Goal: Task Accomplishment & Management: Complete application form

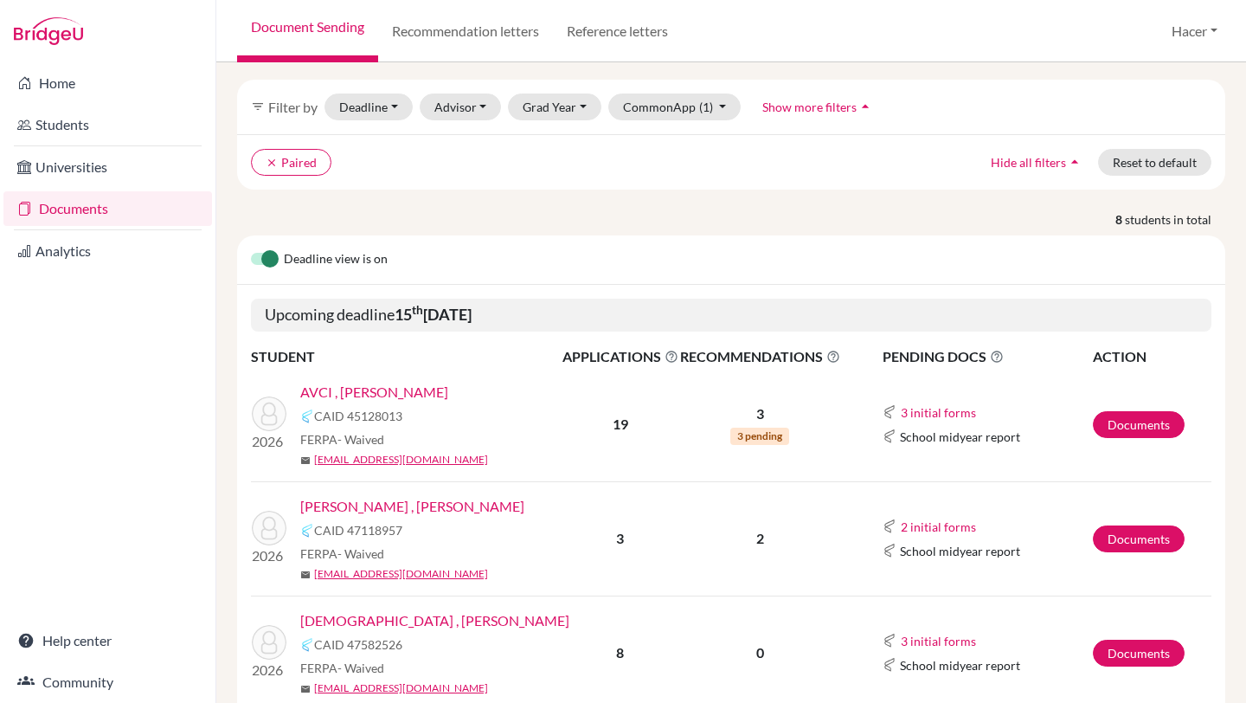
scroll to position [66, 0]
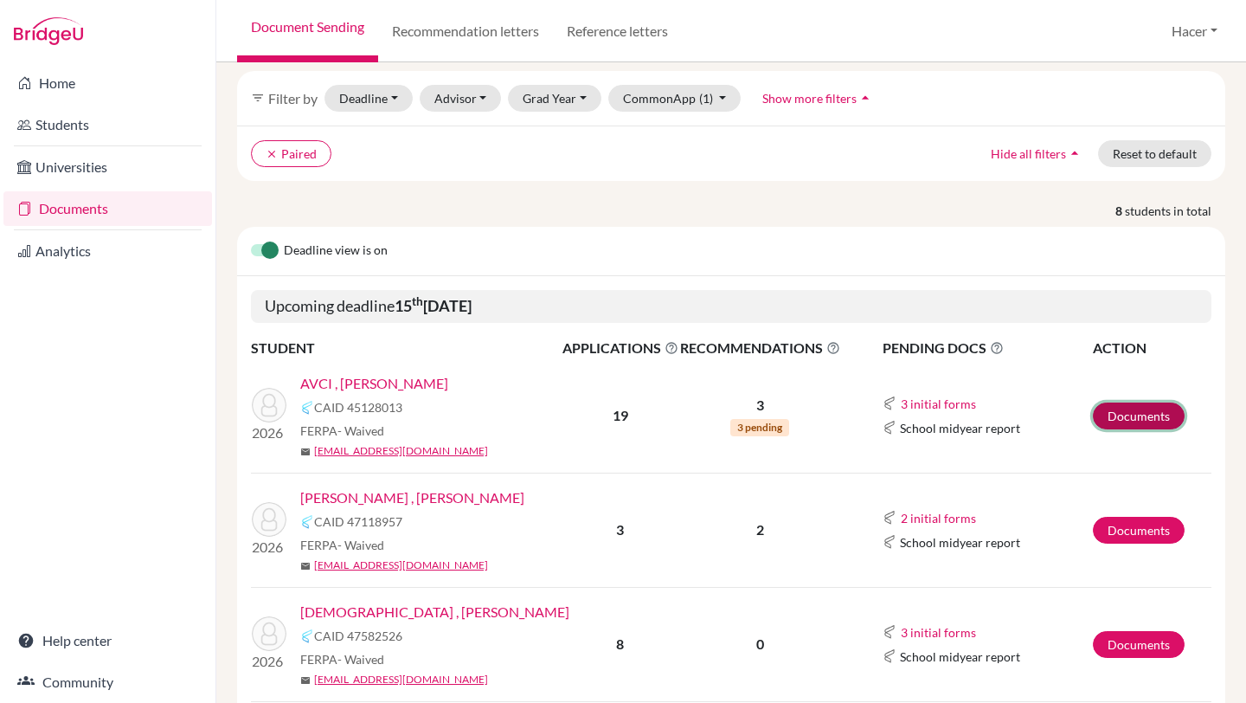
click at [1133, 420] on link "Documents" at bounding box center [1139, 415] width 92 height 27
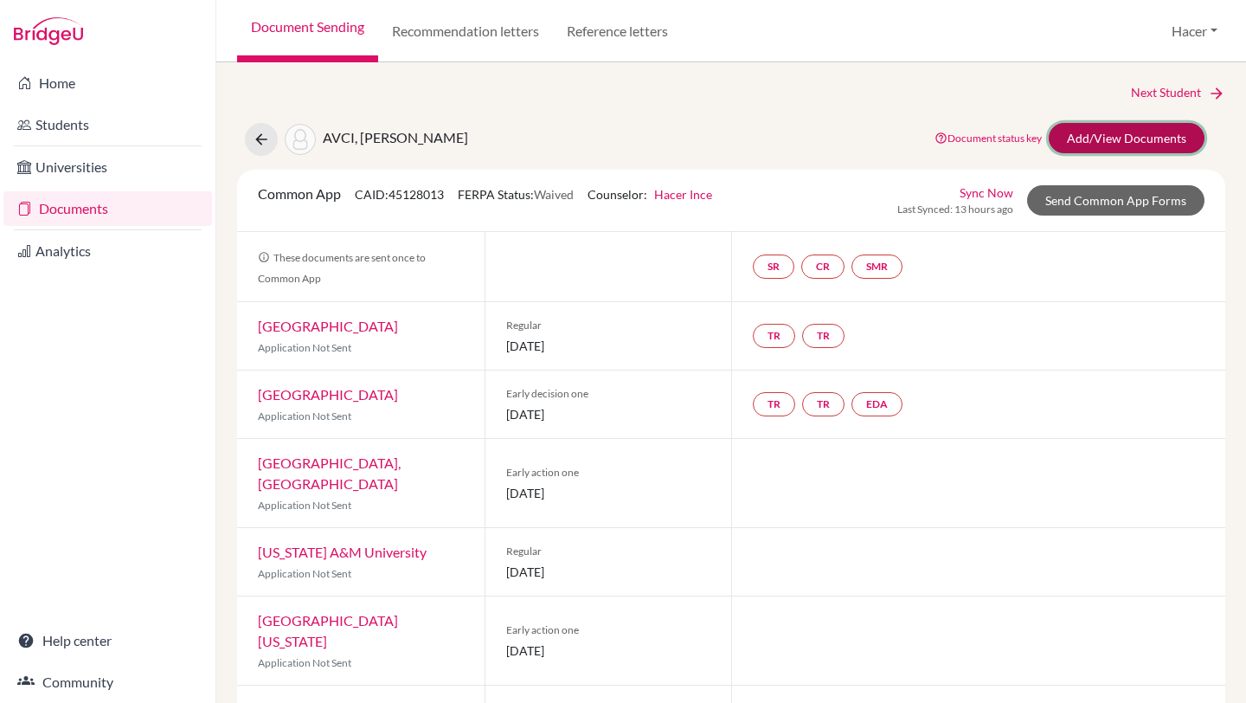
click at [1113, 131] on link "Add/View Documents" at bounding box center [1127, 138] width 156 height 30
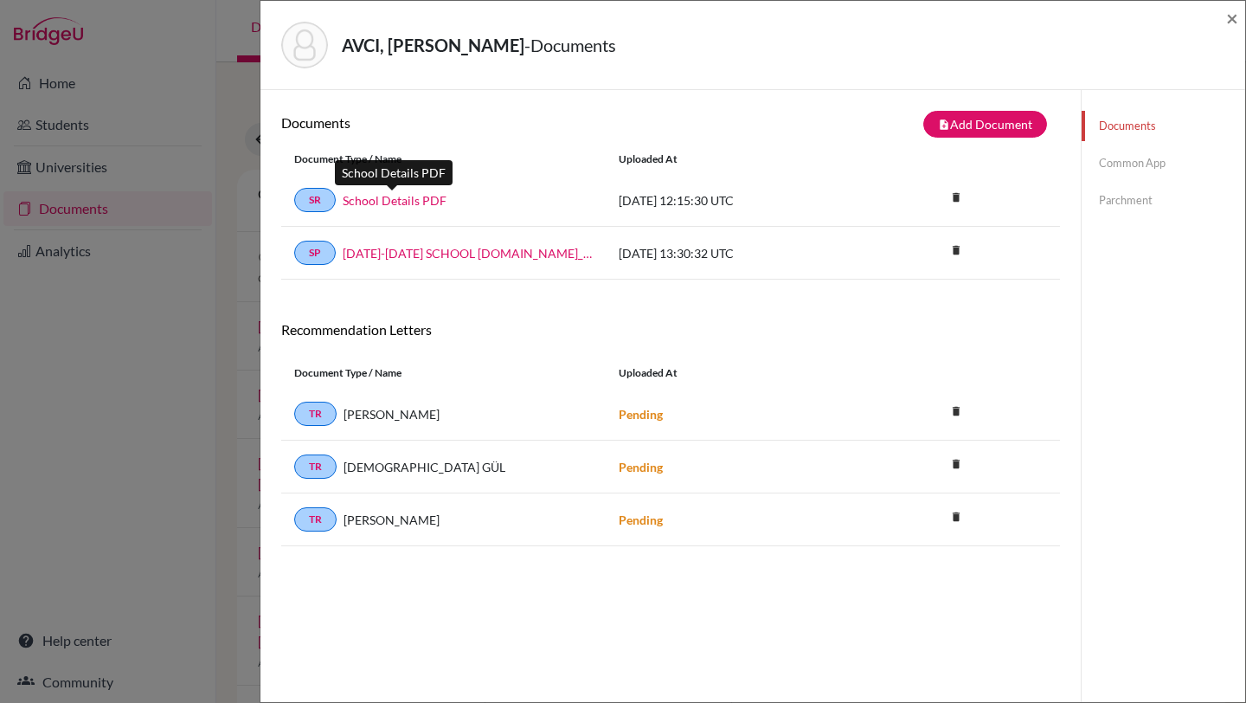
click at [377, 202] on link "School Details PDF" at bounding box center [395, 200] width 104 height 18
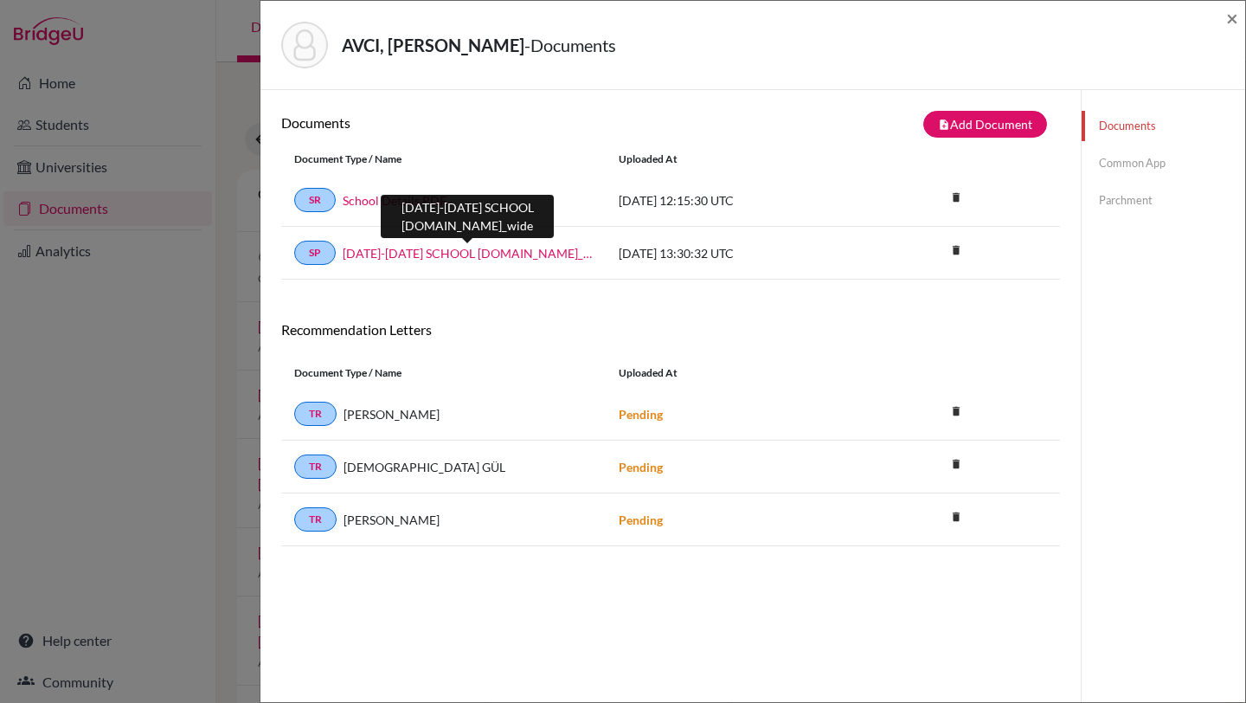
click at [519, 251] on link "2024-2025 SCHOOL PROFILE-online.school_wide" at bounding box center [468, 253] width 250 height 18
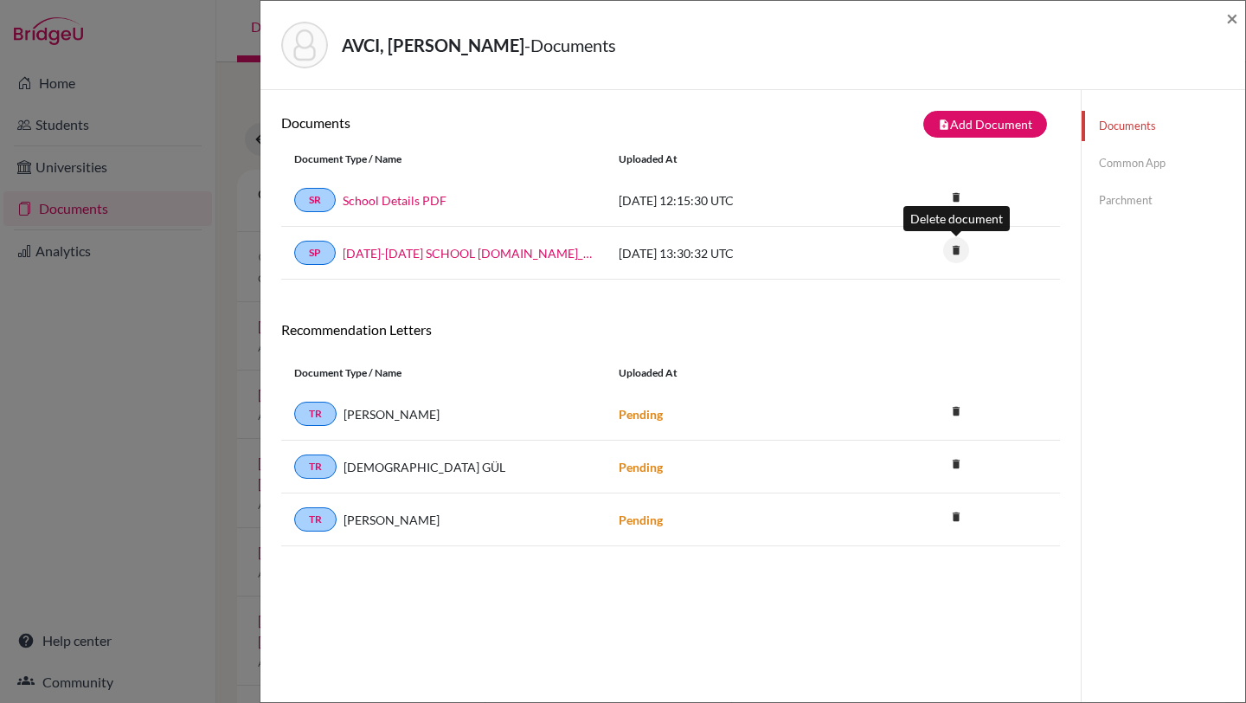
click at [955, 251] on icon "delete" at bounding box center [956, 250] width 26 height 26
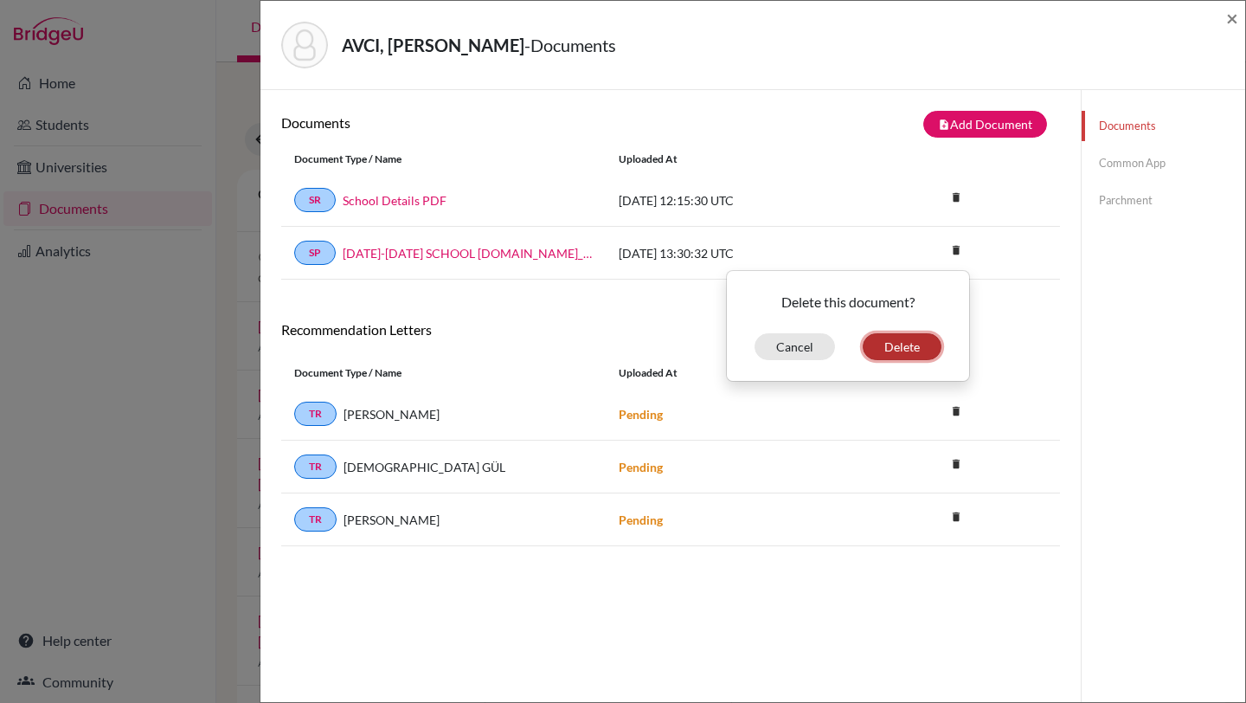
click at [902, 350] on button "Delete" at bounding box center [902, 346] width 79 height 27
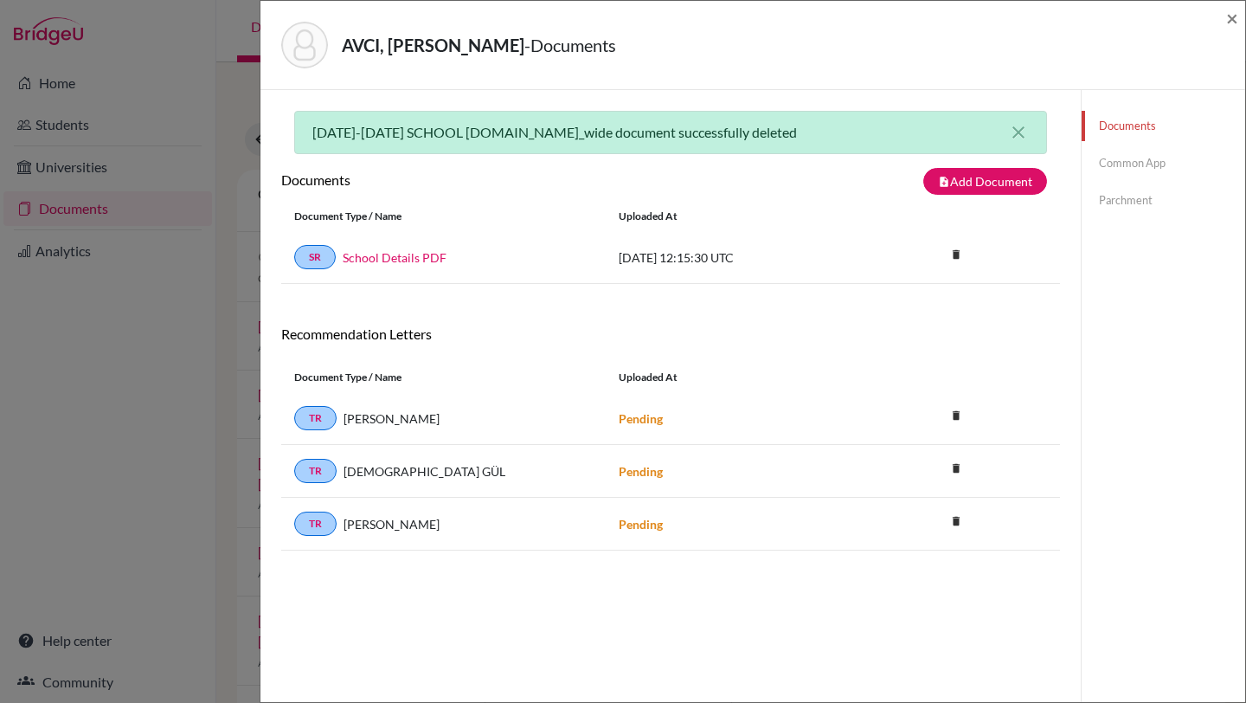
click at [1108, 164] on link "Common App" at bounding box center [1164, 163] width 164 height 30
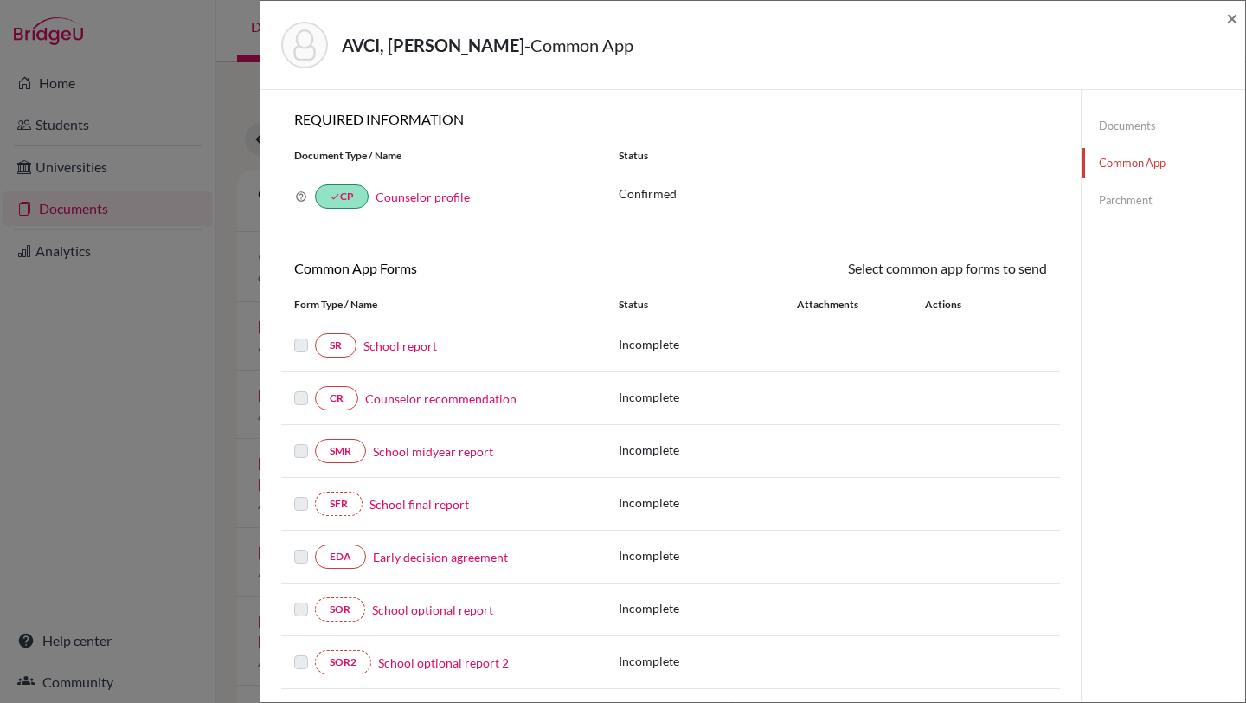
click at [450, 196] on link "Counselor profile" at bounding box center [423, 196] width 94 height 15
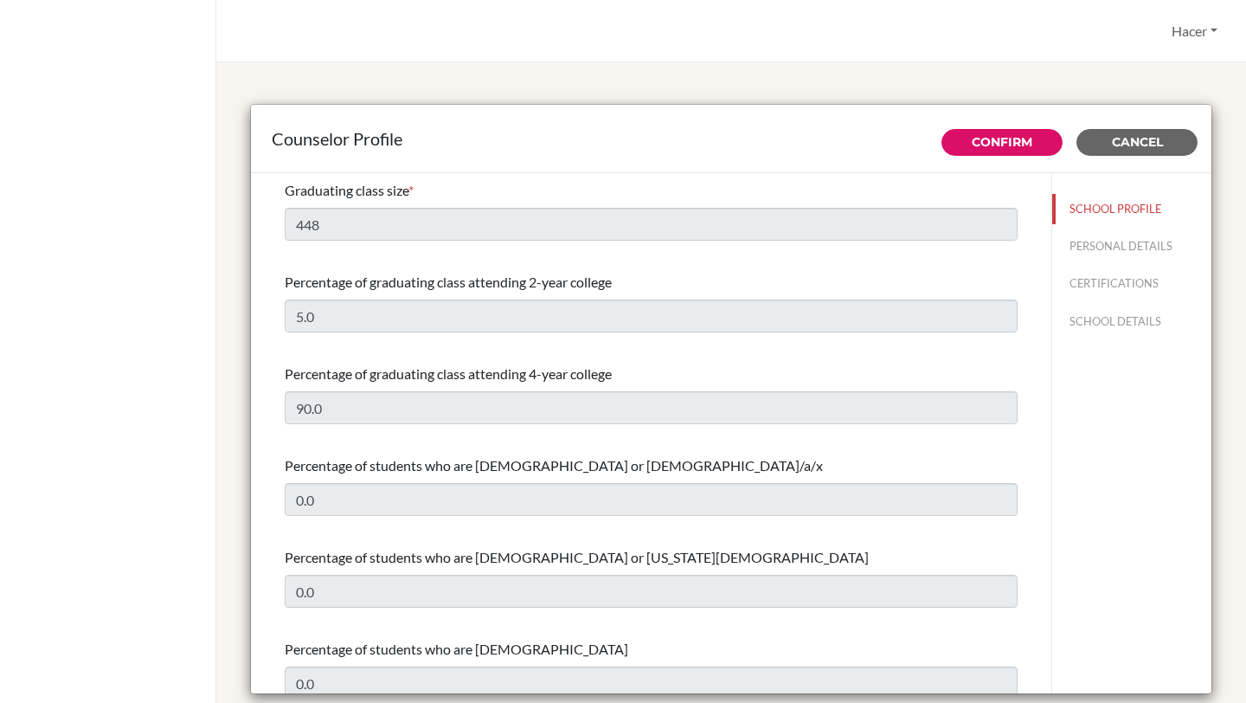
select select "1"
select select "313569"
click at [1084, 243] on button "PERSONAL DETAILS" at bounding box center [1131, 246] width 159 height 30
type input "Hacer"
type input "Ince"
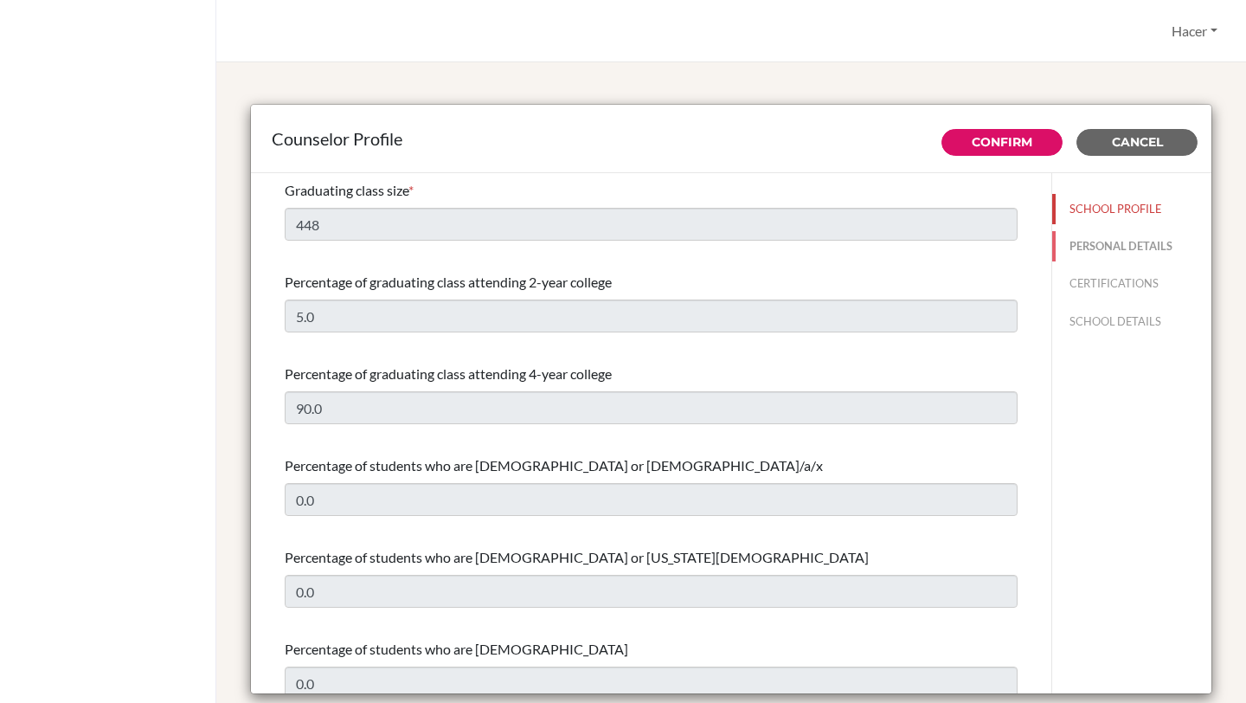
type input "Counsellor"
type input "90.5073328279"
type input "[EMAIL_ADDRESS][DOMAIN_NAME]"
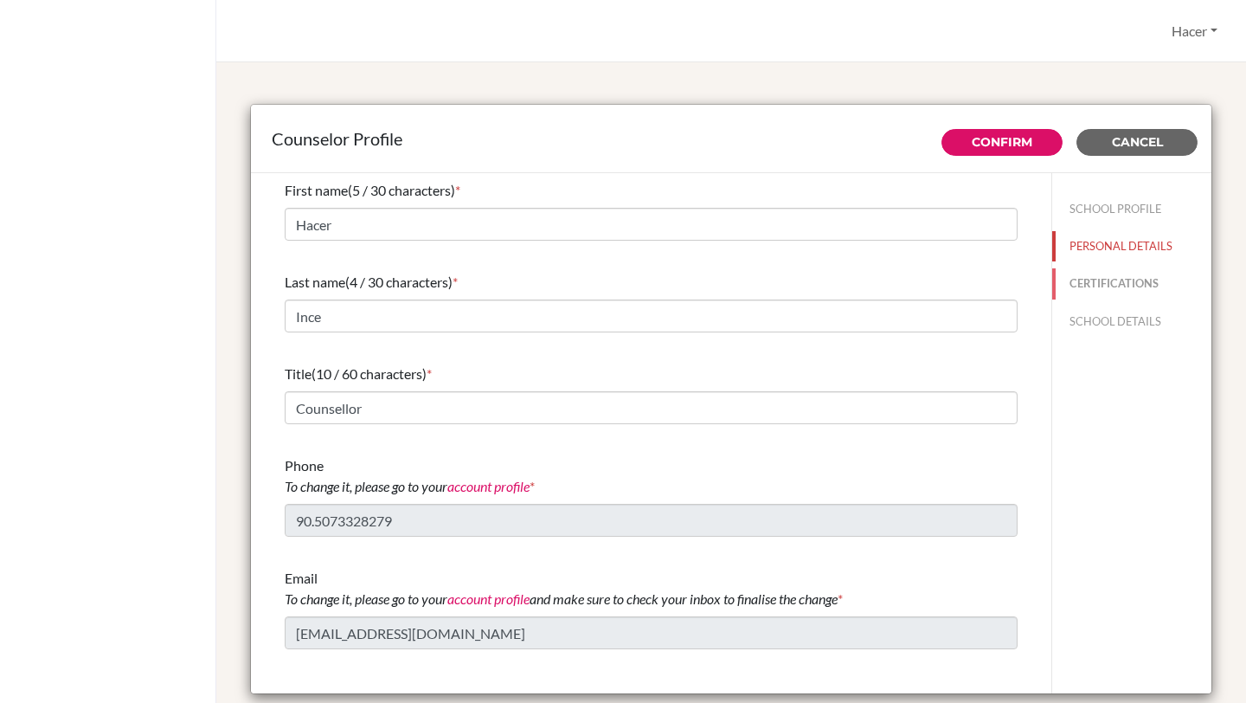
click at [1123, 281] on button "CERTIFICATIONS" at bounding box center [1131, 283] width 159 height 30
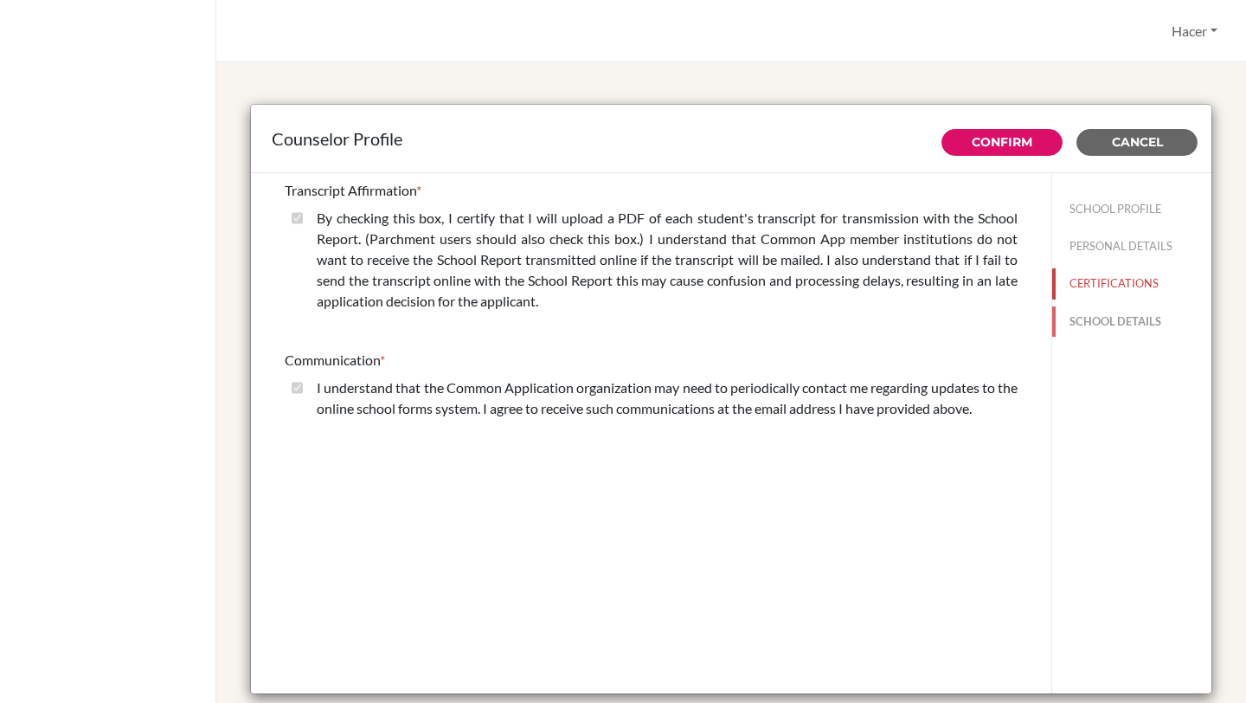
click at [1107, 324] on button "SCHOOL DETAILS" at bounding box center [1131, 321] width 159 height 30
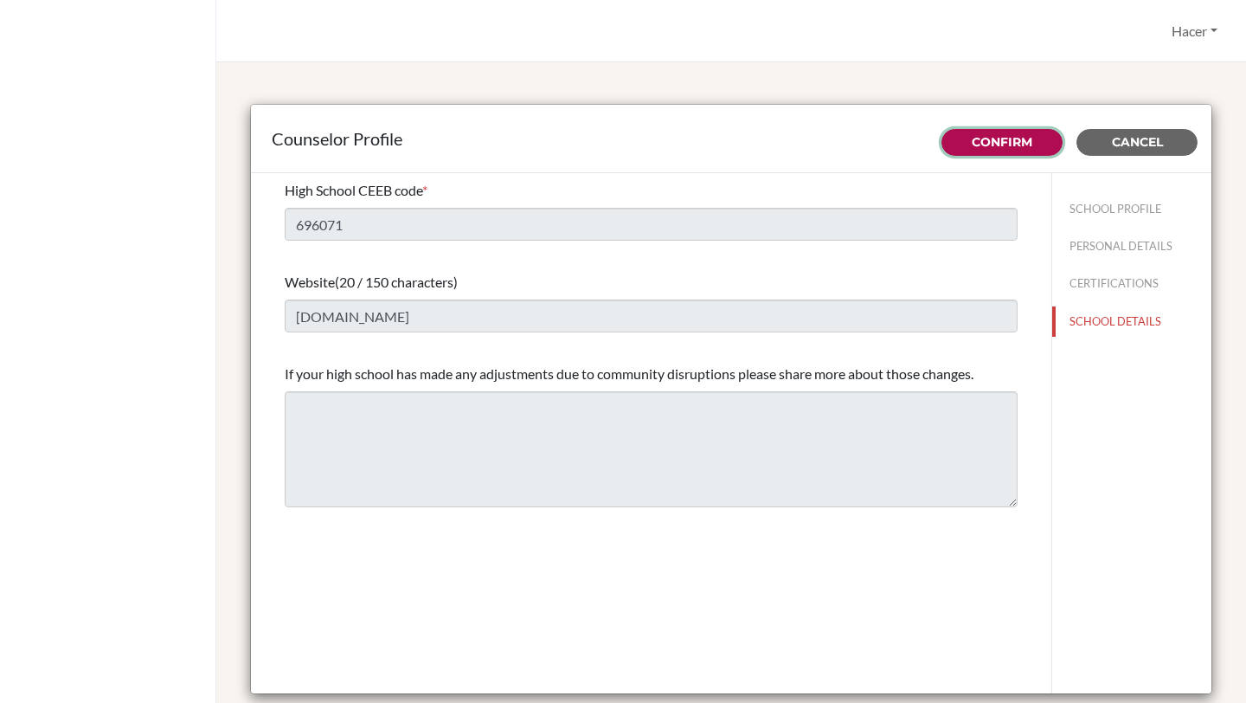
click at [1002, 136] on link "Confirm" at bounding box center [1002, 142] width 61 height 16
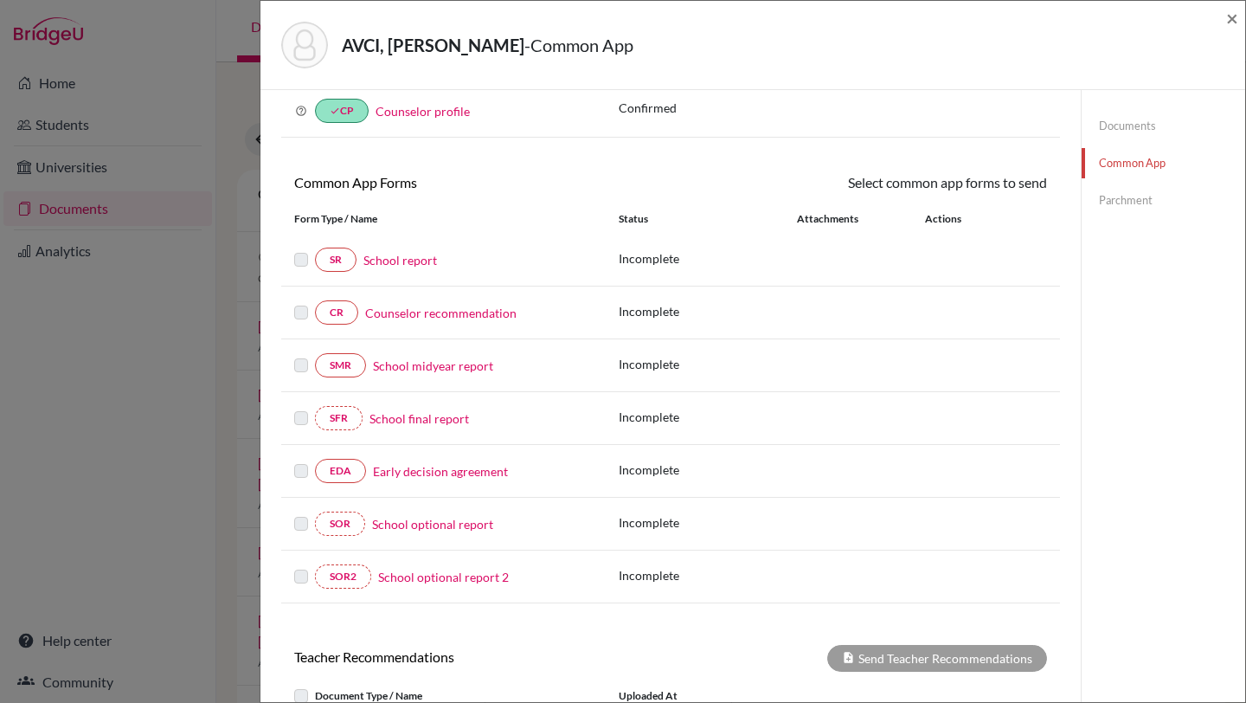
scroll to position [80, 0]
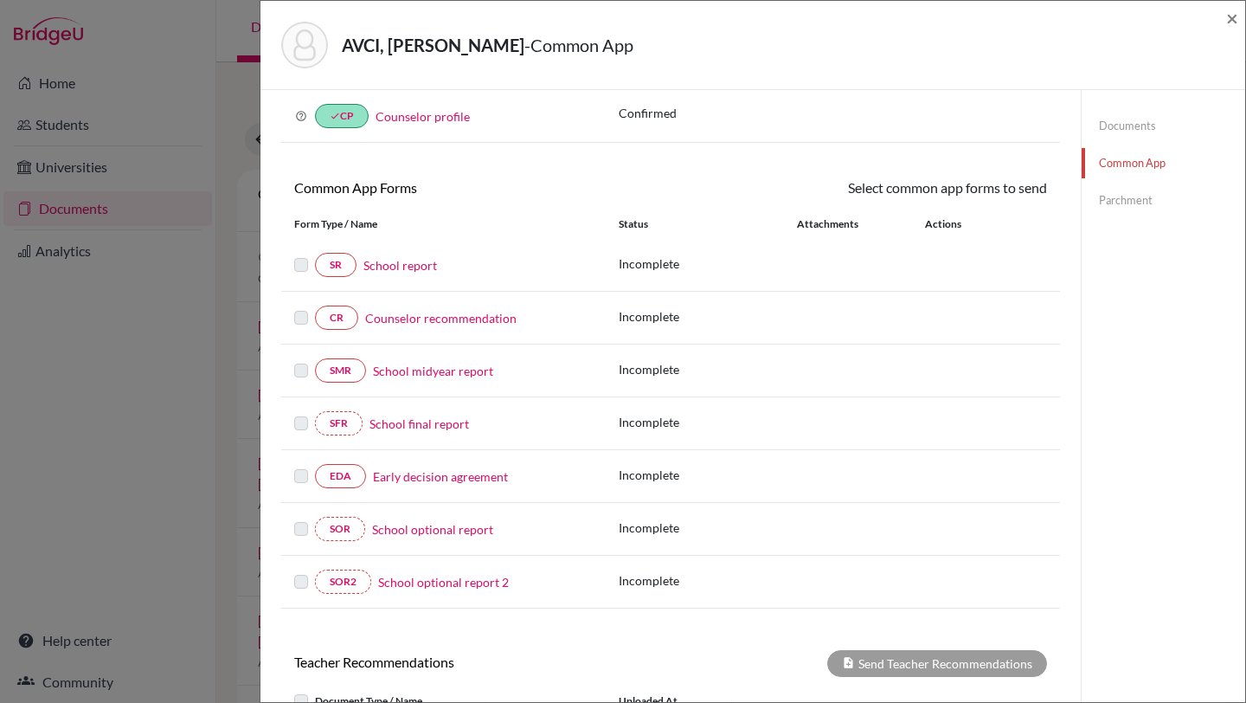
click at [397, 267] on link "School report" at bounding box center [400, 265] width 74 height 18
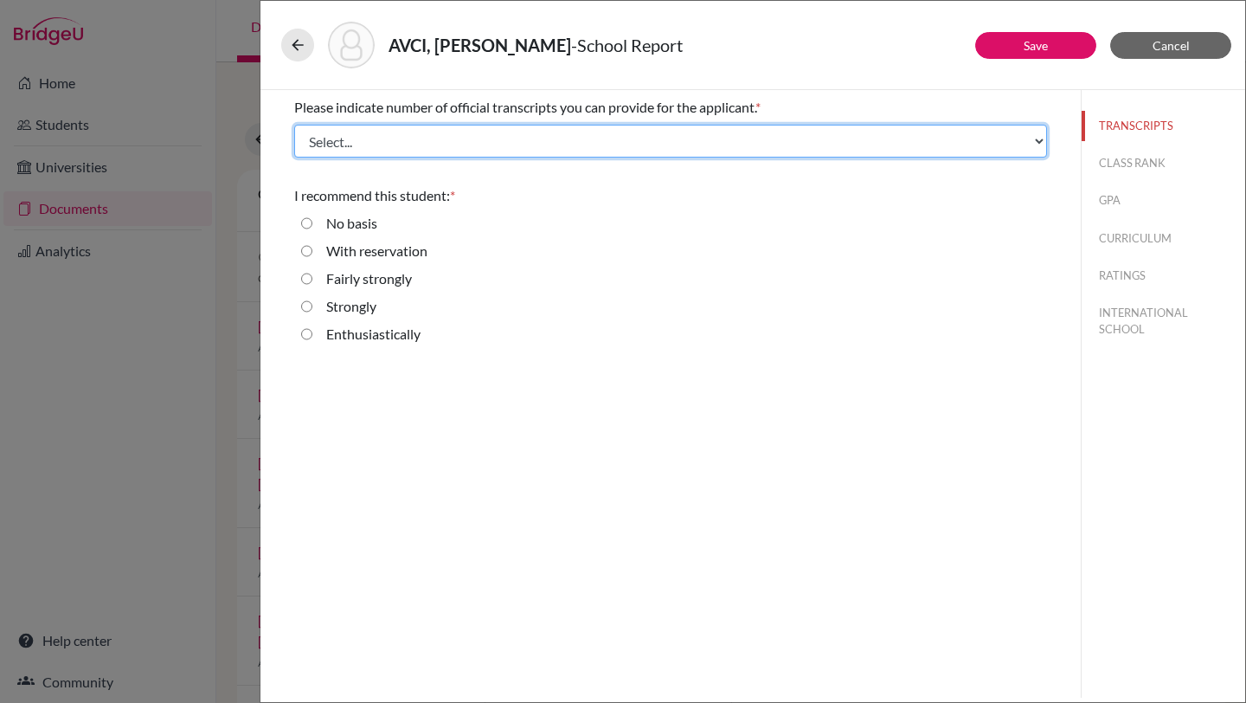
click at [1038, 143] on select "Select... 1 2 3 4" at bounding box center [670, 141] width 753 height 33
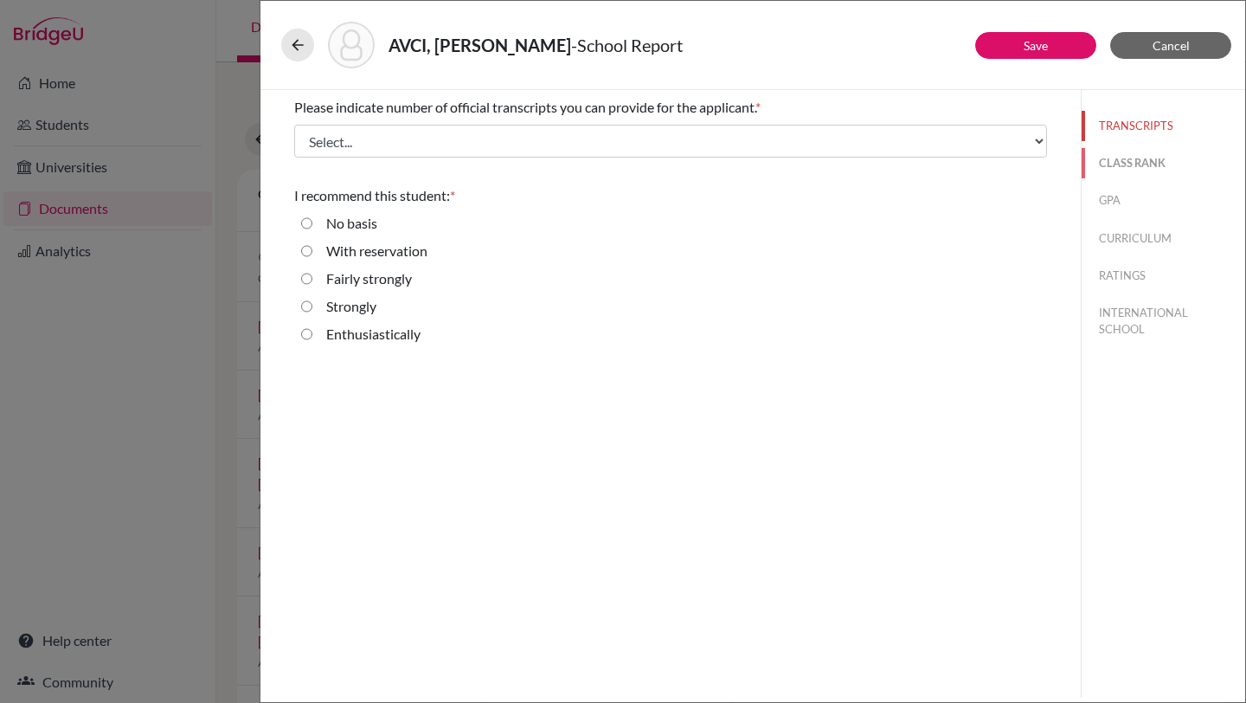
click at [1117, 165] on button "CLASS RANK" at bounding box center [1164, 163] width 164 height 30
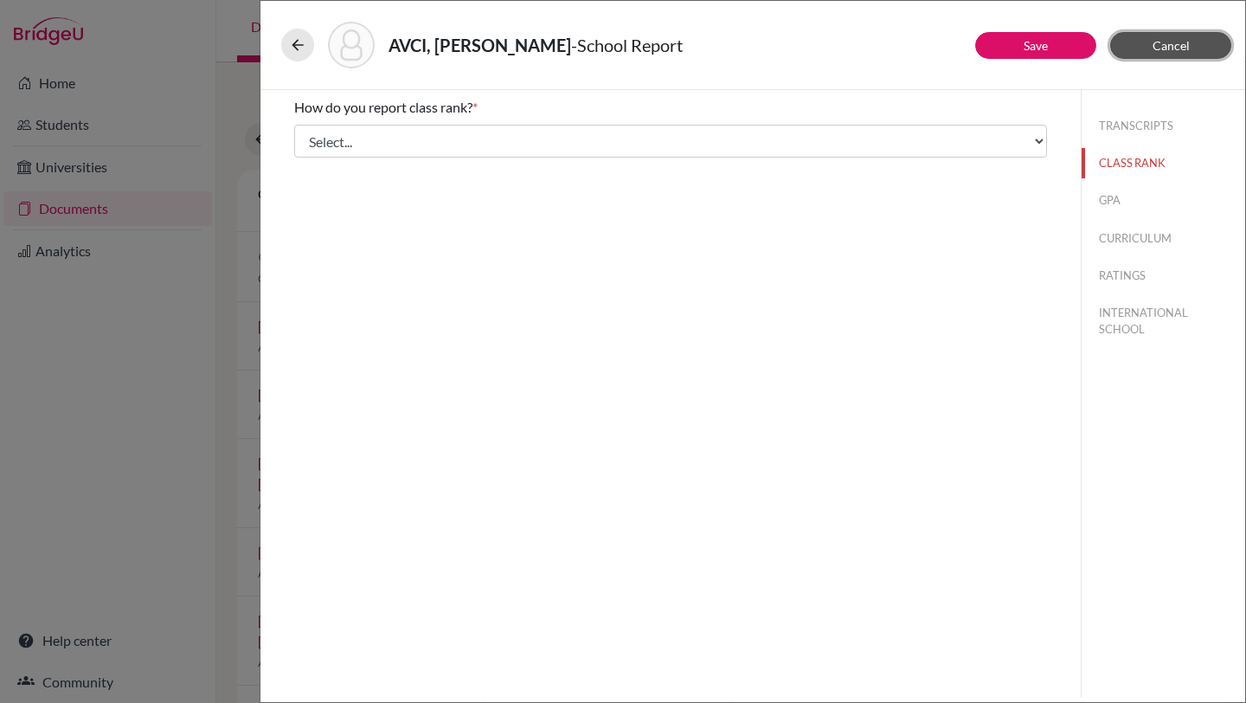
click at [1176, 36] on button "Cancel" at bounding box center [1170, 45] width 121 height 27
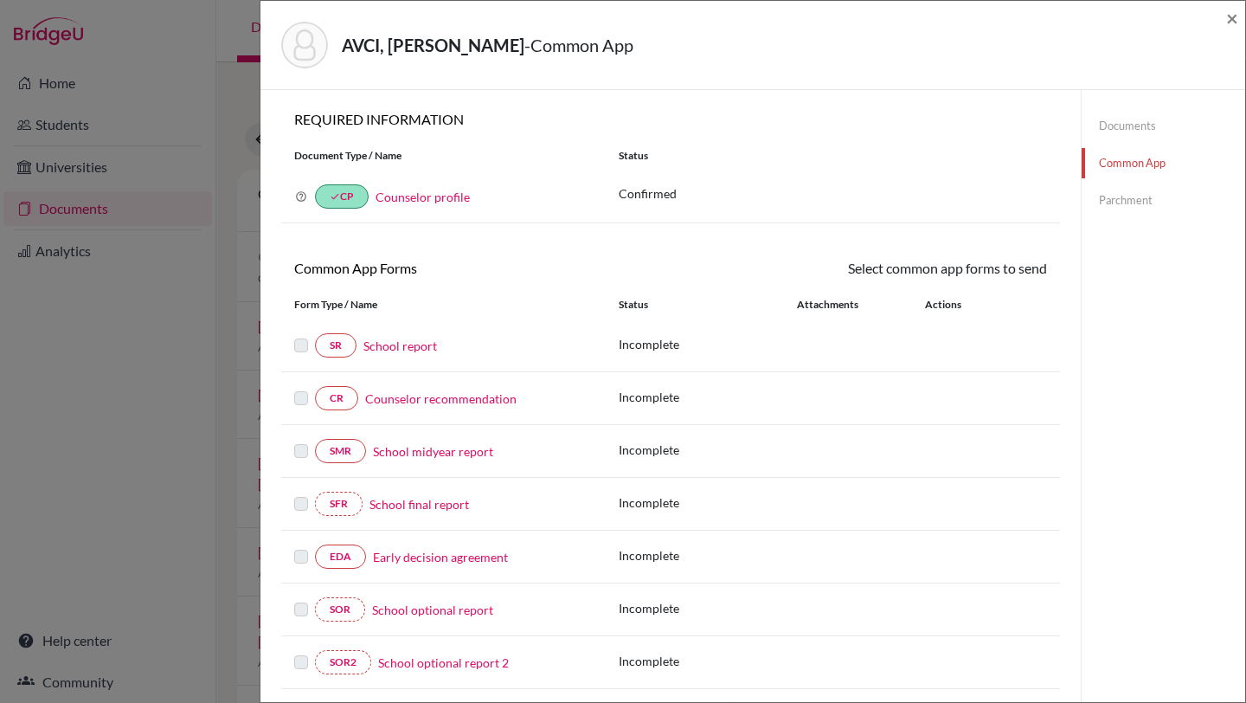
click at [1135, 127] on link "Documents" at bounding box center [1164, 126] width 164 height 30
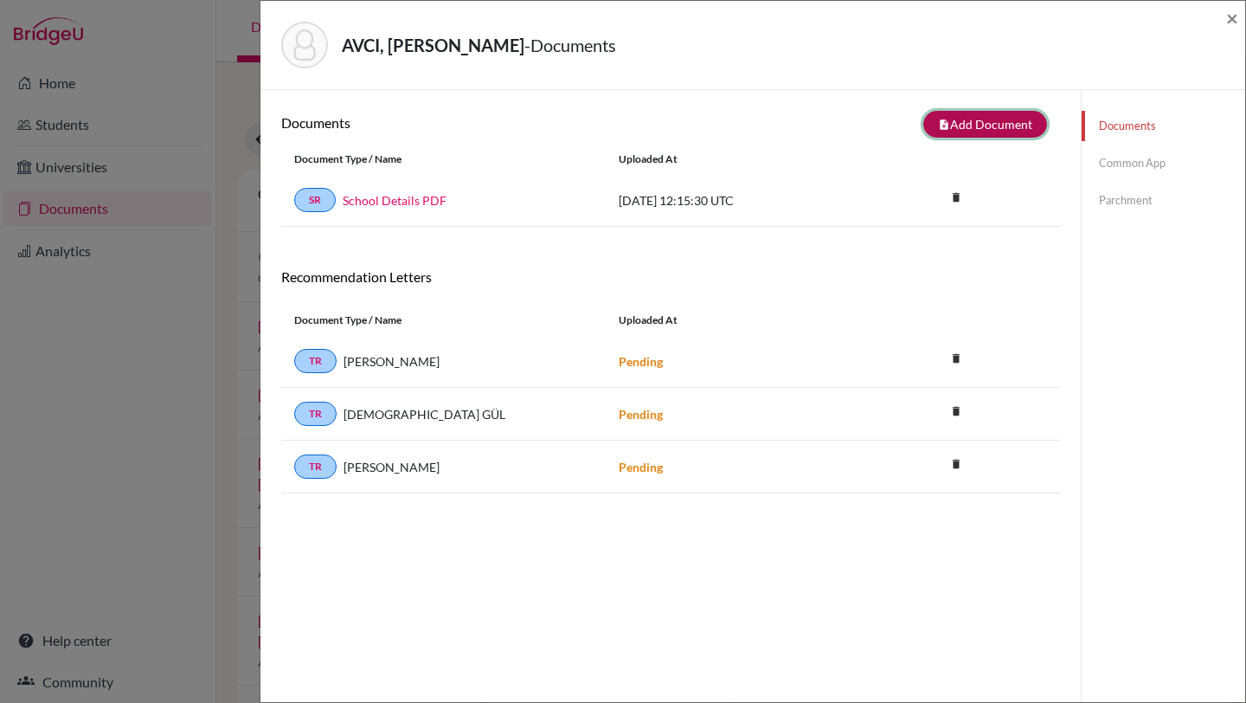
click at [1021, 123] on button "note_add Add Document" at bounding box center [985, 124] width 124 height 27
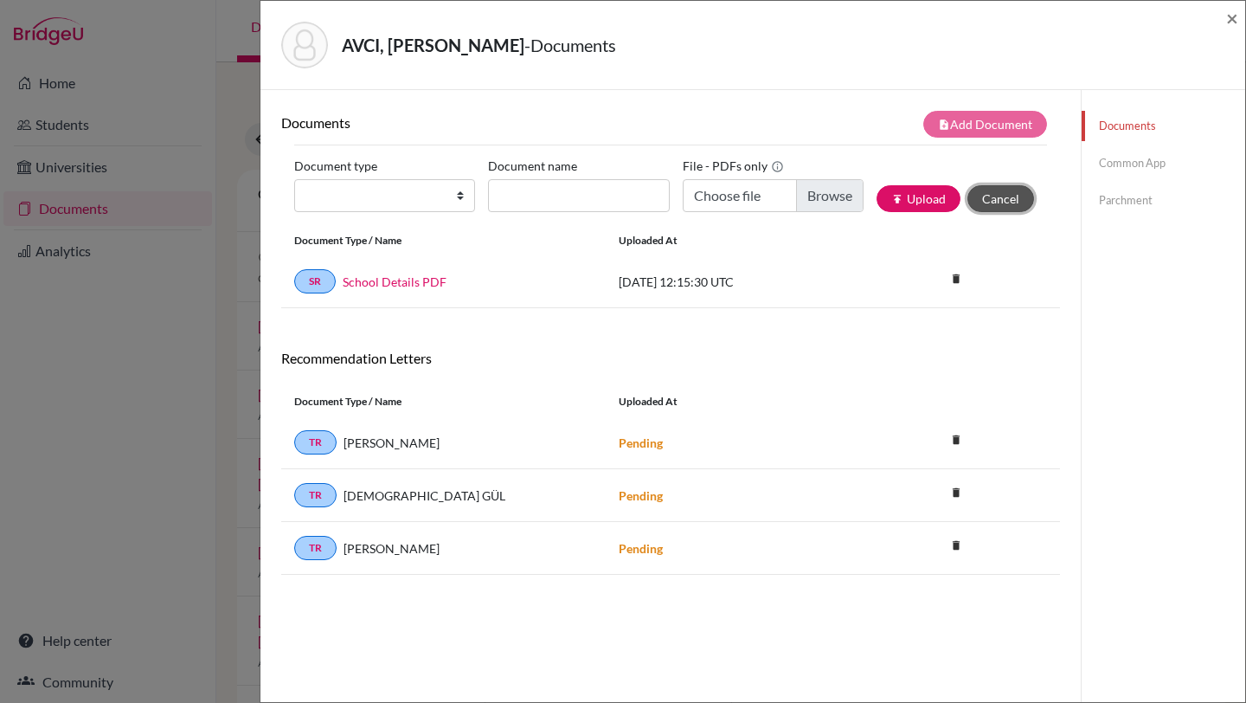
click at [1002, 199] on button "Cancel" at bounding box center [1000, 198] width 67 height 27
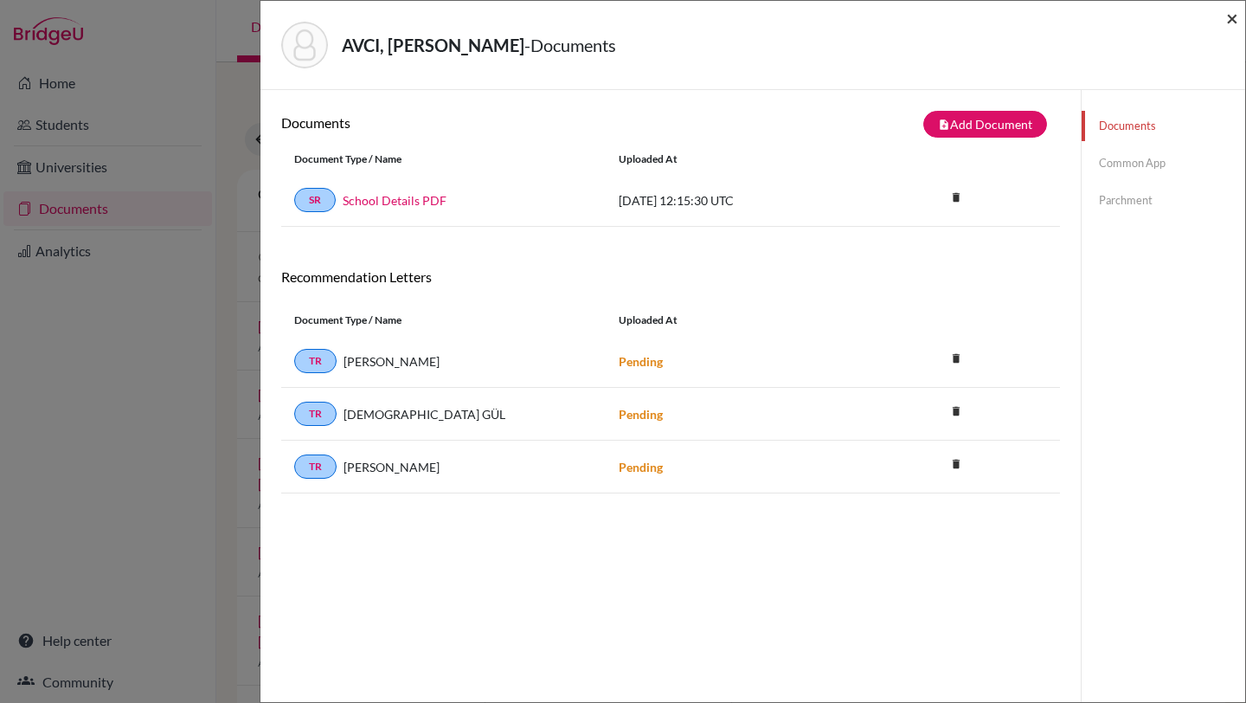
click at [1233, 17] on span "×" at bounding box center [1232, 17] width 12 height 25
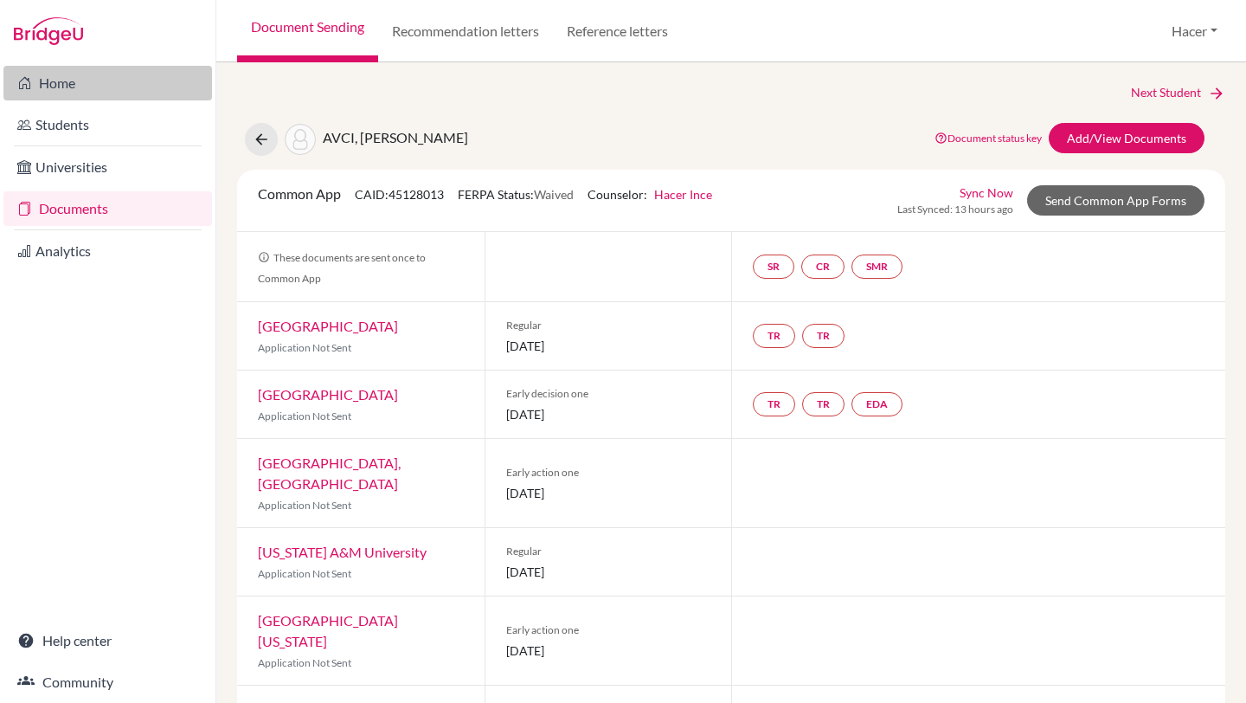
click at [52, 82] on link "Home" at bounding box center [107, 83] width 209 height 35
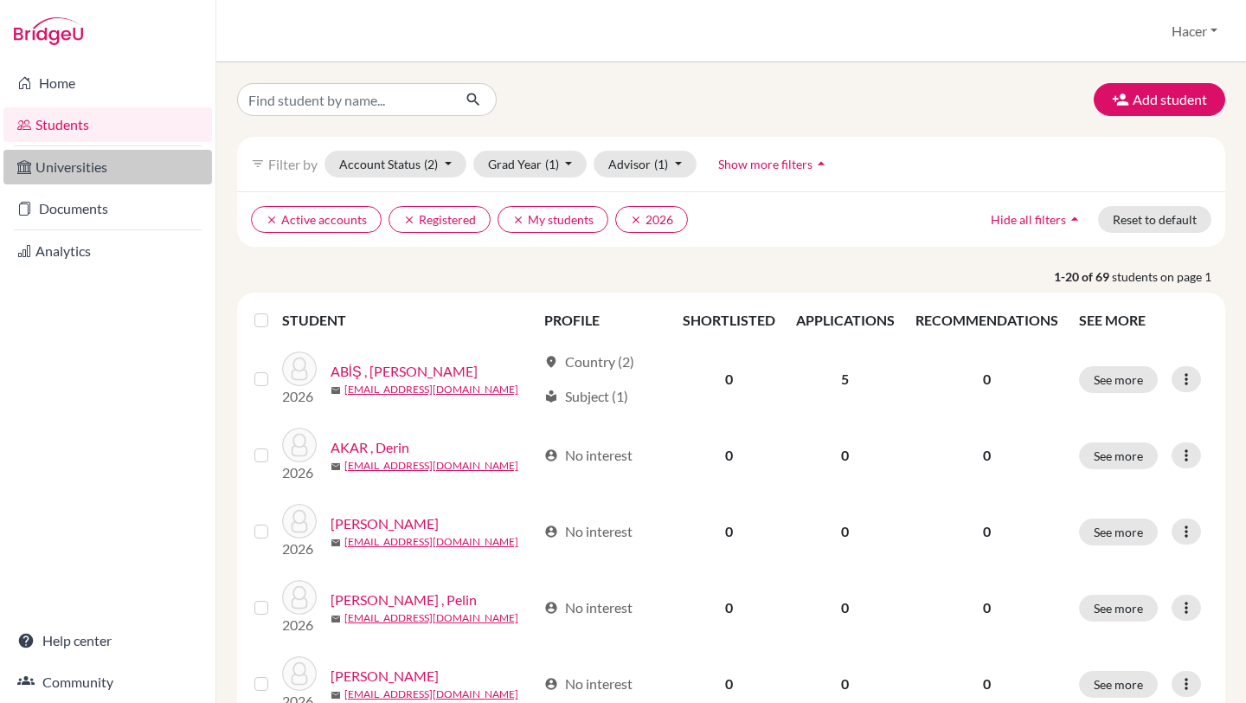
click at [65, 173] on link "Universities" at bounding box center [107, 167] width 209 height 35
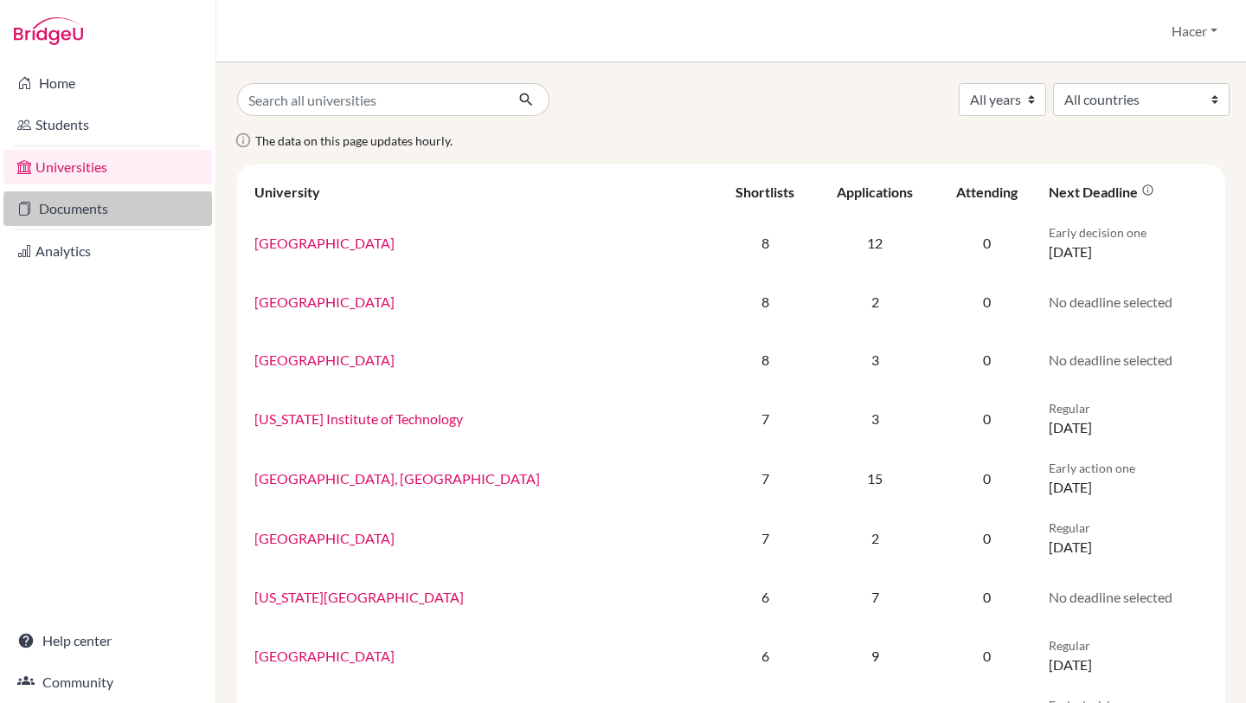
click at [62, 213] on link "Documents" at bounding box center [107, 208] width 209 height 35
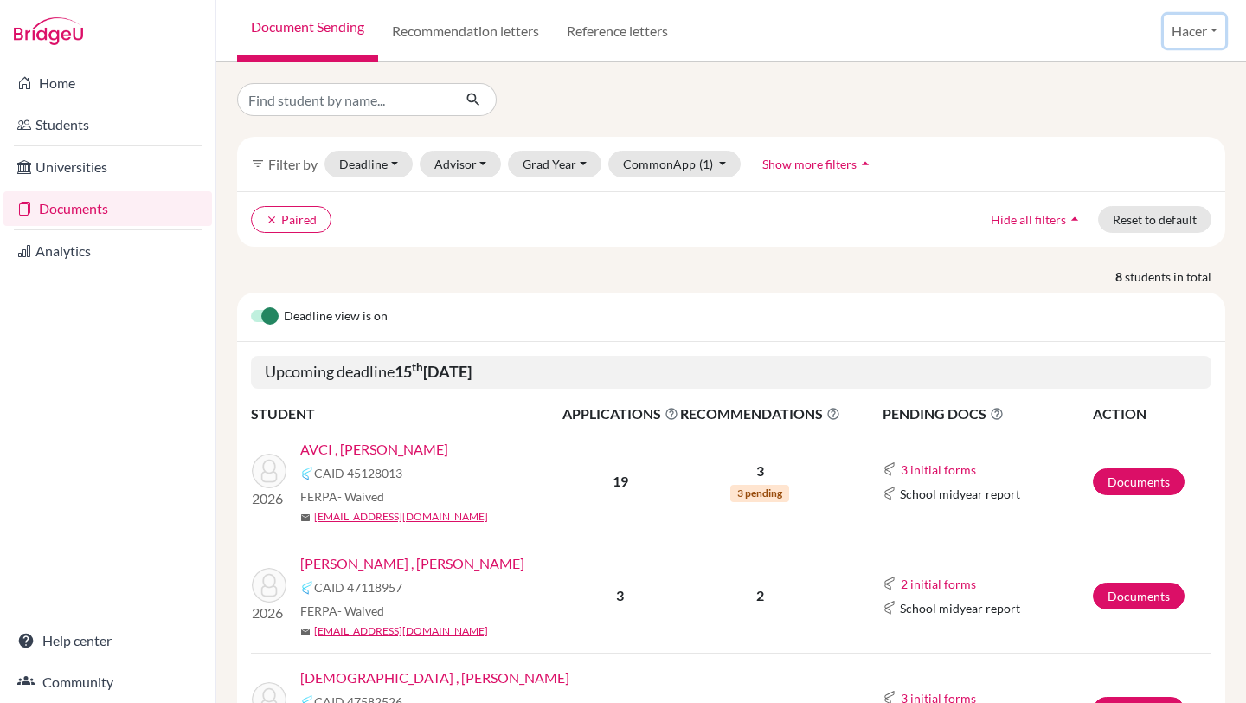
click at [1213, 29] on button "Hacer" at bounding box center [1194, 31] width 61 height 33
click at [1144, 73] on link "Profile" at bounding box center [1161, 71] width 137 height 28
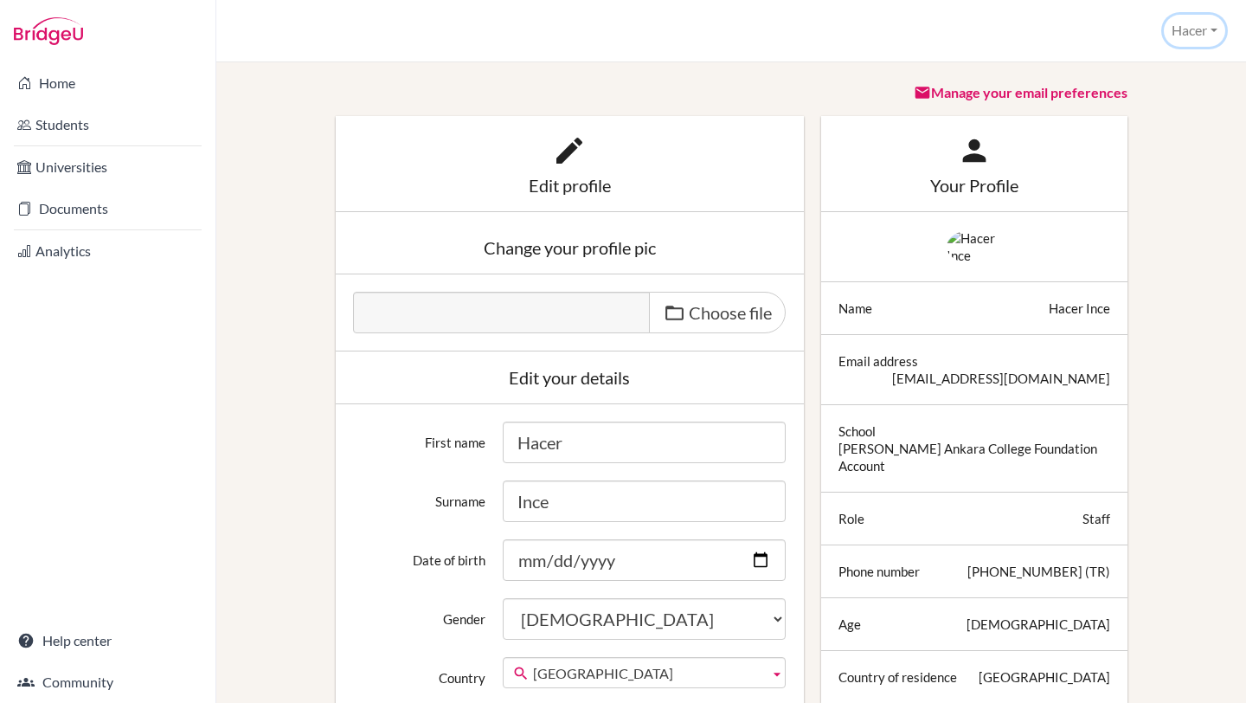
click at [1211, 29] on button "Hacer" at bounding box center [1194, 31] width 61 height 32
click at [1172, 93] on link "School Settings" at bounding box center [1156, 98] width 137 height 28
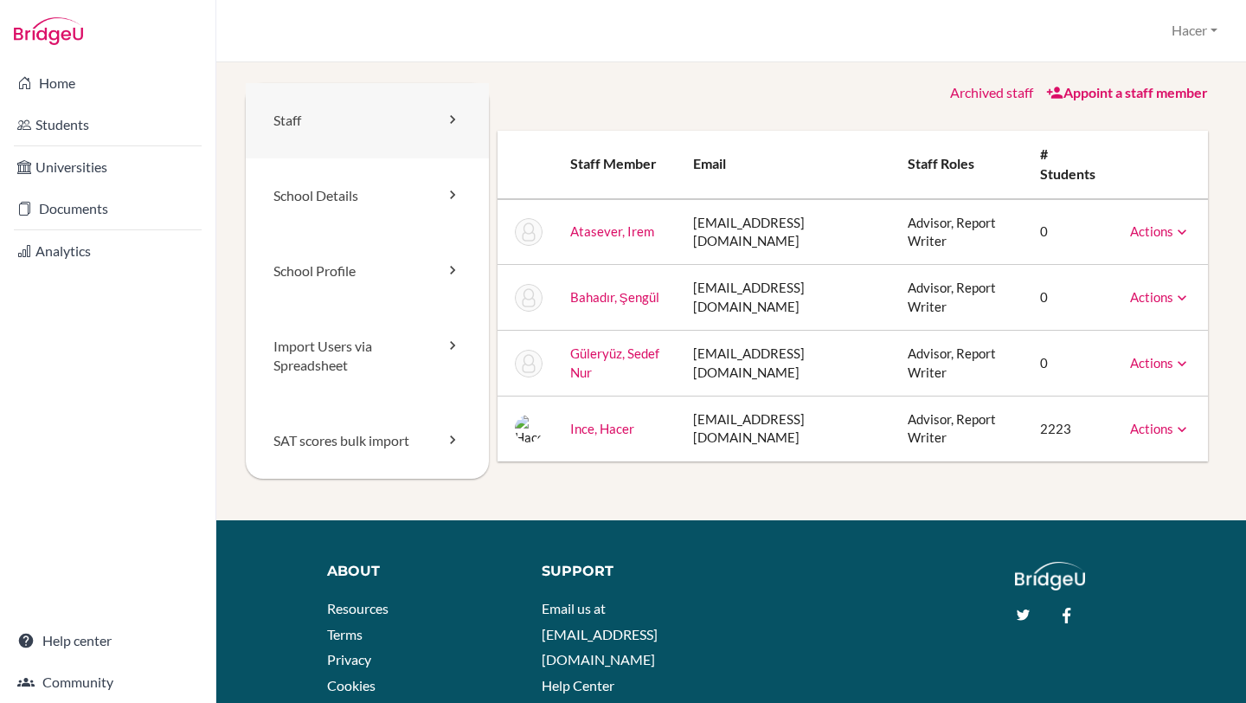
click at [301, 122] on link "Staff" at bounding box center [367, 120] width 243 height 75
click at [295, 201] on link "School Details" at bounding box center [367, 195] width 243 height 75
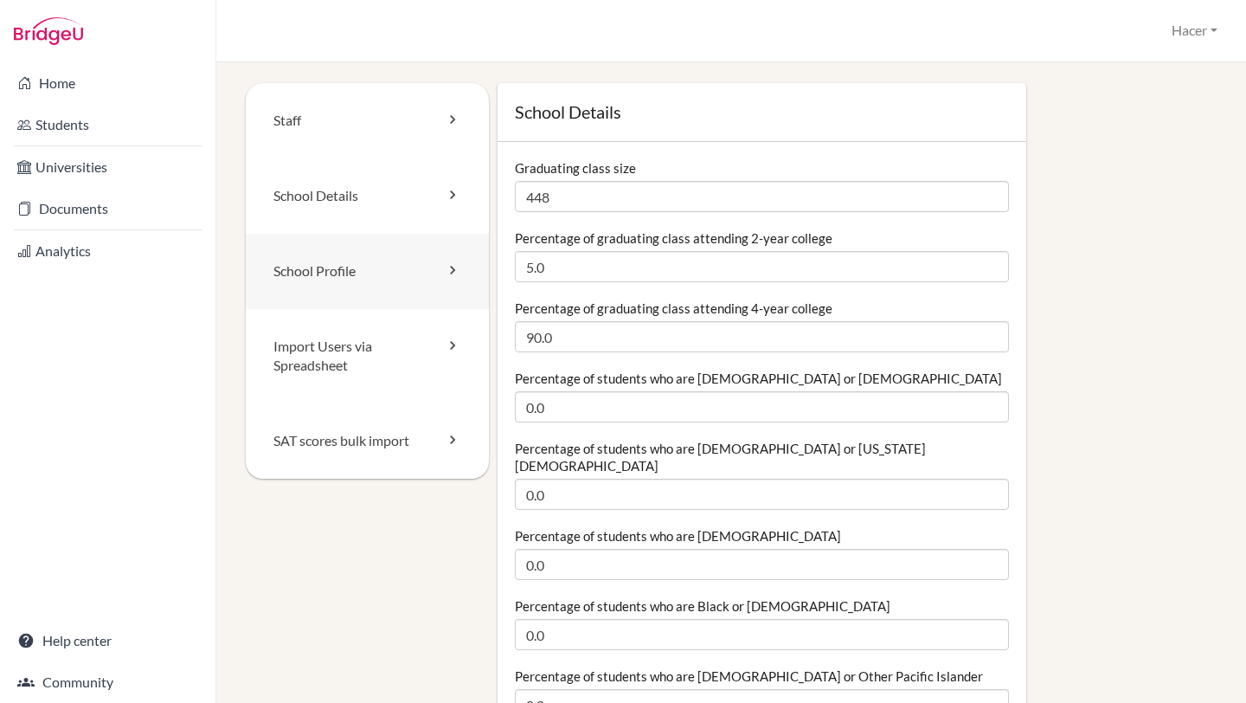
click at [358, 258] on link "School Profile" at bounding box center [367, 271] width 243 height 75
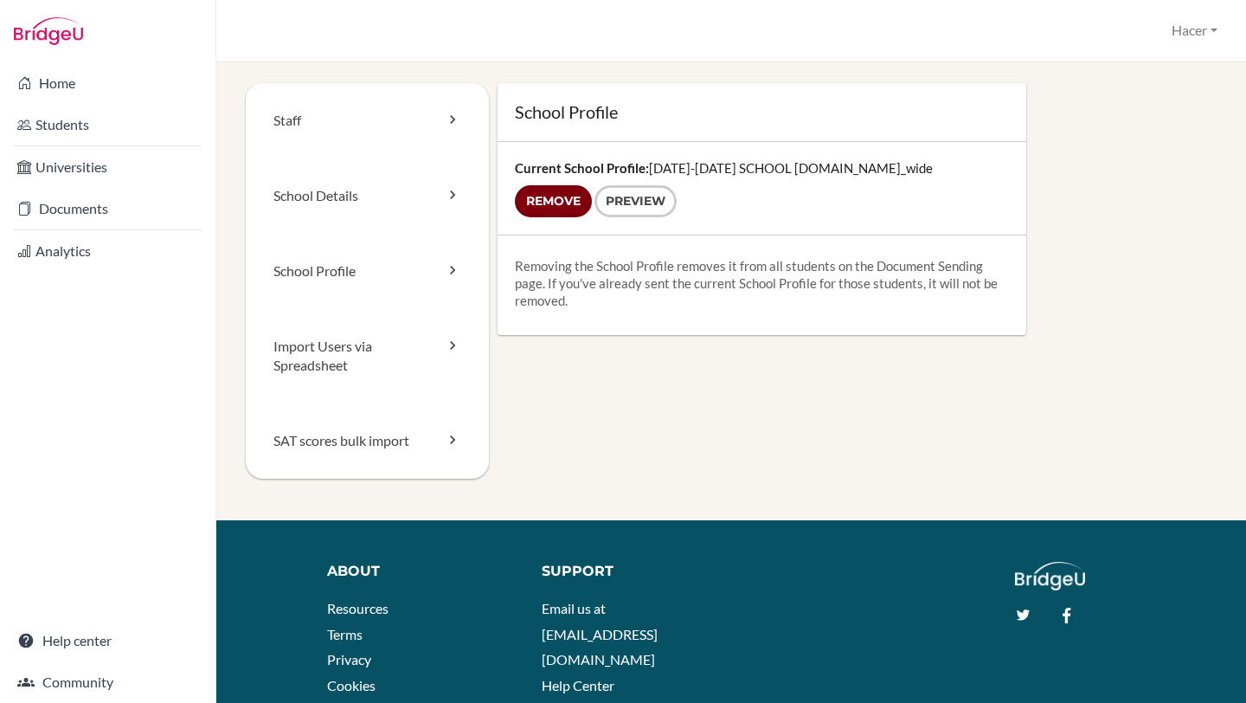
click at [567, 201] on input "Remove" at bounding box center [553, 201] width 77 height 32
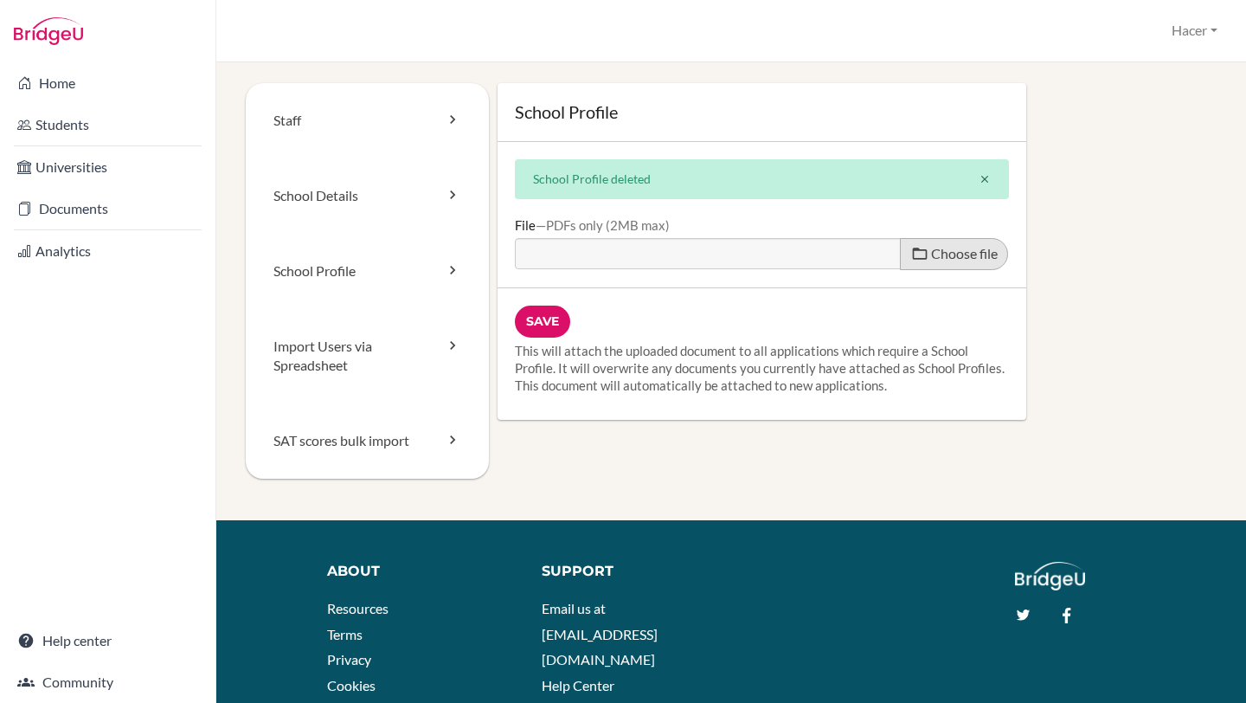
click at [958, 254] on span "Choose file" at bounding box center [964, 253] width 67 height 16
click at [780, 254] on input "Choose file" at bounding box center [647, 248] width 265 height 20
type input "C:\fakepath\2025-2026 SCHOOL PROFILE-online (1).pdf"
type input "2025-2026 SCHOOL PROFILE-online (1).pdf"
click at [543, 324] on input "Save" at bounding box center [542, 321] width 55 height 32
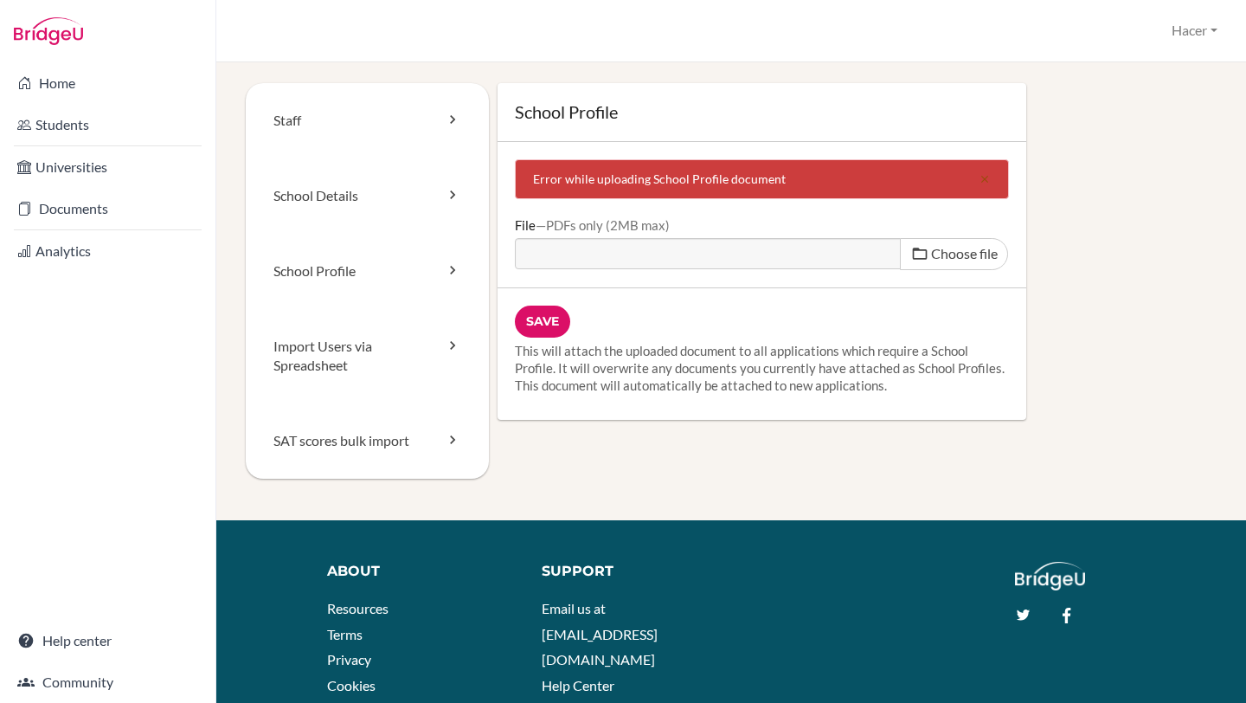
click at [589, 317] on div "Save This will attach the uploaded document to all applications which require a…" at bounding box center [762, 354] width 529 height 132
click at [967, 256] on span "Choose file" at bounding box center [964, 253] width 67 height 16
click at [780, 256] on input "Choose file" at bounding box center [647, 248] width 265 height 20
type input "C:\fakepath\[DATE]-[DATE] SCHOOL PROFILE-online (1)-sıkıştırıldı.pdf"
type input "[DATE]-[DATE] SCHOOL PROFILE-online (1)-sıkıştırıldı.pdf"
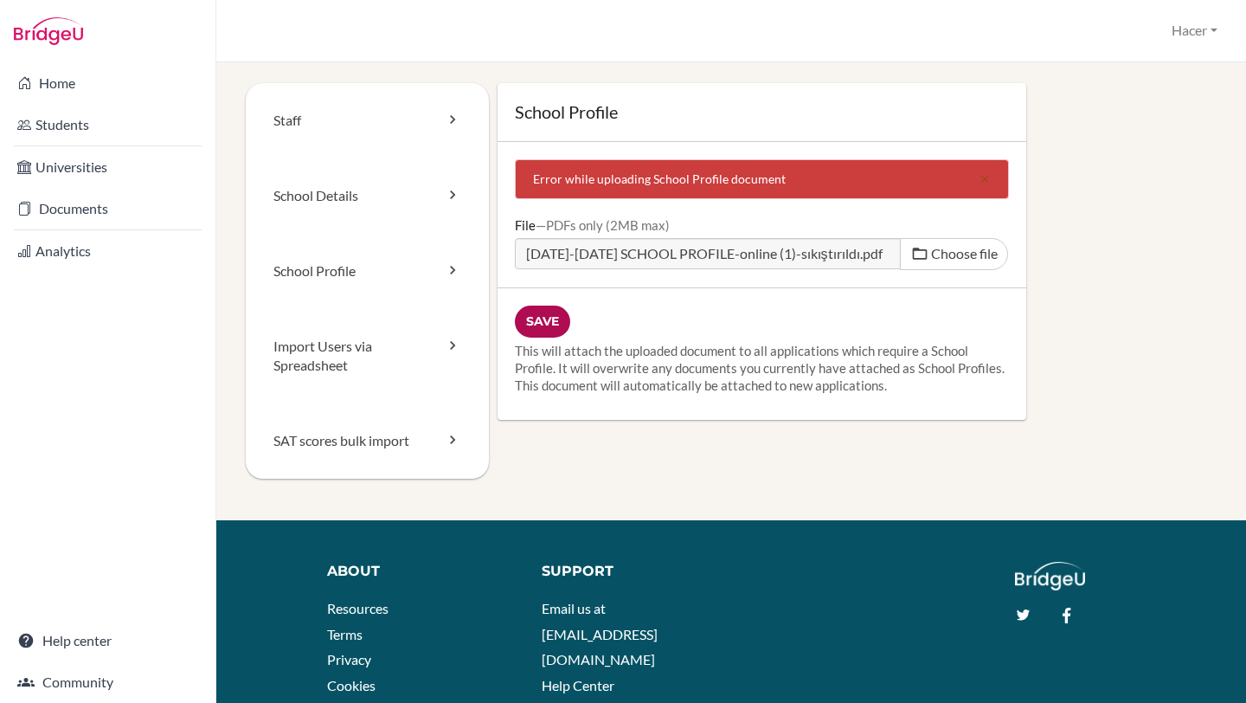
click at [541, 320] on input "Save" at bounding box center [542, 321] width 55 height 32
click at [937, 253] on span "Choose file" at bounding box center [964, 253] width 67 height 16
click at [780, 253] on input "Choose file" at bounding box center [647, 248] width 265 height 20
type input "C:\fakepath\BridgeU [DATE]-[DATE] SCHOOL PROFILE-online.pdf"
type input "BridgeU [DATE]-[DATE] SCHOOL PROFILE-online.pdf"
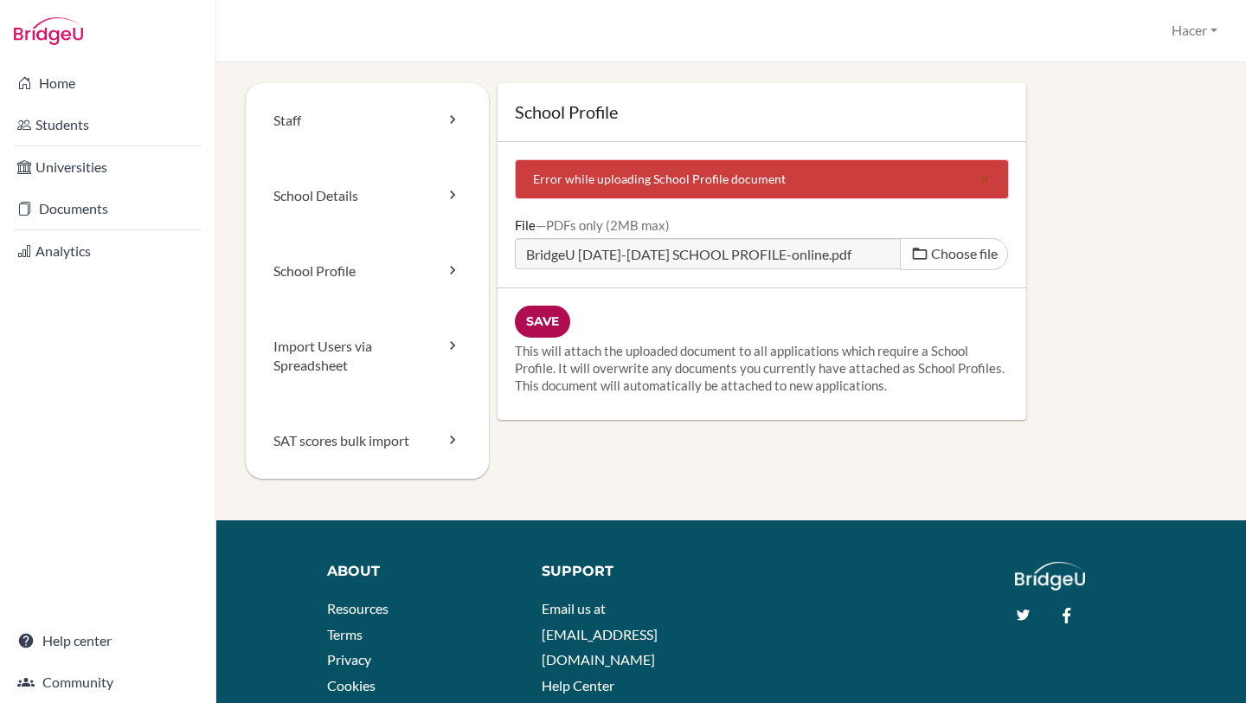
click at [533, 318] on input "Save" at bounding box center [542, 321] width 55 height 32
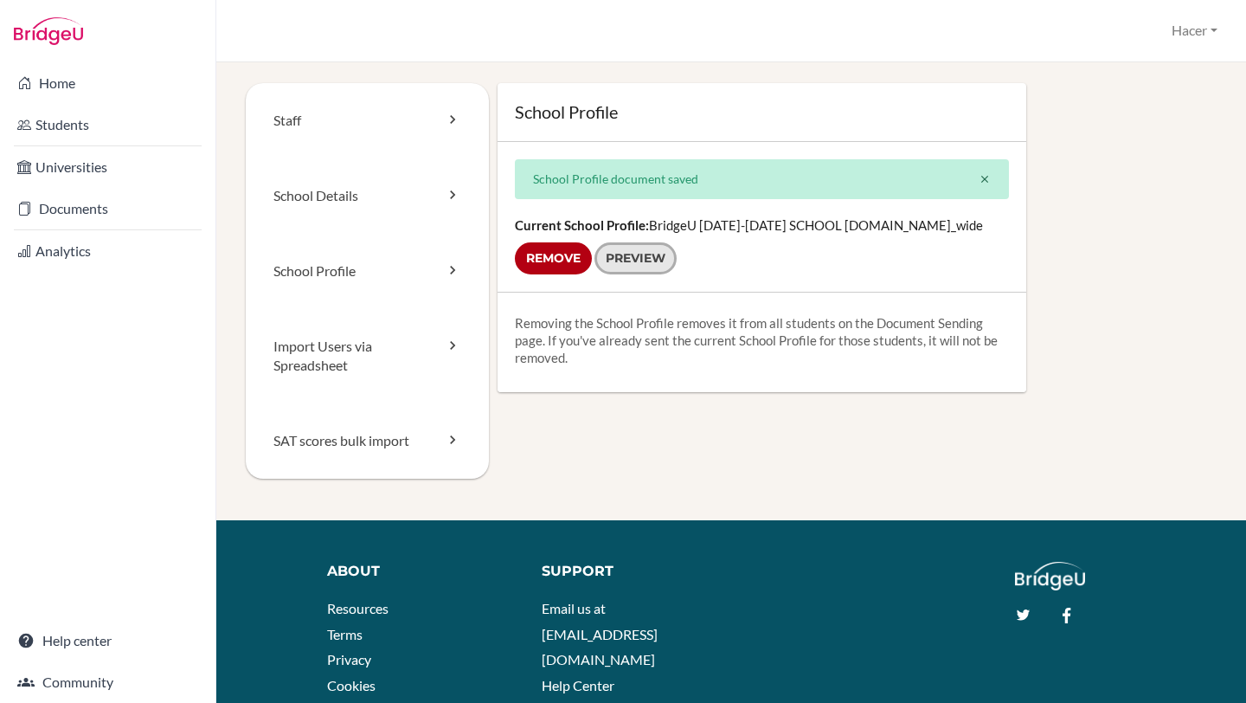
click at [641, 255] on link "Preview" at bounding box center [635, 258] width 82 height 32
click at [298, 119] on link "Staff" at bounding box center [367, 120] width 243 height 75
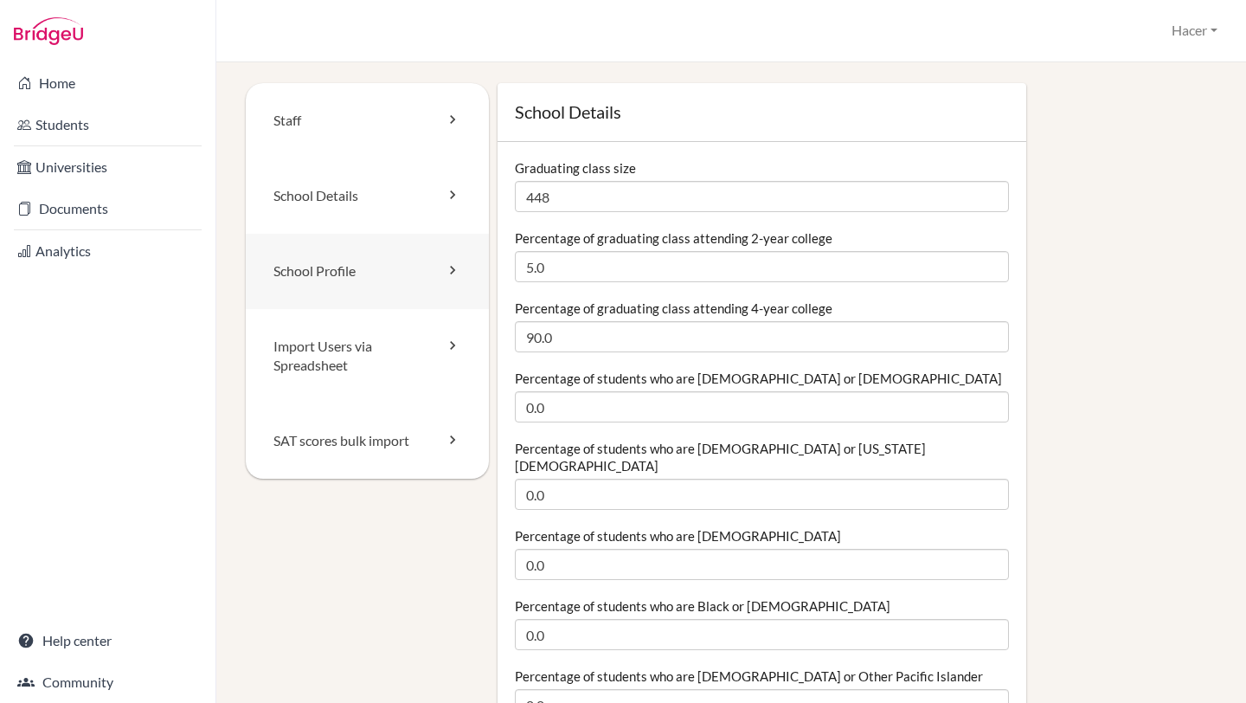
click at [299, 273] on link "School Profile" at bounding box center [367, 271] width 243 height 75
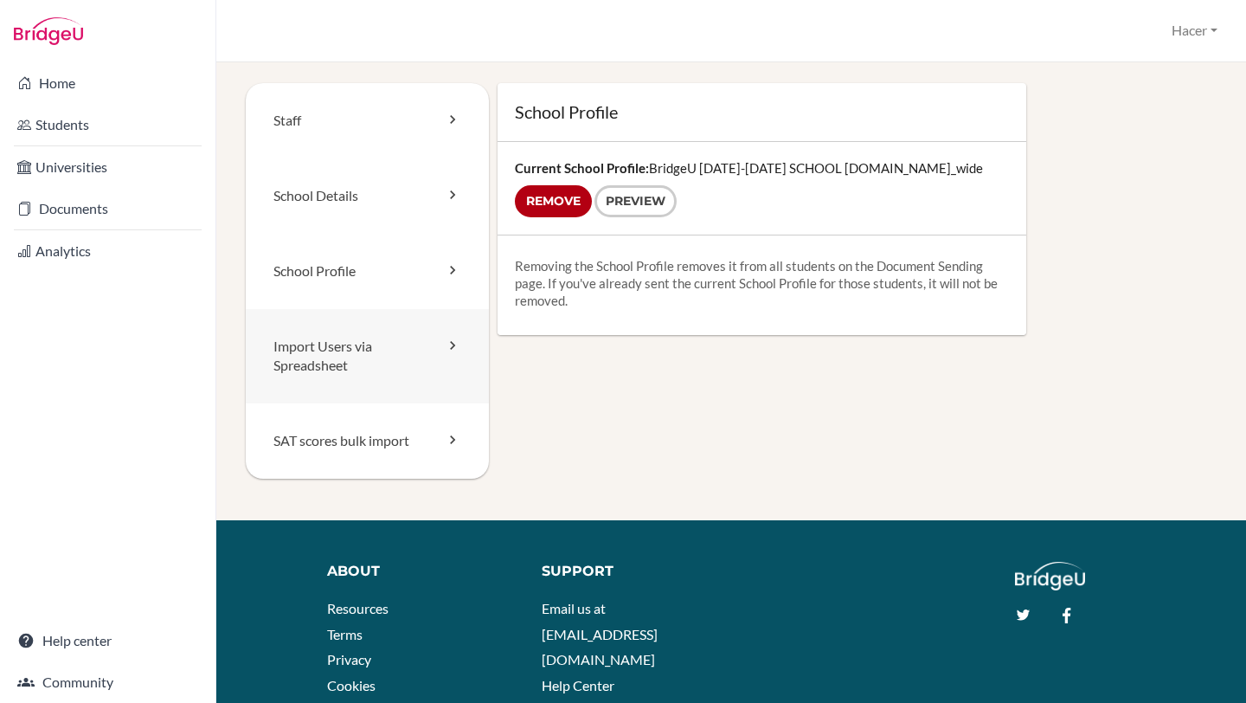
click at [308, 348] on link "Import Users via Spreadsheet" at bounding box center [367, 356] width 243 height 95
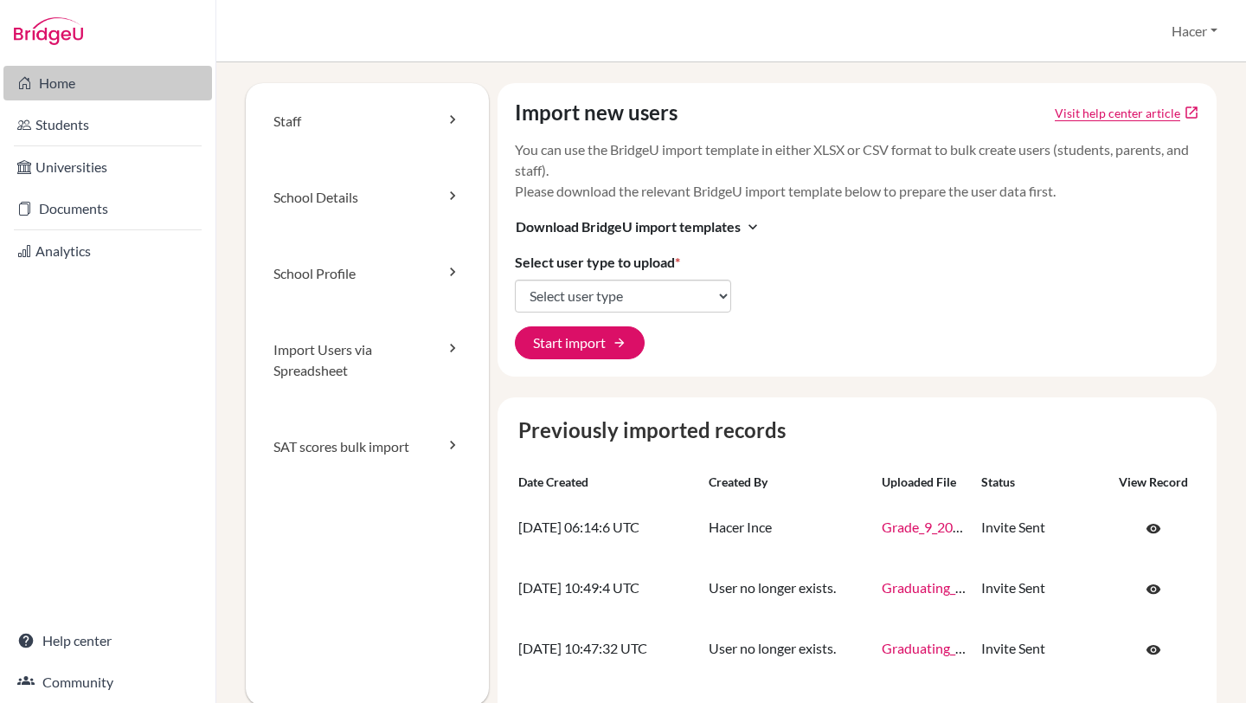
click at [40, 88] on link "Home" at bounding box center [107, 83] width 209 height 35
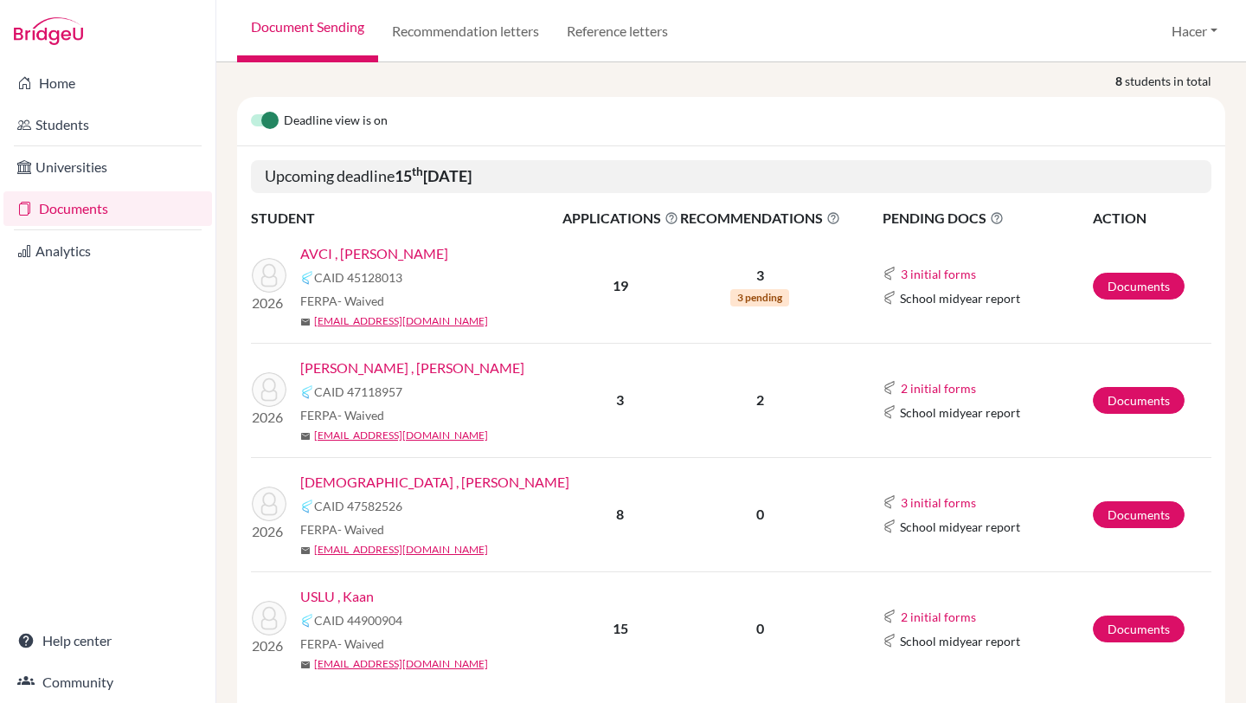
scroll to position [205, 0]
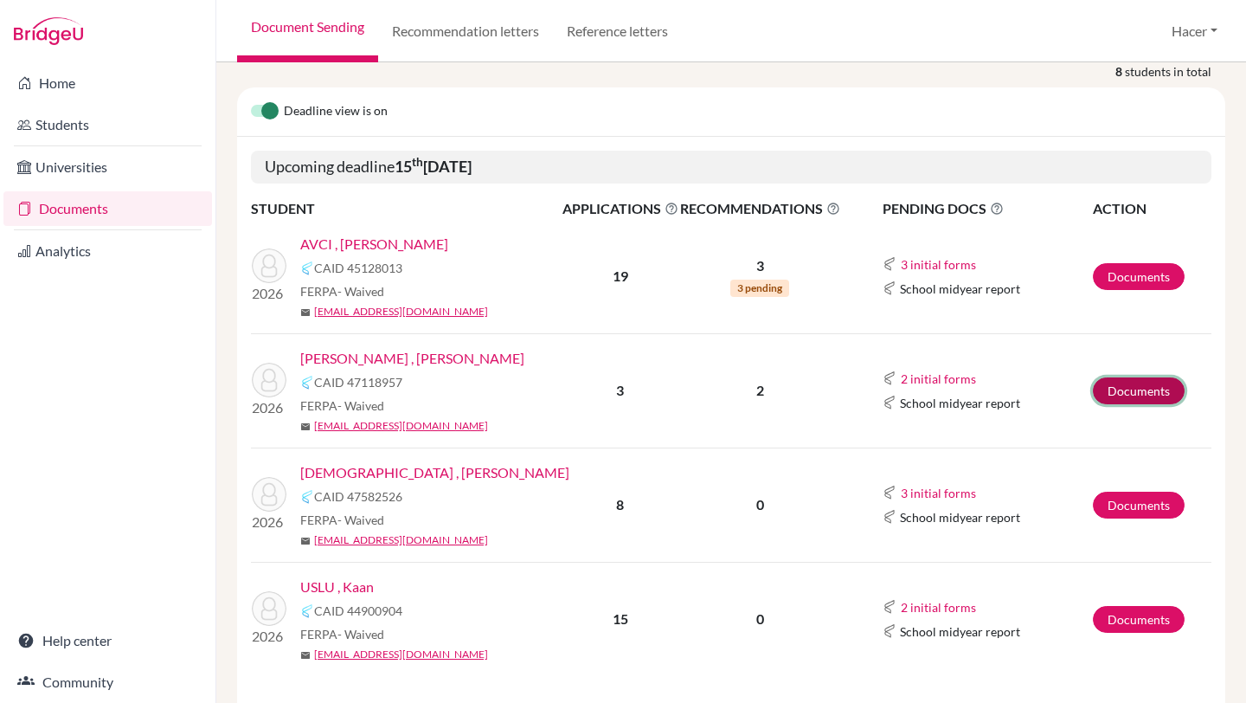
click at [1102, 379] on link "Documents" at bounding box center [1139, 390] width 92 height 27
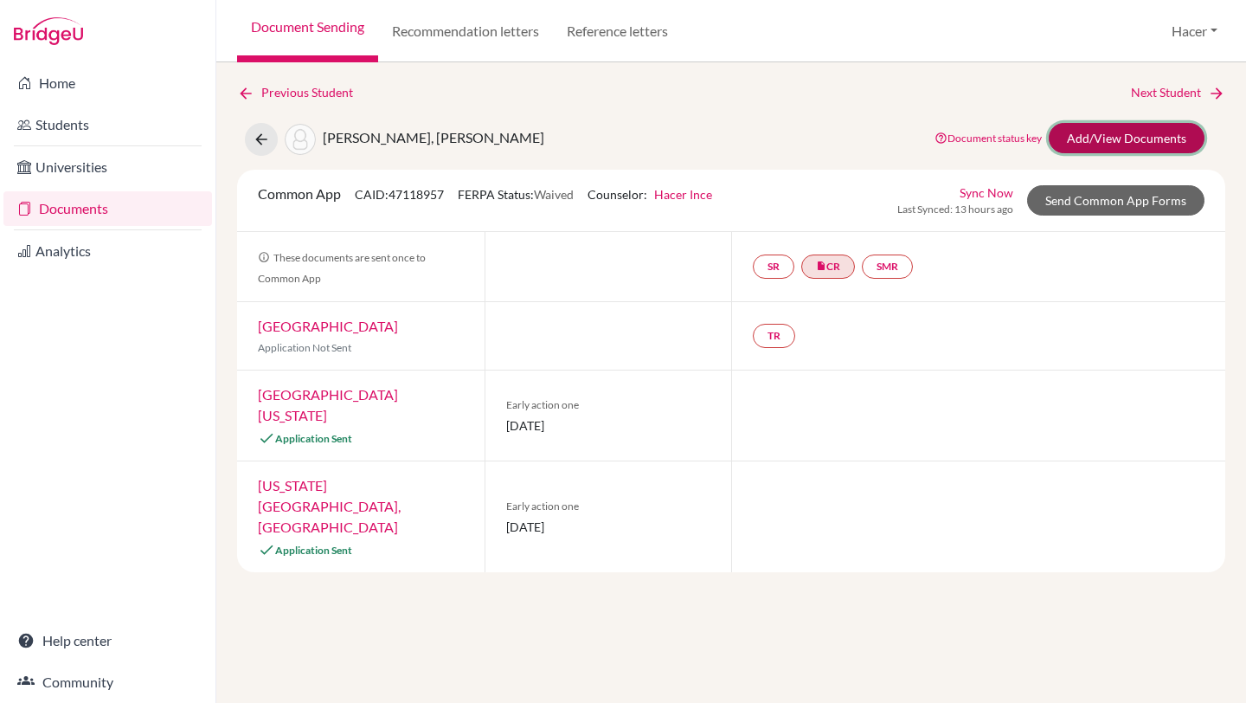
click at [1134, 144] on link "Add/View Documents" at bounding box center [1127, 138] width 156 height 30
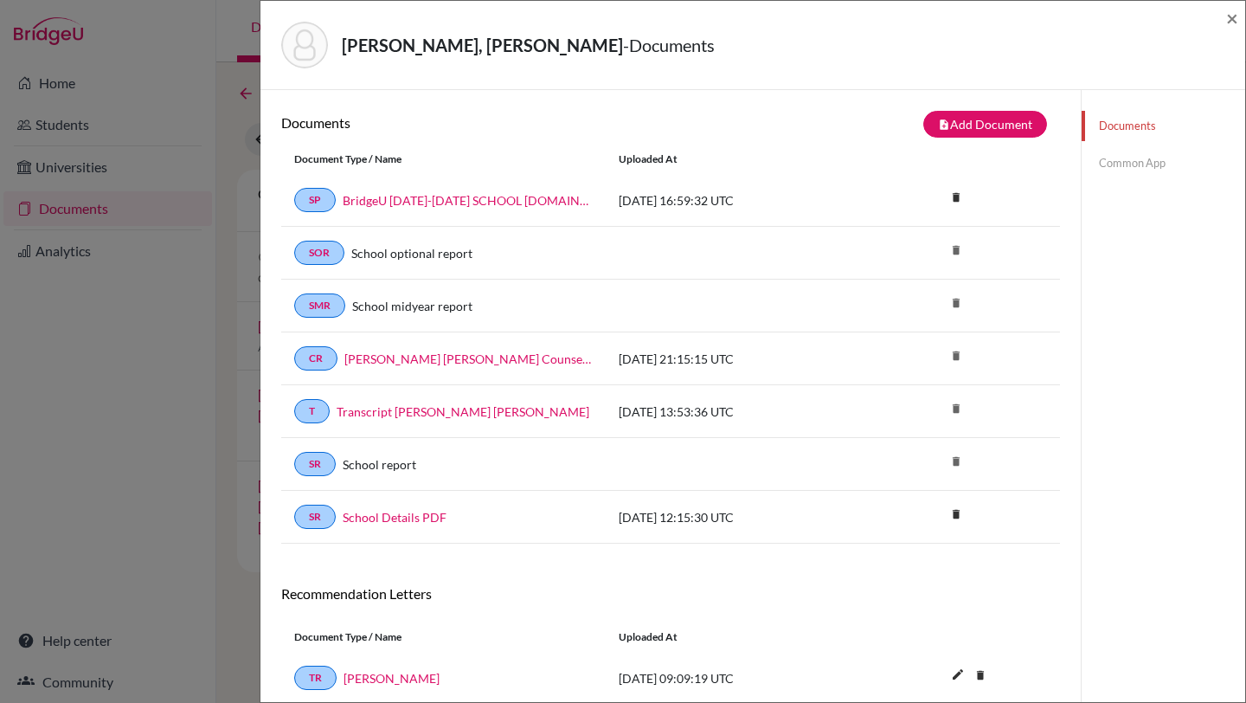
click at [1203, 35] on div "BÖREKÇİ, Ogan - Documents" at bounding box center [746, 45] width 931 height 47
click at [1140, 161] on link "Common App" at bounding box center [1164, 163] width 164 height 30
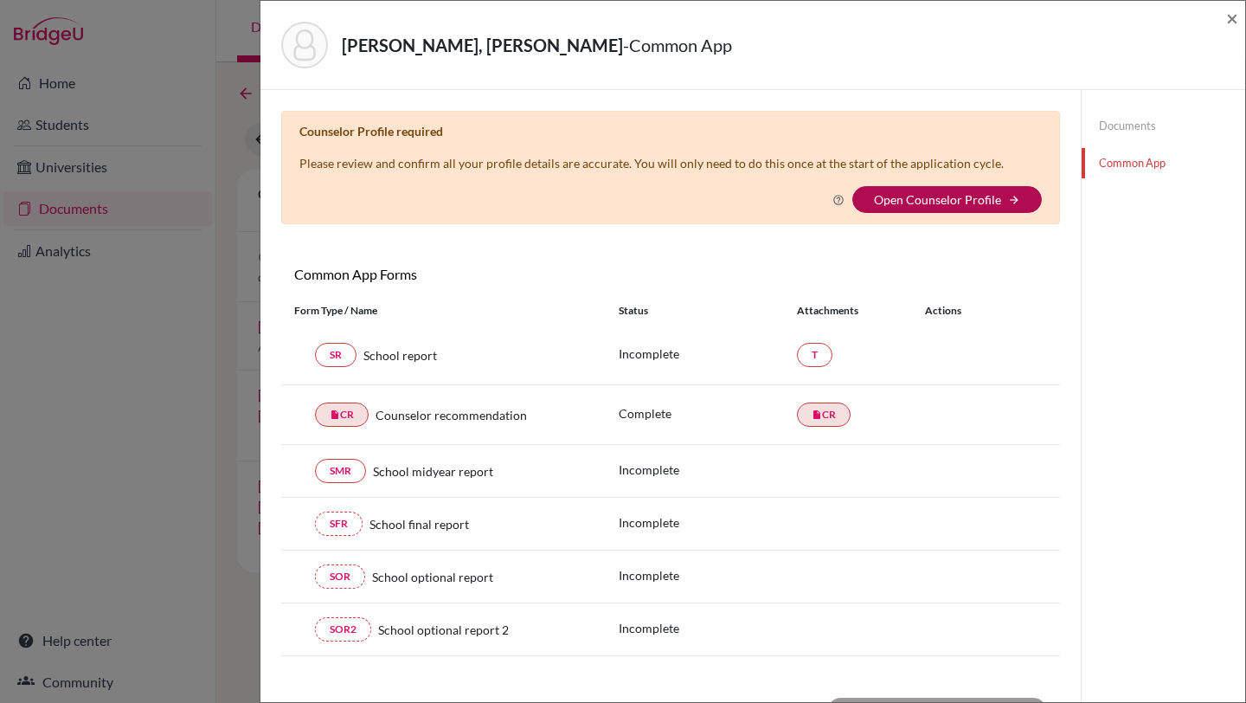
click at [953, 202] on link "Open Counselor Profile" at bounding box center [937, 199] width 127 height 15
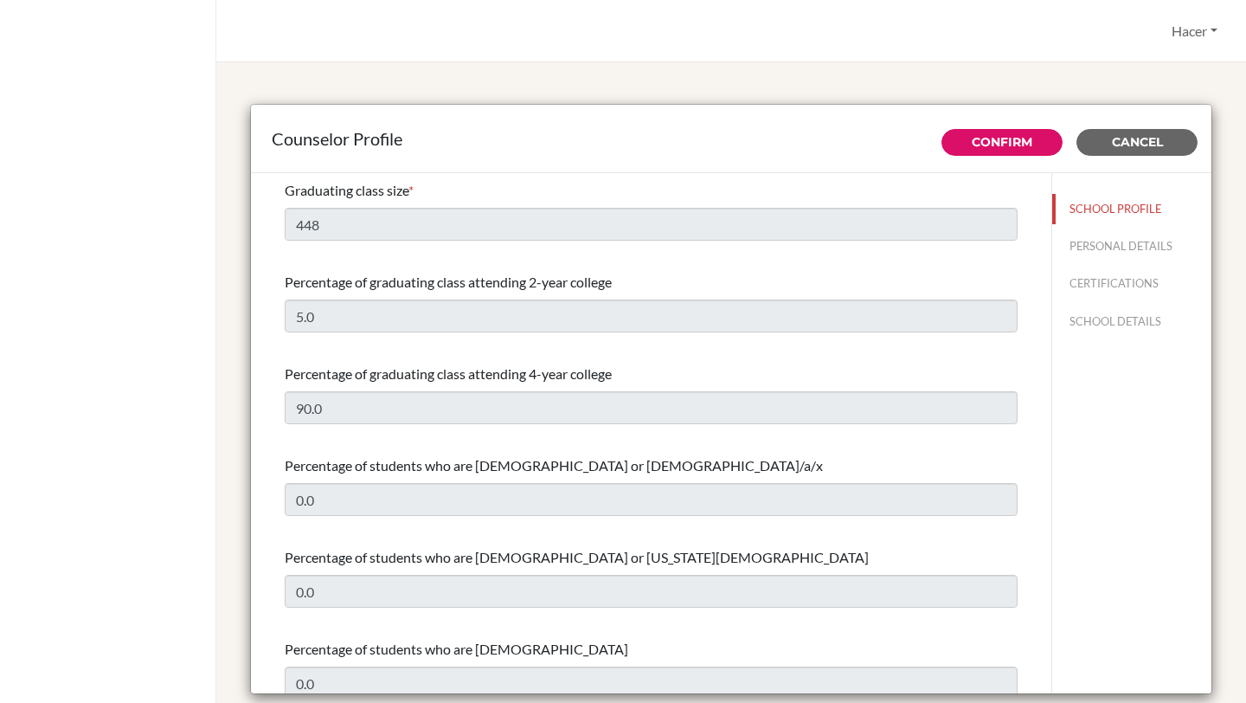
select select "1"
select select "351328"
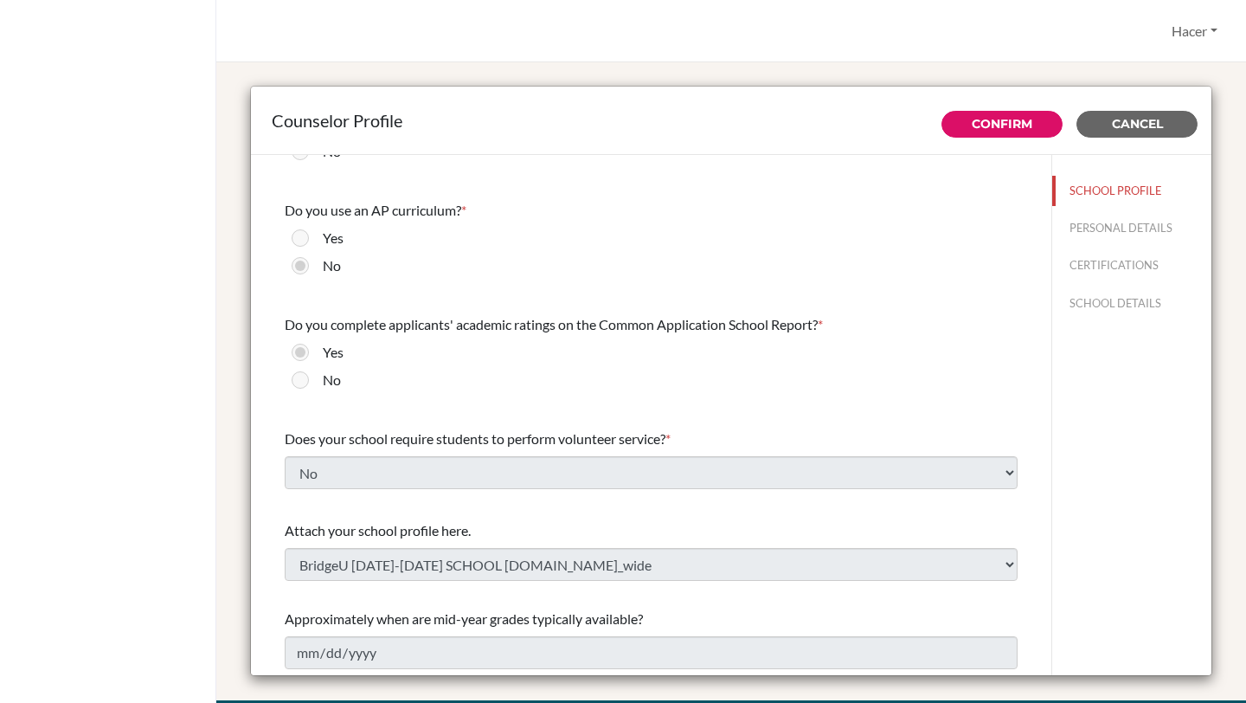
scroll to position [1910, 0]
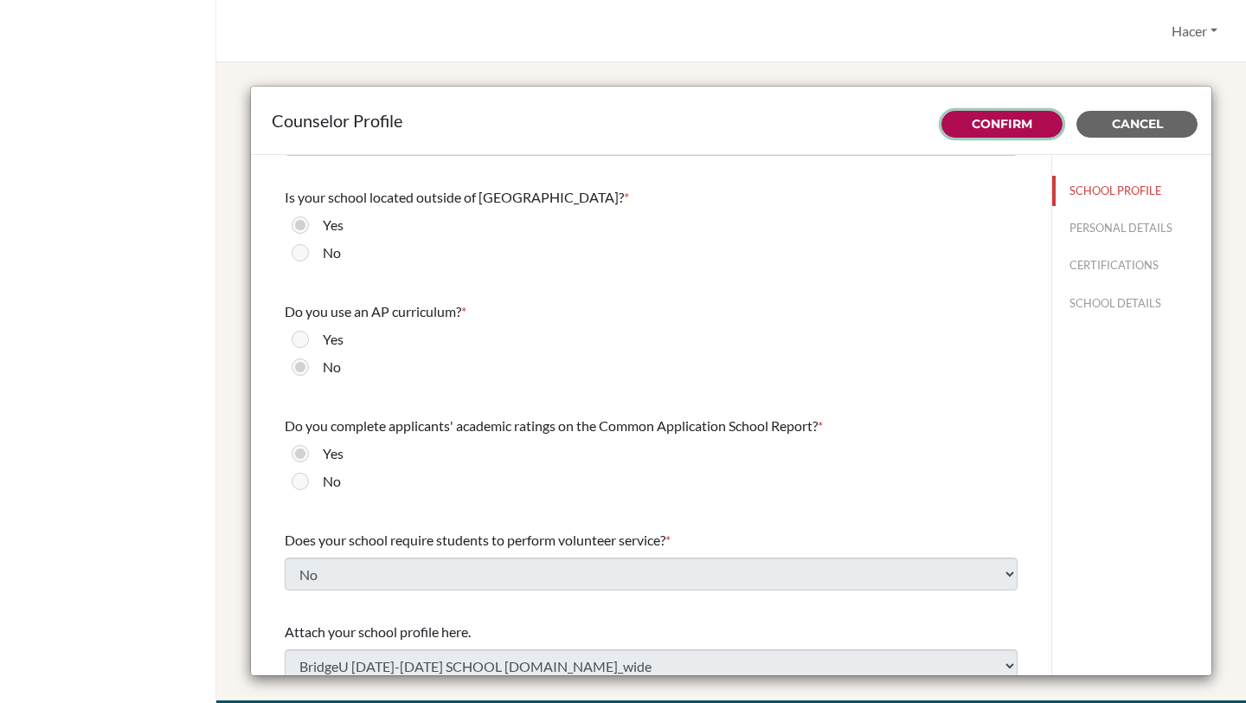
click at [1009, 119] on link "Confirm" at bounding box center [1002, 124] width 61 height 16
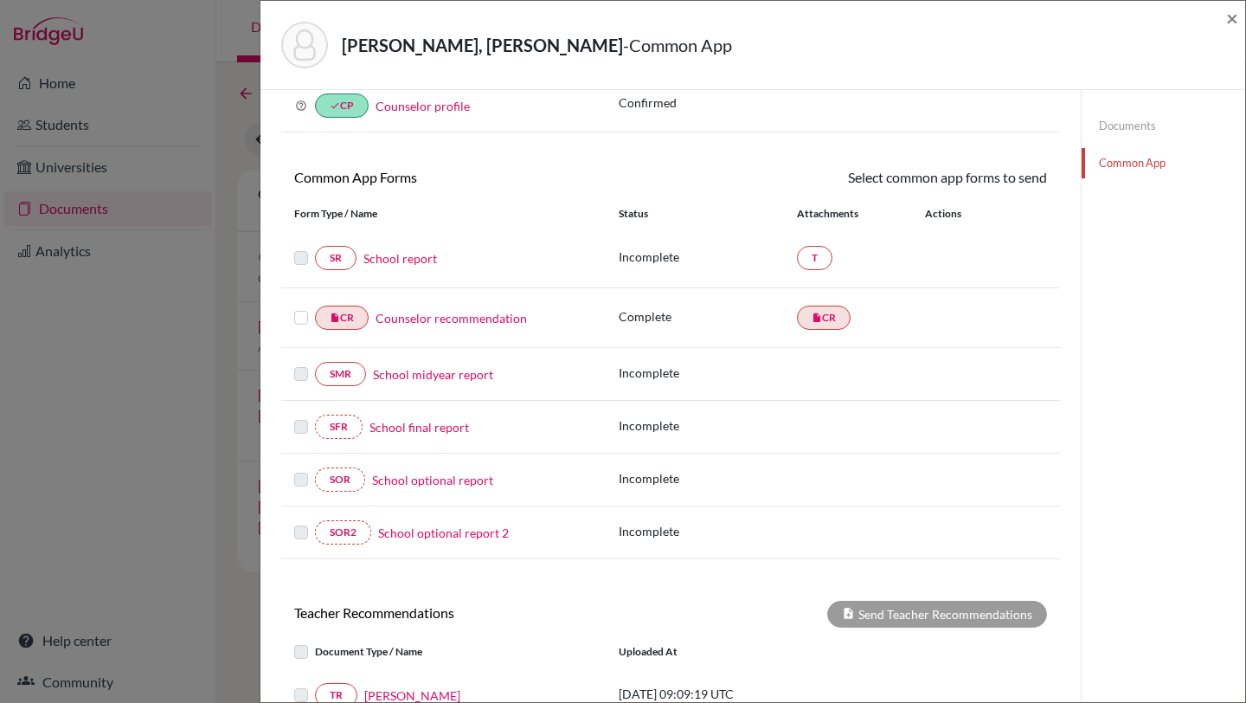
scroll to position [89, 0]
click at [407, 283] on div "SR School report Incomplete T" at bounding box center [670, 260] width 779 height 60
click at [408, 264] on link "School report" at bounding box center [400, 260] width 74 height 18
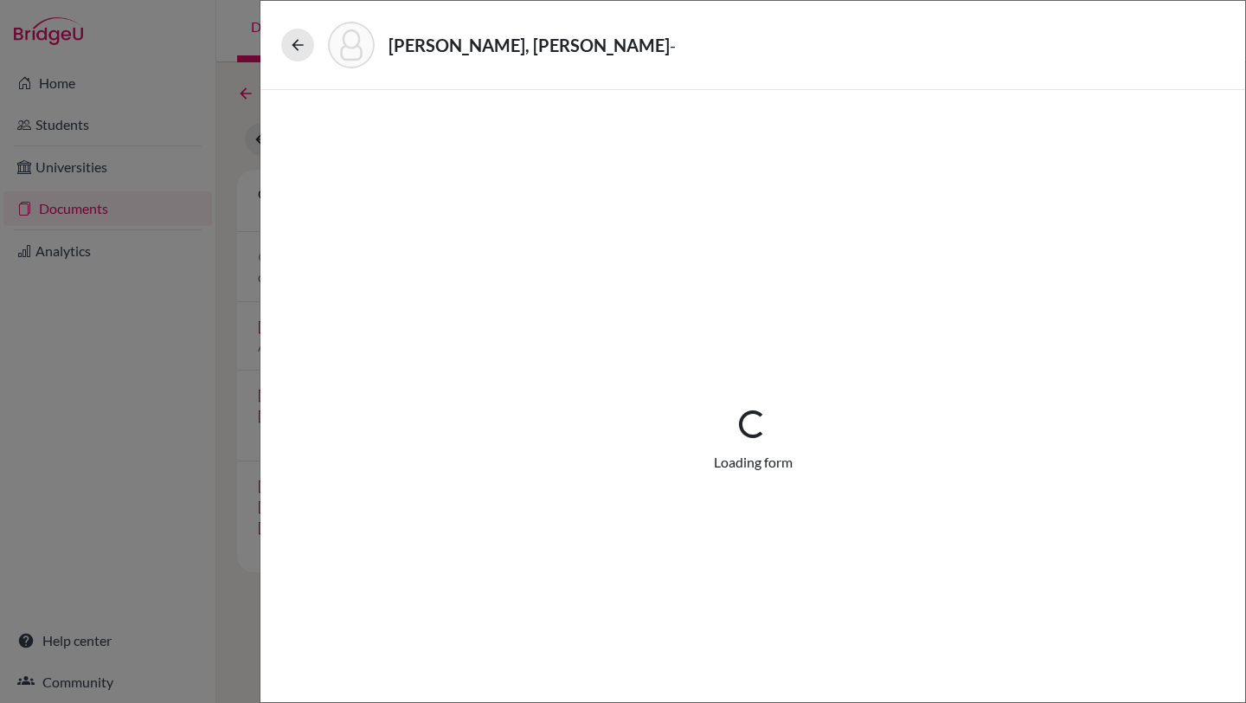
select select "1"
select select "666915"
select select "1"
select select "0"
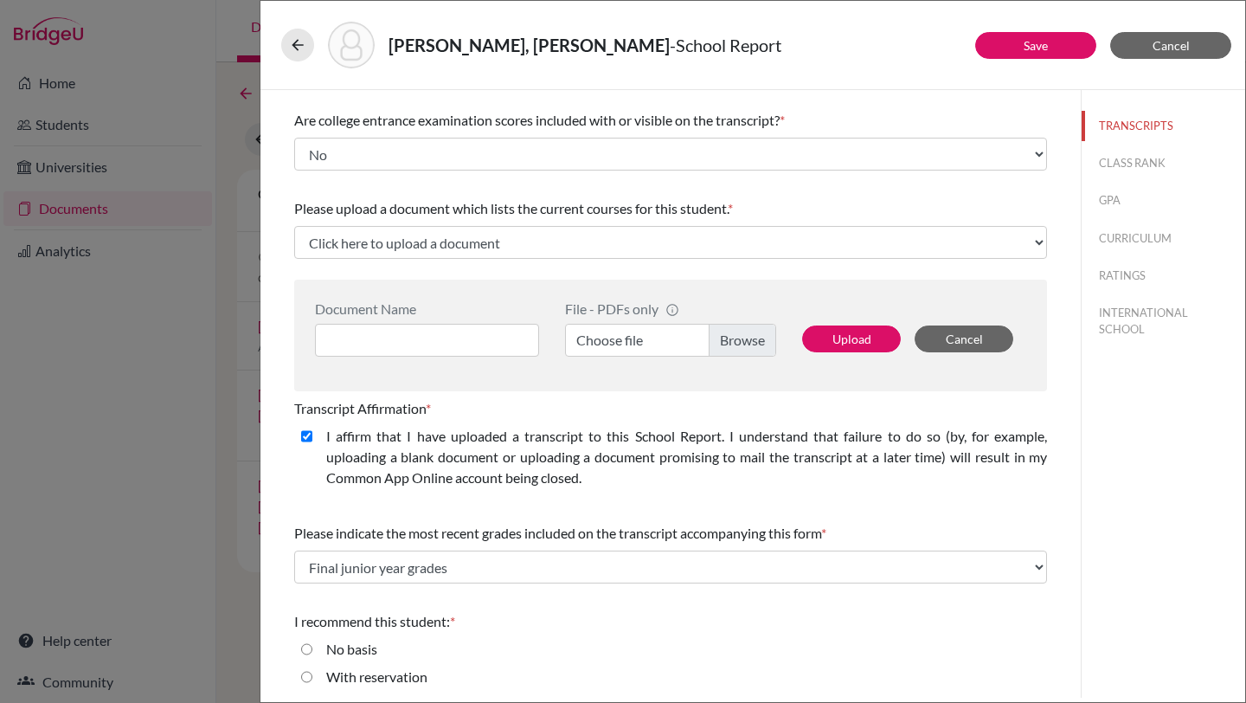
scroll to position [260, 0]
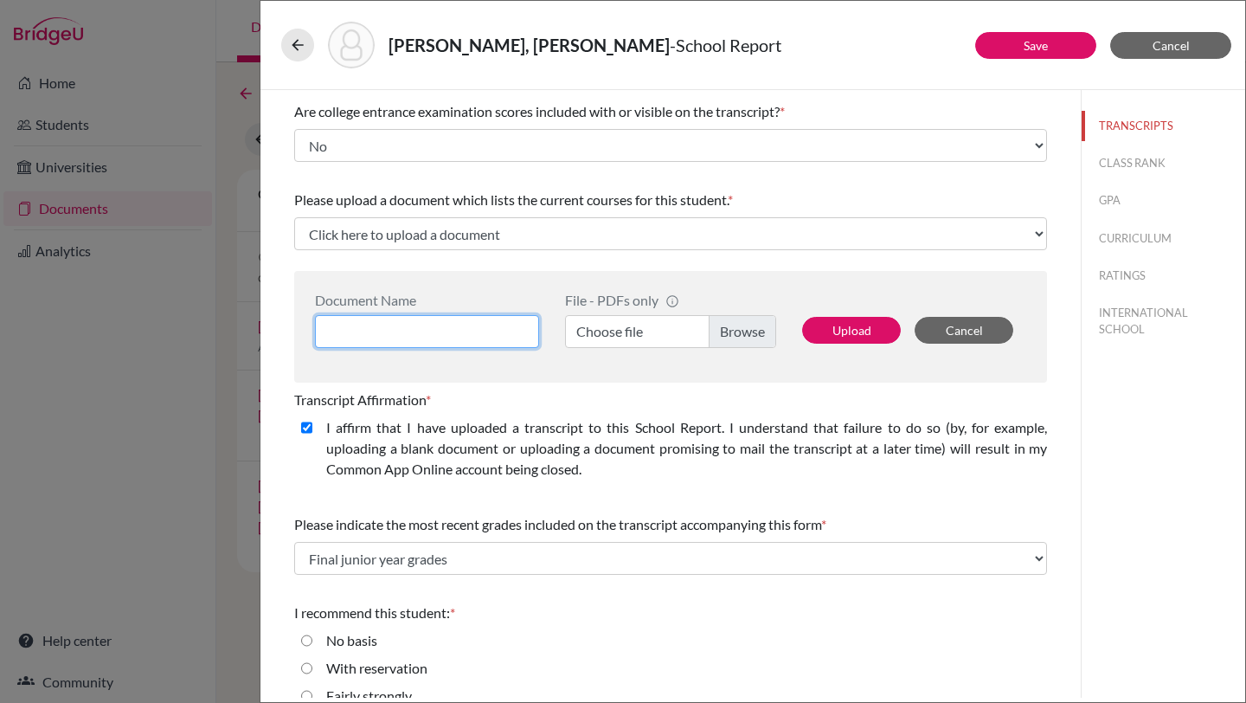
click at [443, 338] on input at bounding box center [427, 331] width 224 height 33
type input "[PERSON_NAME] [PERSON_NAME] Current Courses"
click at [735, 330] on label "Choose file" at bounding box center [670, 331] width 211 height 33
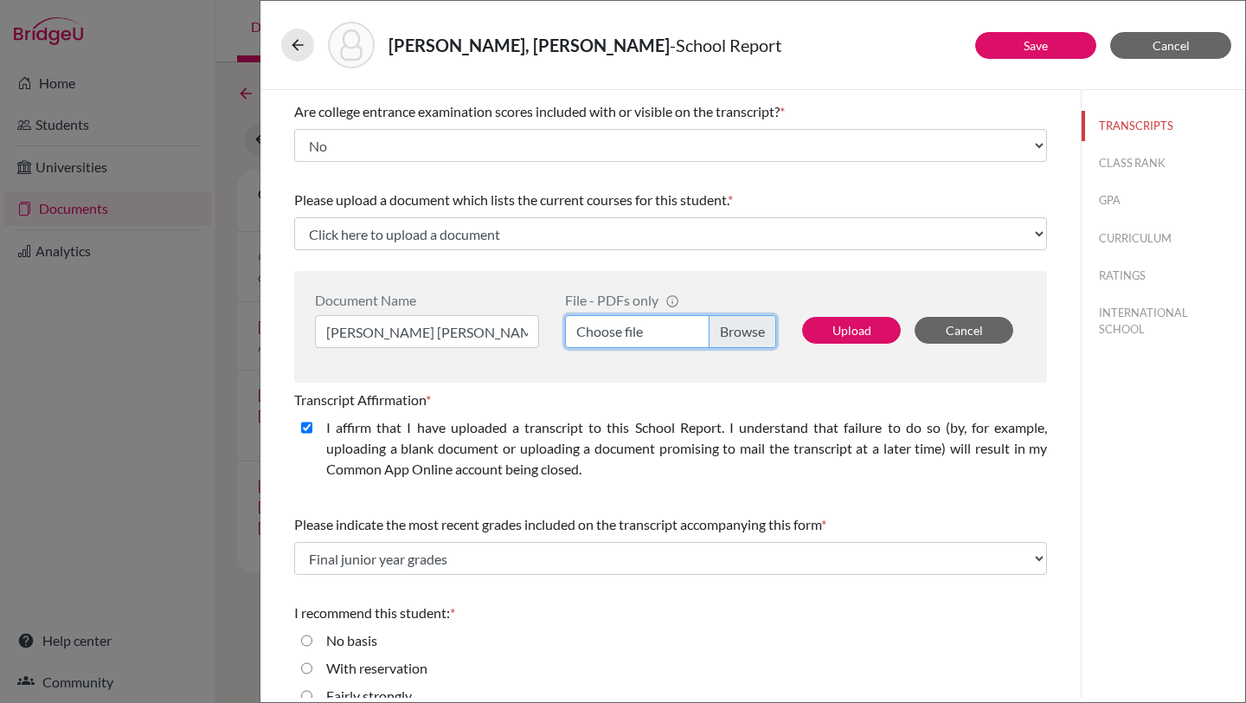
click at [735, 330] on input "Choose file" at bounding box center [670, 331] width 211 height 33
click at [842, 325] on button "Upload" at bounding box center [851, 330] width 99 height 27
select select "671657"
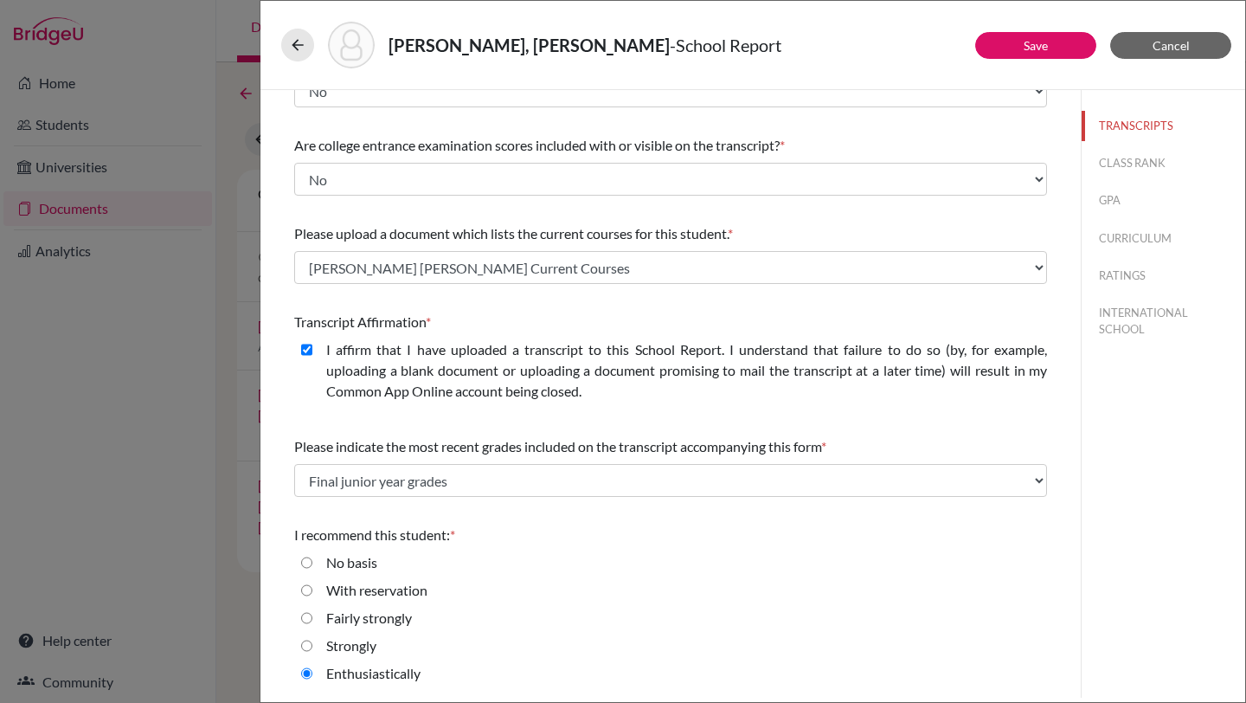
scroll to position [227, 0]
click at [1052, 40] on button "Save" at bounding box center [1035, 45] width 121 height 27
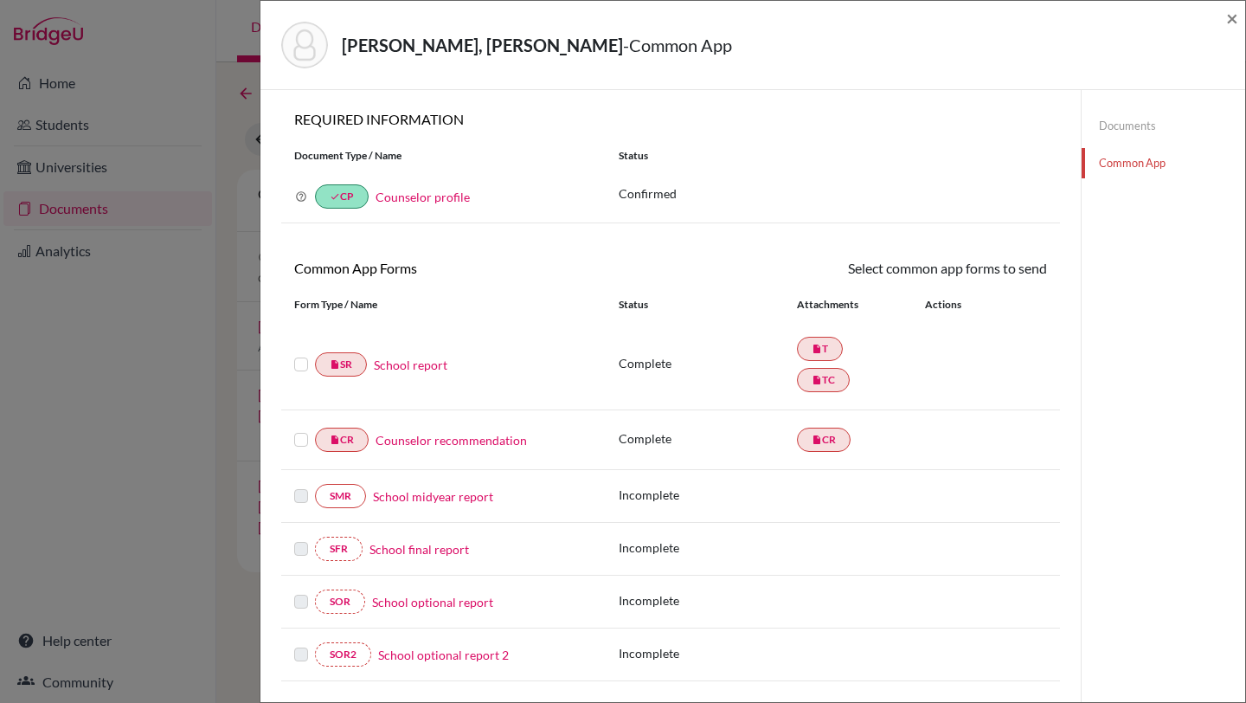
click at [420, 367] on link "School report" at bounding box center [411, 365] width 74 height 18
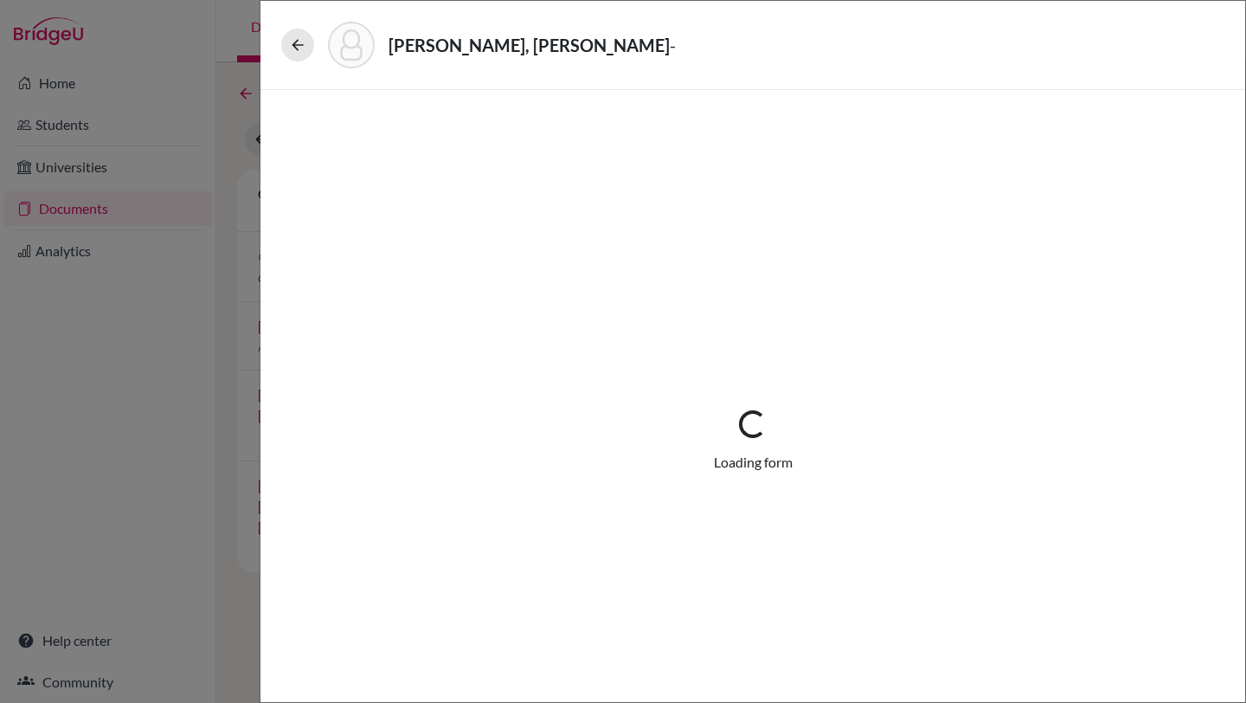
select select "1"
select select "666915"
select select "1"
select select "671657"
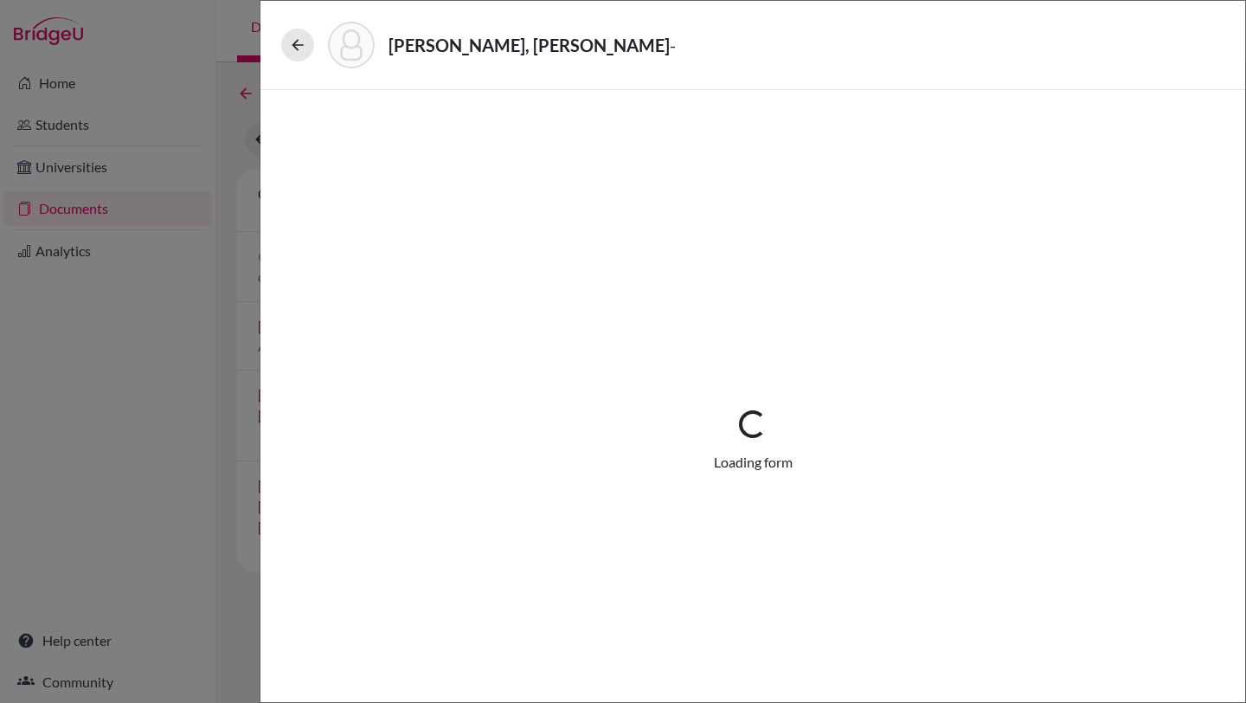
select select "0"
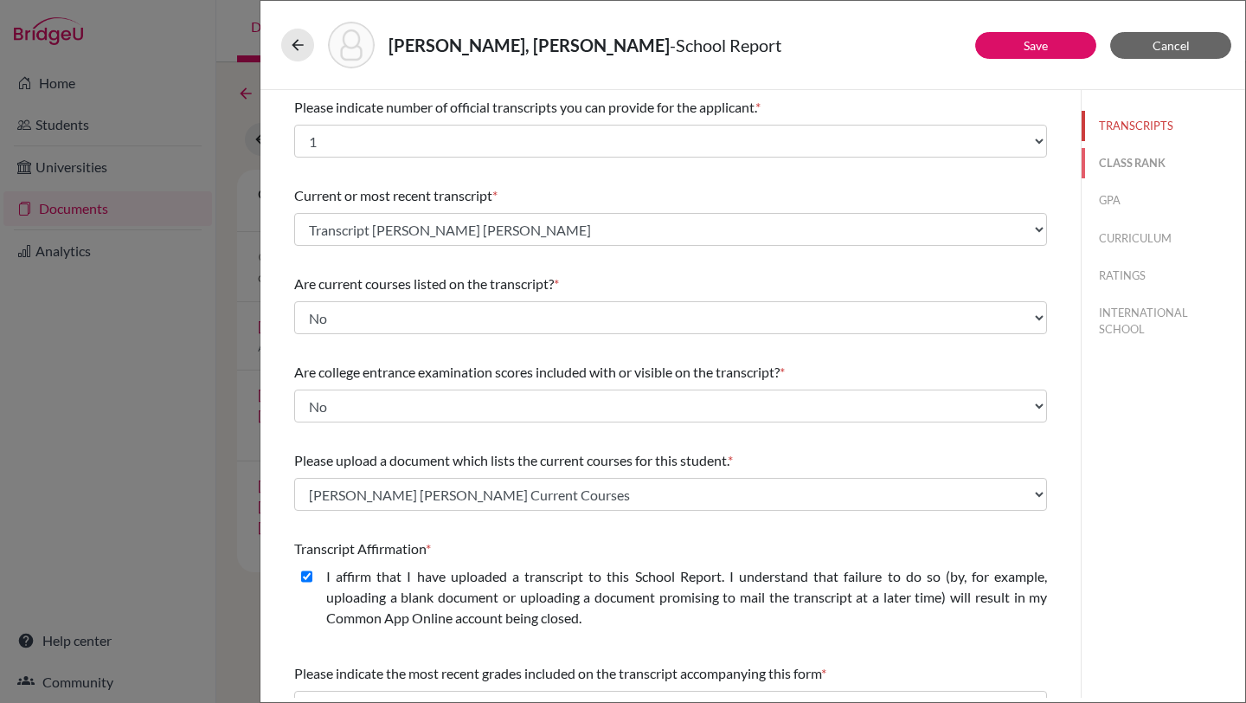
click at [1127, 162] on button "CLASS RANK" at bounding box center [1164, 163] width 164 height 30
select select "5"
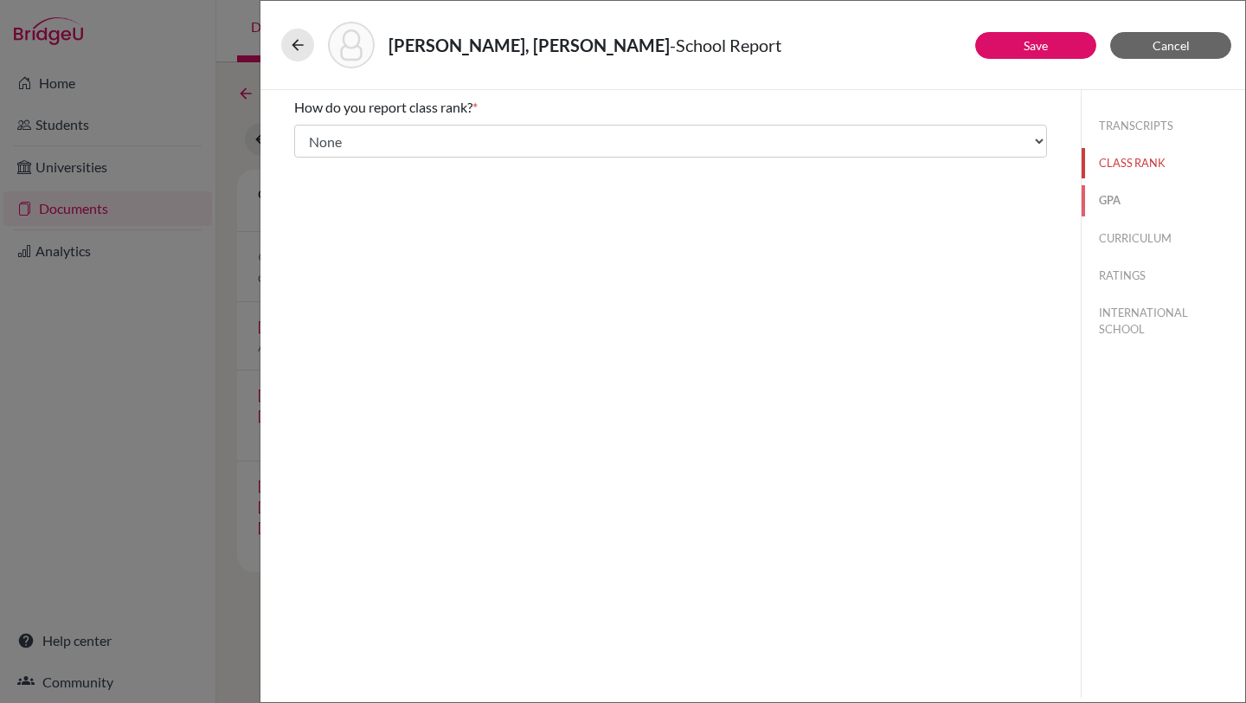
click at [1101, 202] on button "GPA" at bounding box center [1164, 200] width 164 height 30
type input "91.86"
type input "99,54"
select select "100"
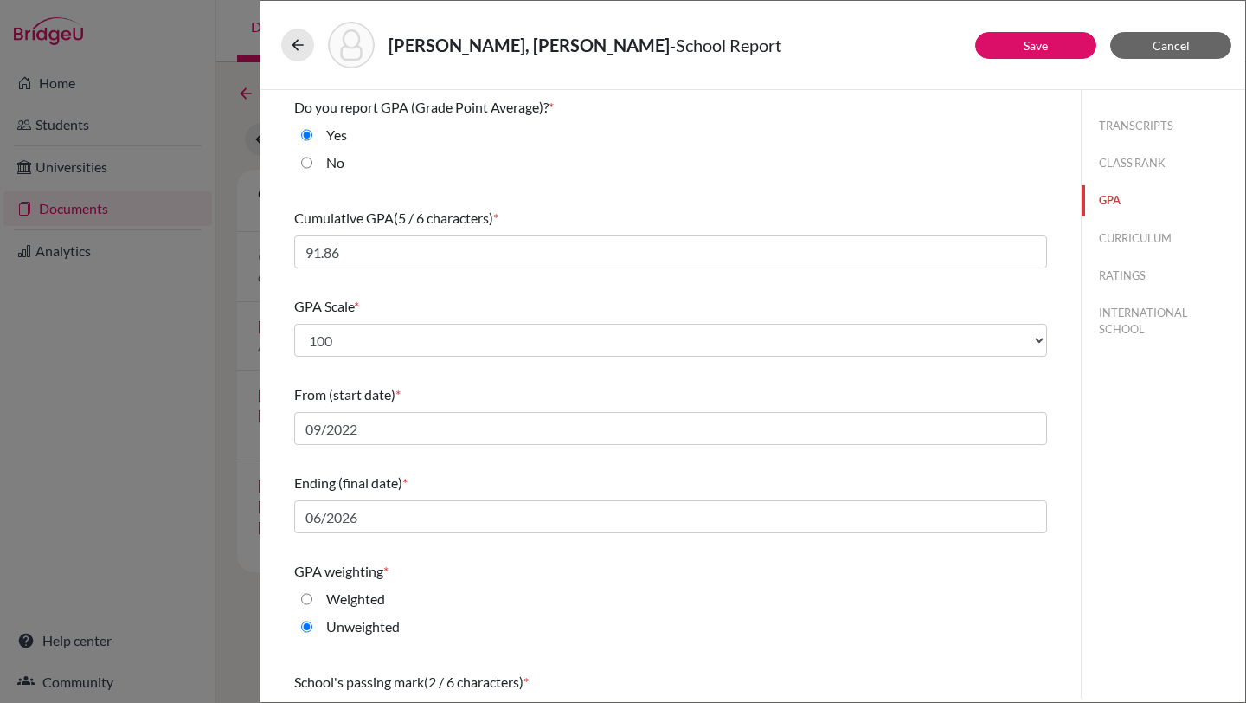
scroll to position [130, 0]
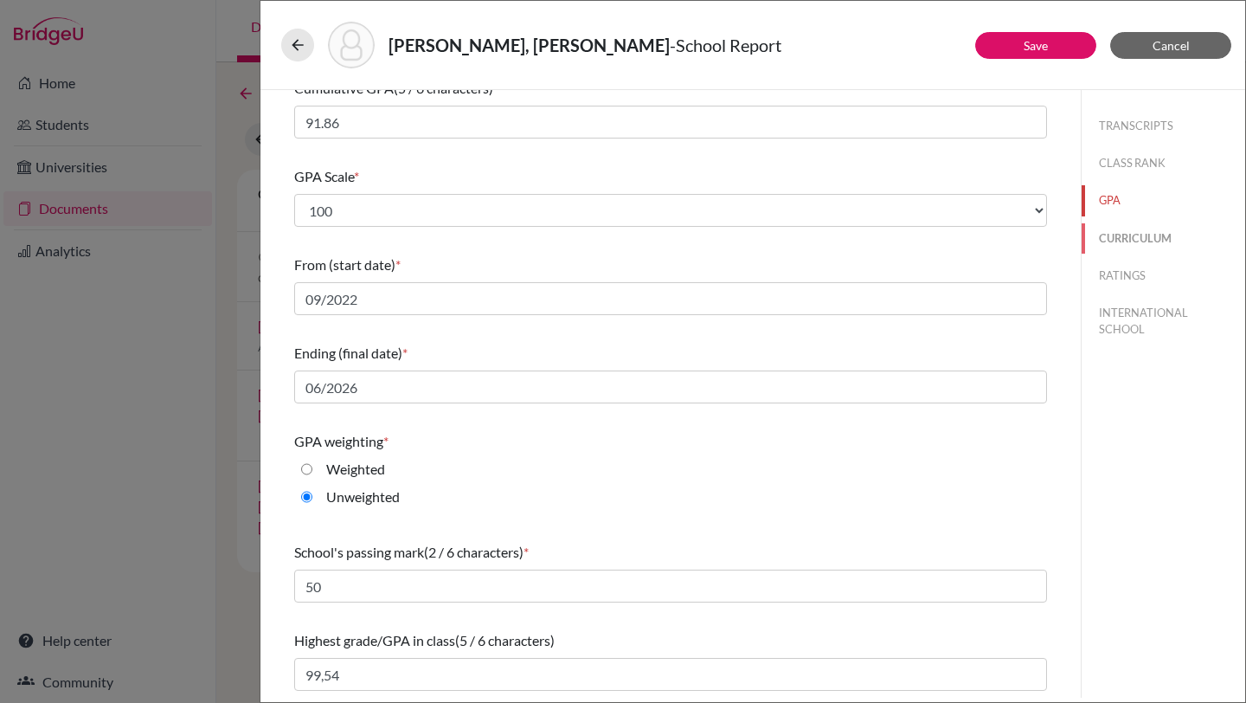
click at [1141, 232] on button "CURRICULUM" at bounding box center [1164, 238] width 164 height 30
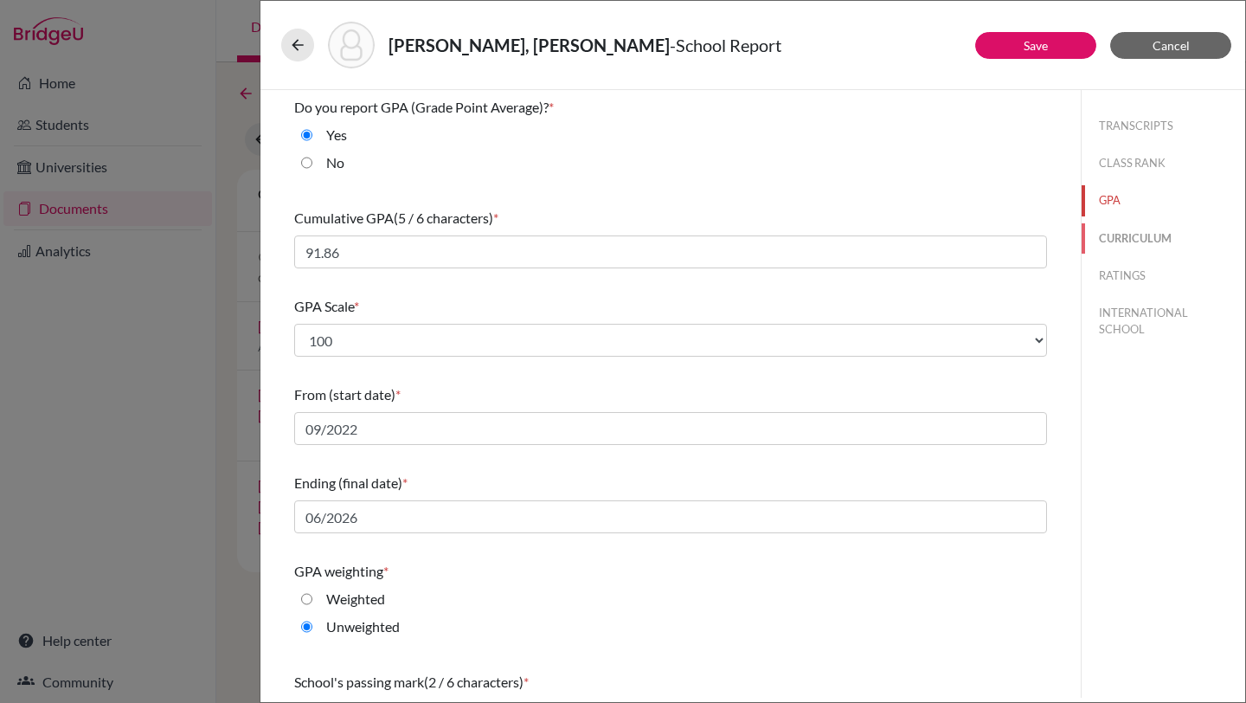
select select "4"
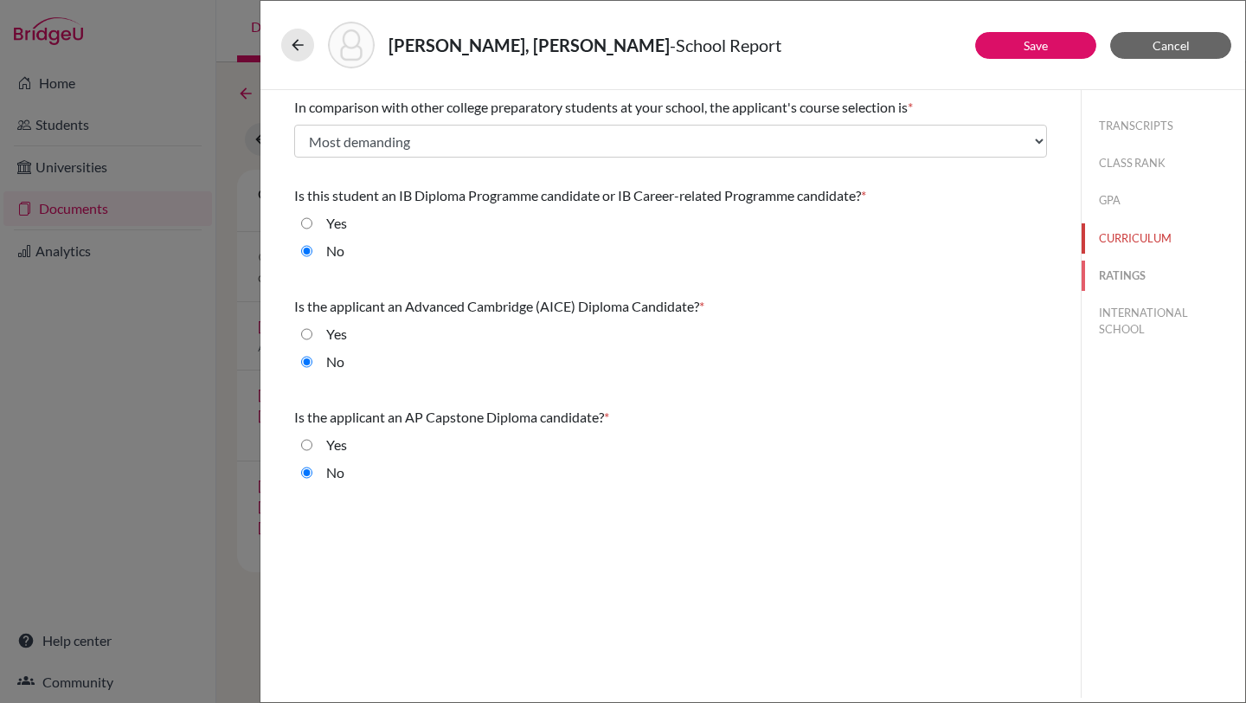
click at [1130, 280] on button "RATINGS" at bounding box center [1164, 275] width 164 height 30
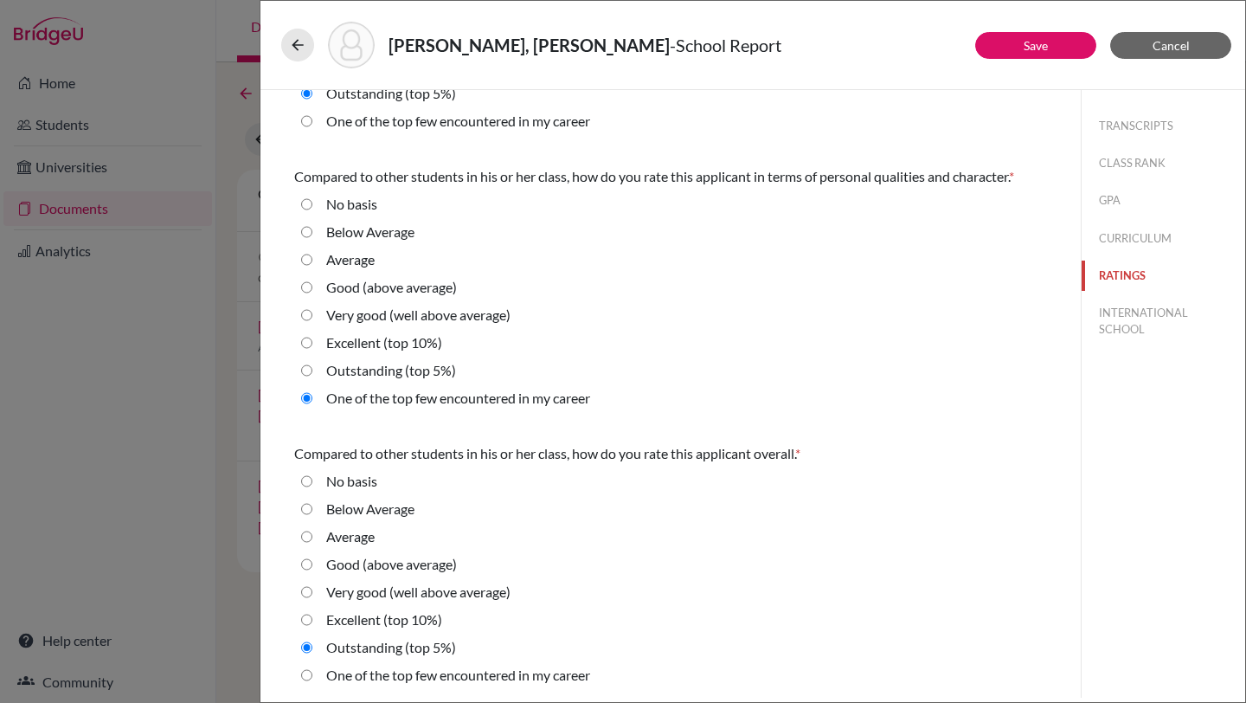
scroll to position [486, 0]
click at [1054, 46] on button "Save" at bounding box center [1035, 45] width 121 height 27
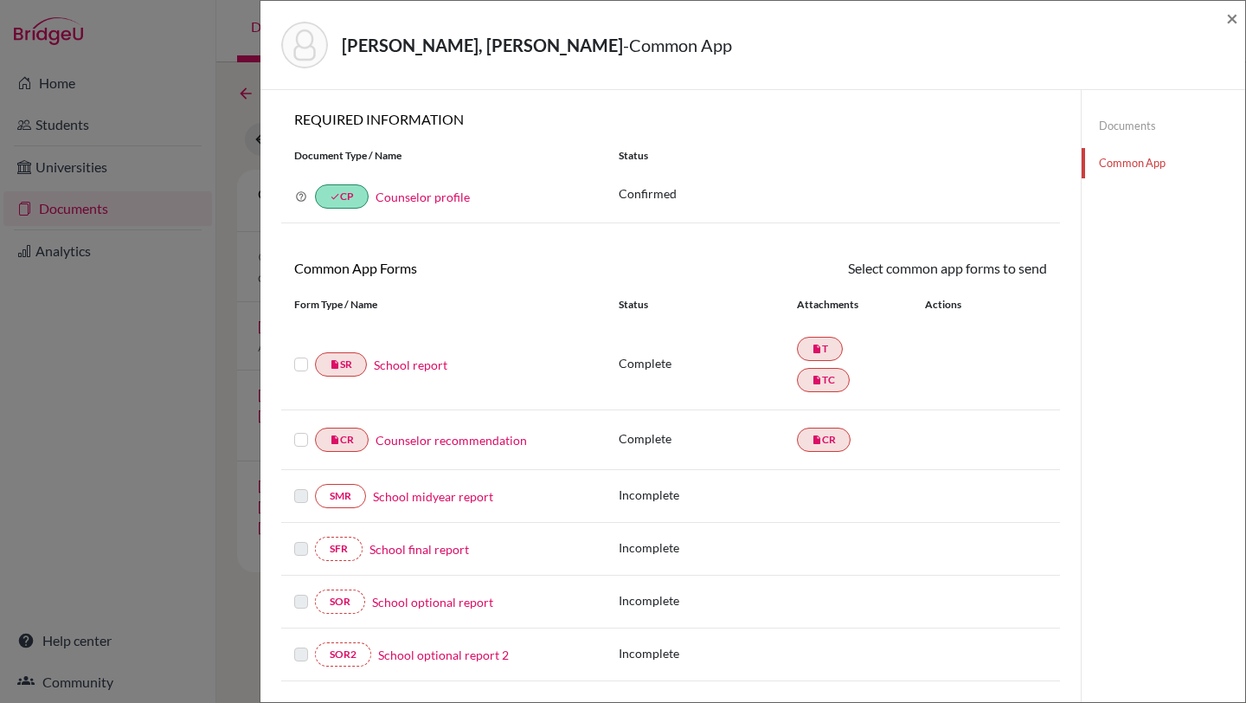
click at [1147, 163] on link "Common App" at bounding box center [1164, 163] width 164 height 30
click at [1111, 159] on link "Common App" at bounding box center [1164, 163] width 164 height 30
click at [395, 364] on link "School report" at bounding box center [411, 365] width 74 height 18
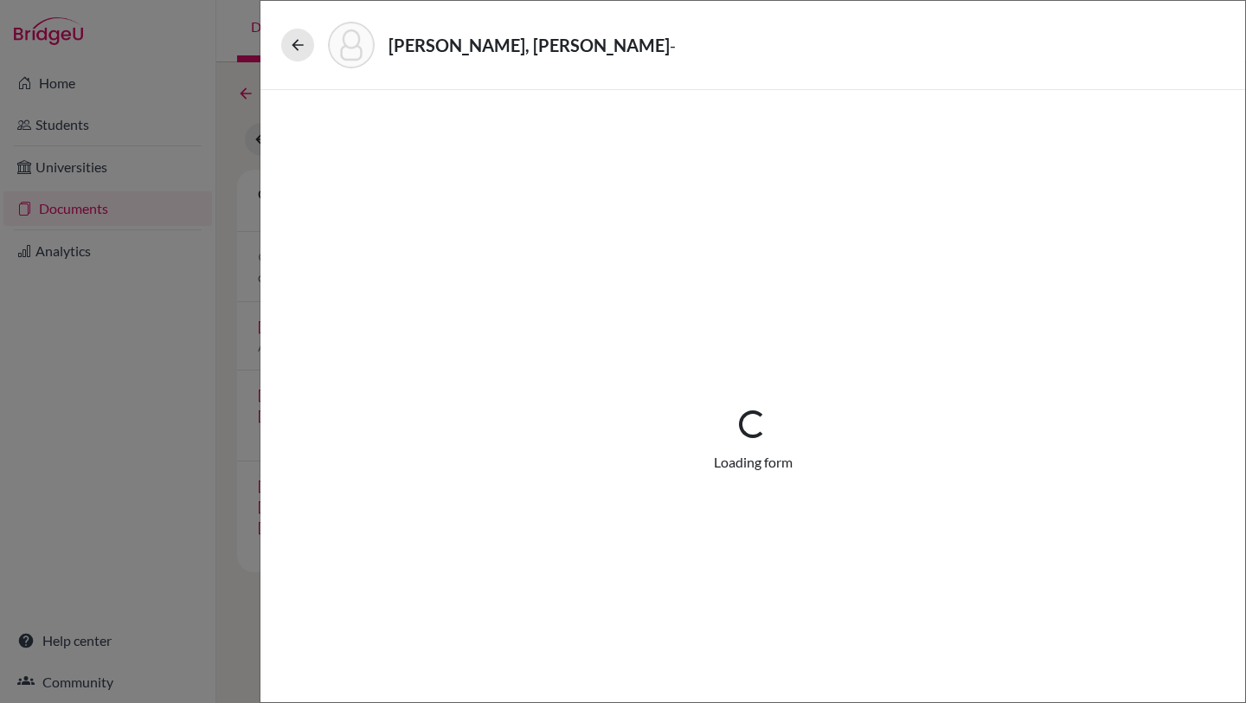
select select "1"
select select "666915"
select select "1"
select select "671657"
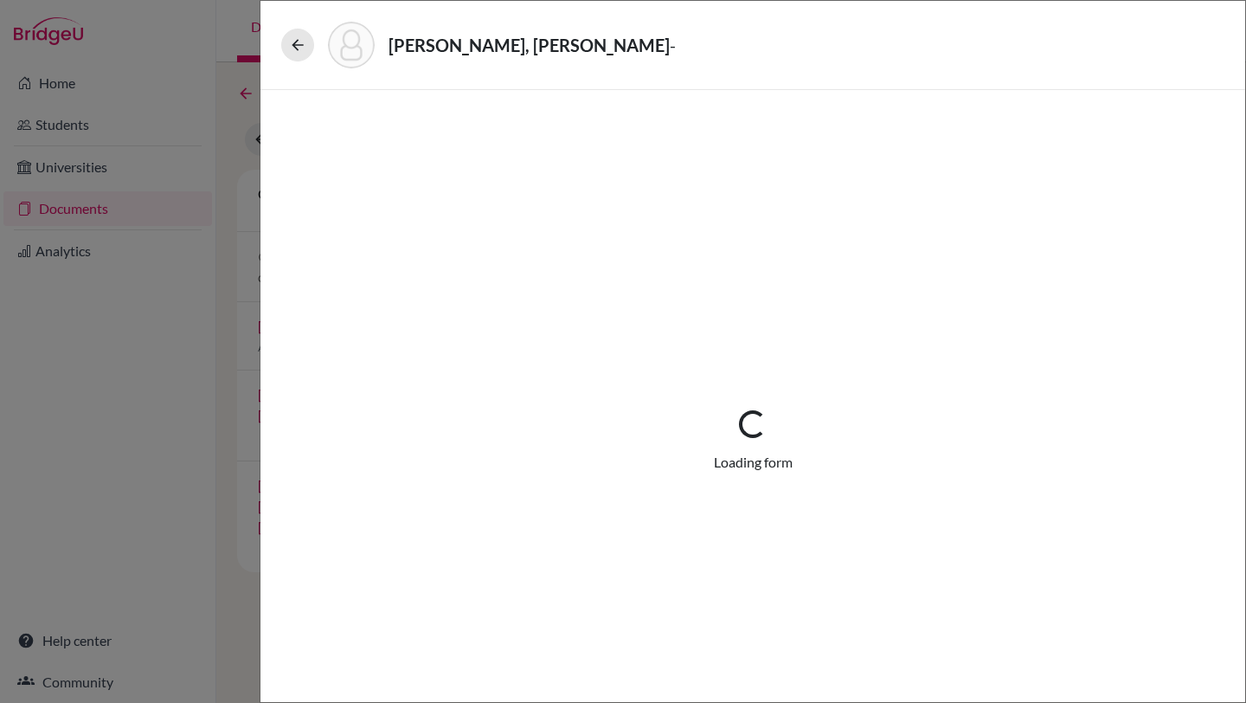
select select "0"
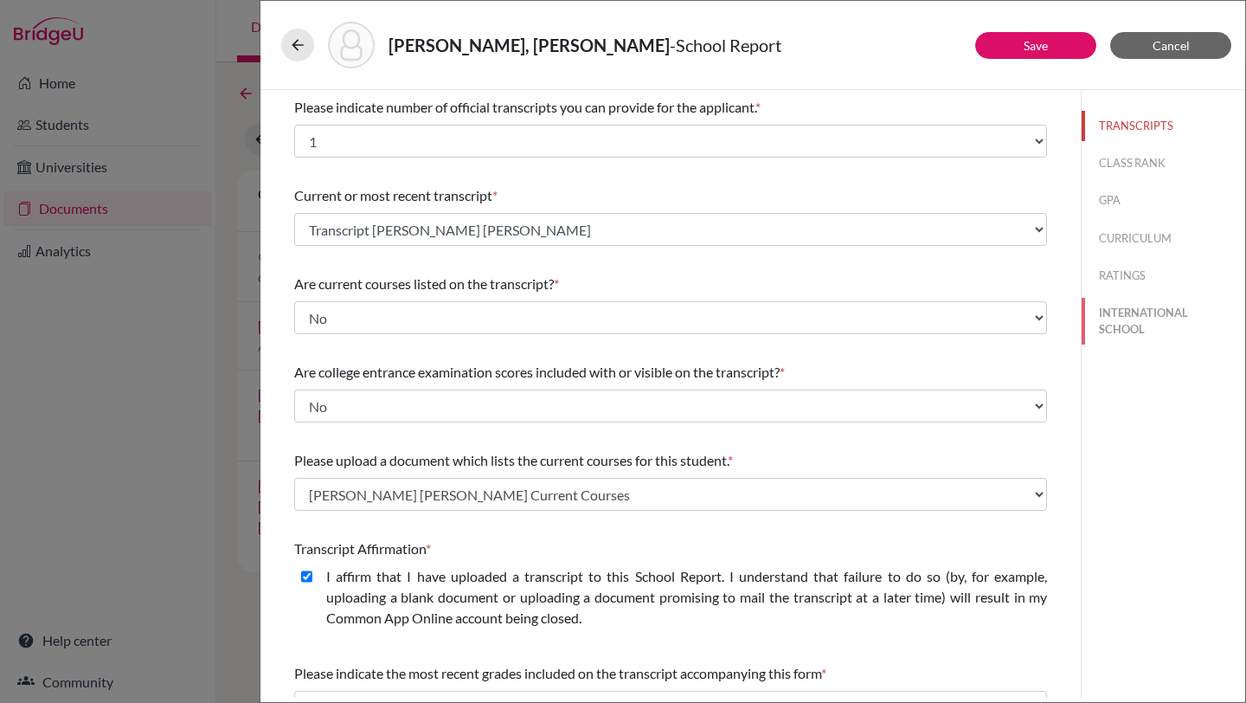
click at [1135, 319] on button "INTERNATIONAL SCHOOL" at bounding box center [1164, 321] width 164 height 47
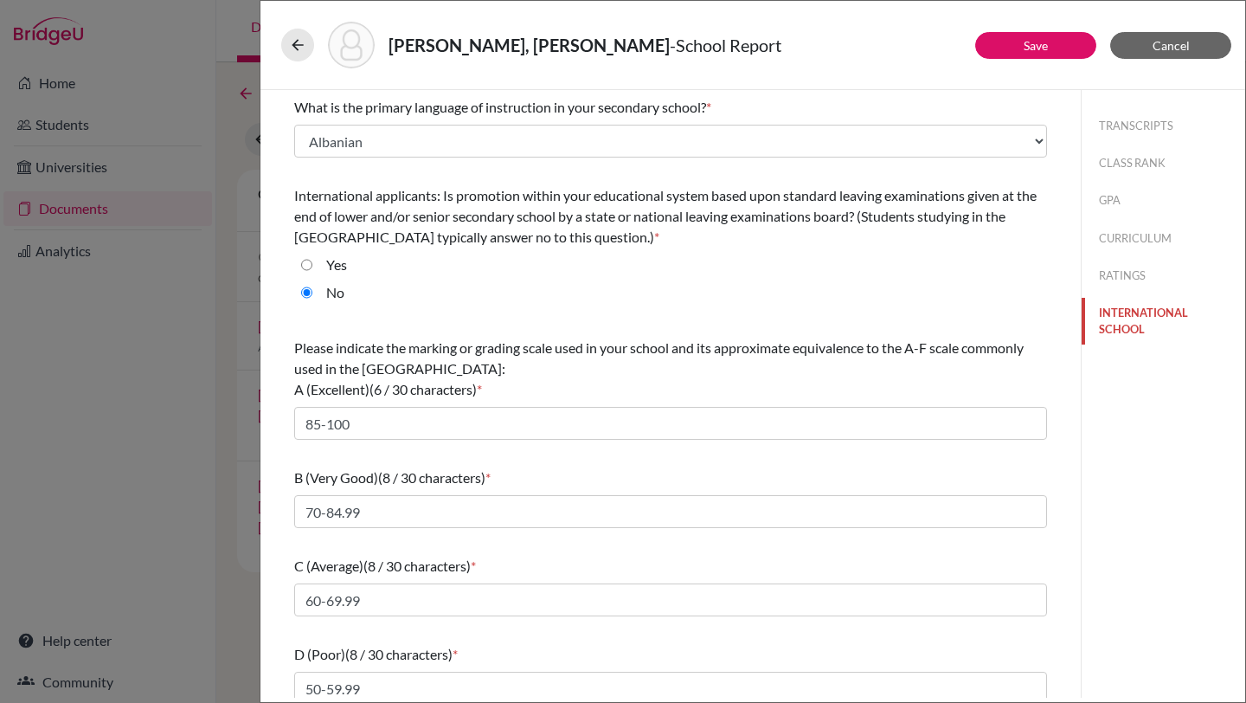
select select "14"
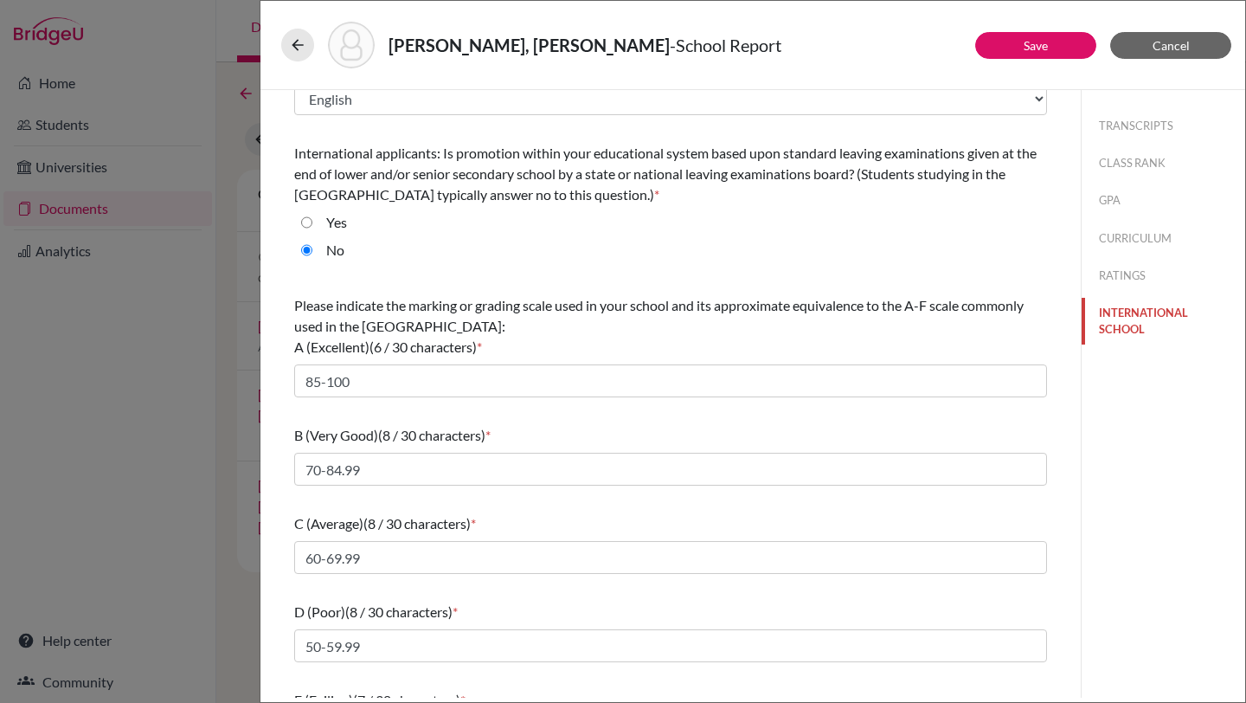
scroll to position [102, 0]
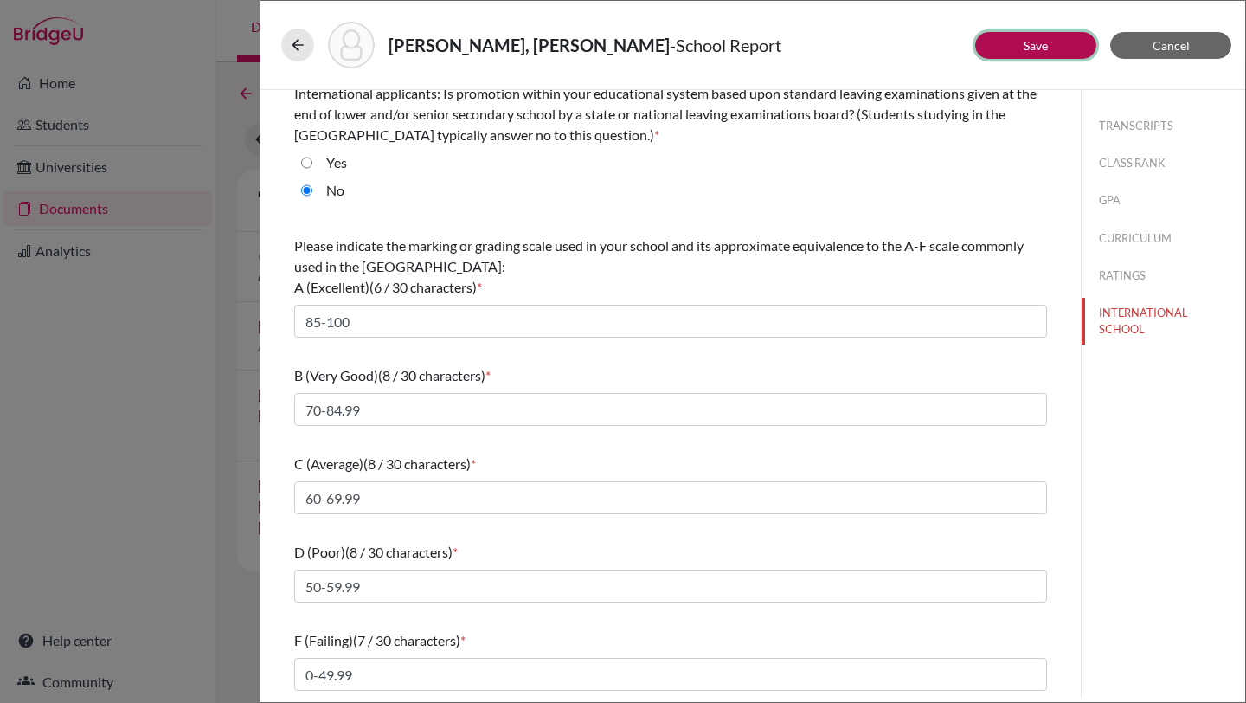
click at [1048, 47] on button "Save" at bounding box center [1035, 45] width 121 height 27
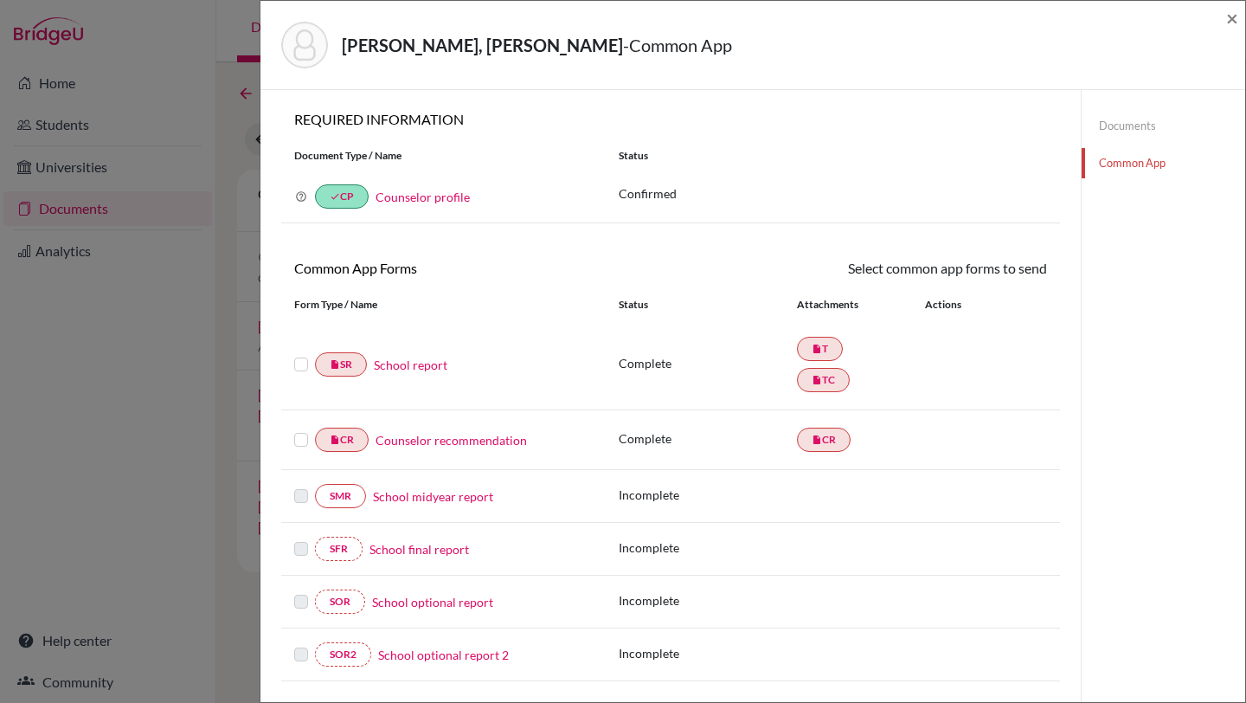
click at [301, 354] on label at bounding box center [301, 354] width 14 height 0
click at [0, 0] on input "checkbox" at bounding box center [0, 0] width 0 height 0
click at [1020, 263] on link "Send" at bounding box center [1011, 271] width 72 height 27
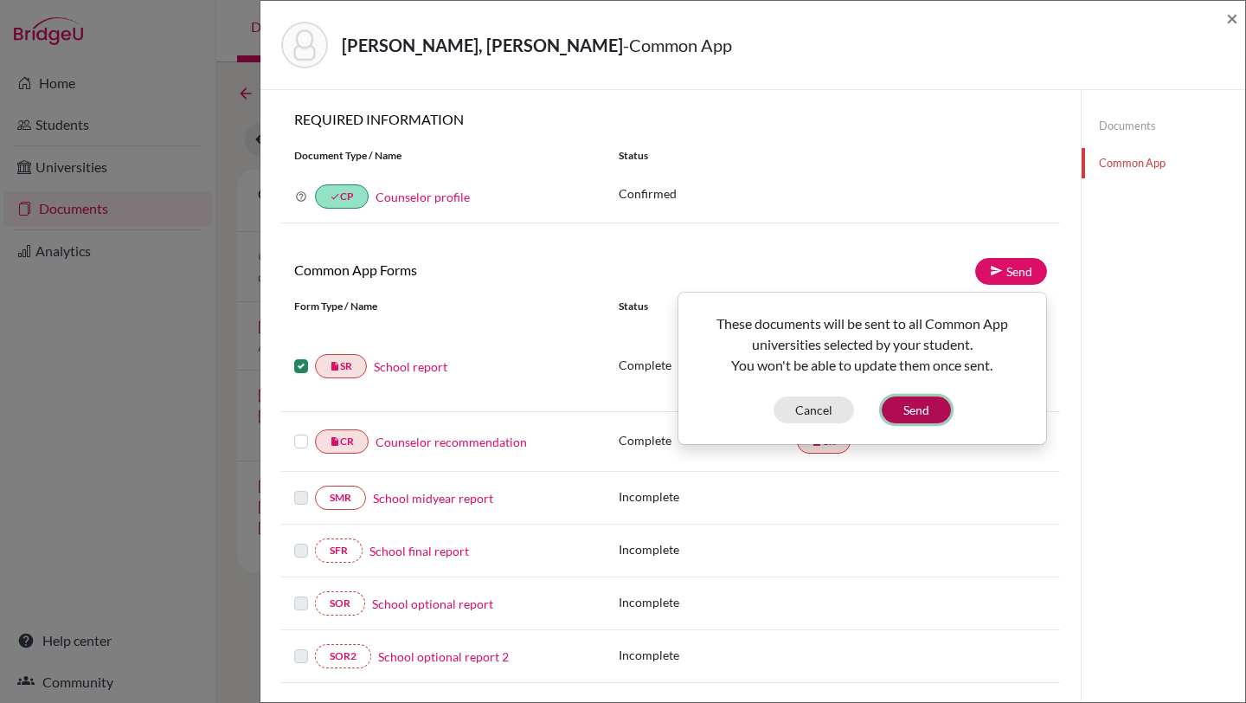
click at [915, 406] on button "Send" at bounding box center [916, 409] width 69 height 27
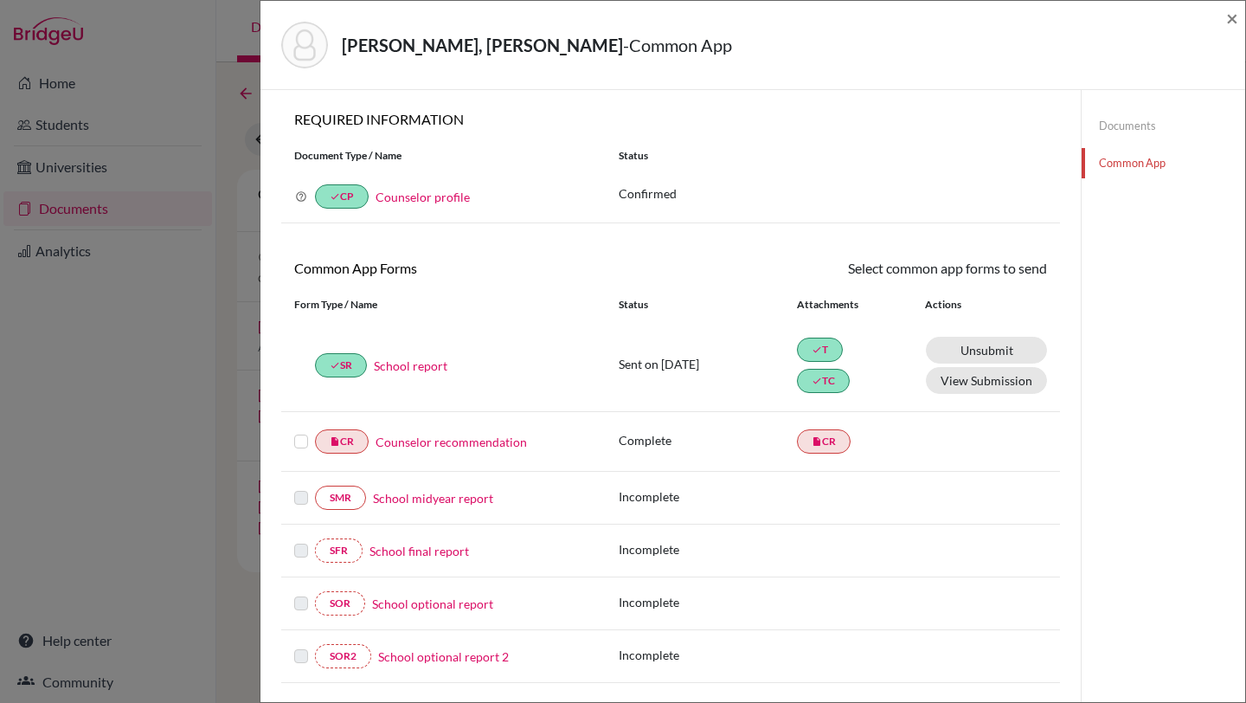
click at [442, 441] on link "Counselor recommendation" at bounding box center [451, 442] width 151 height 18
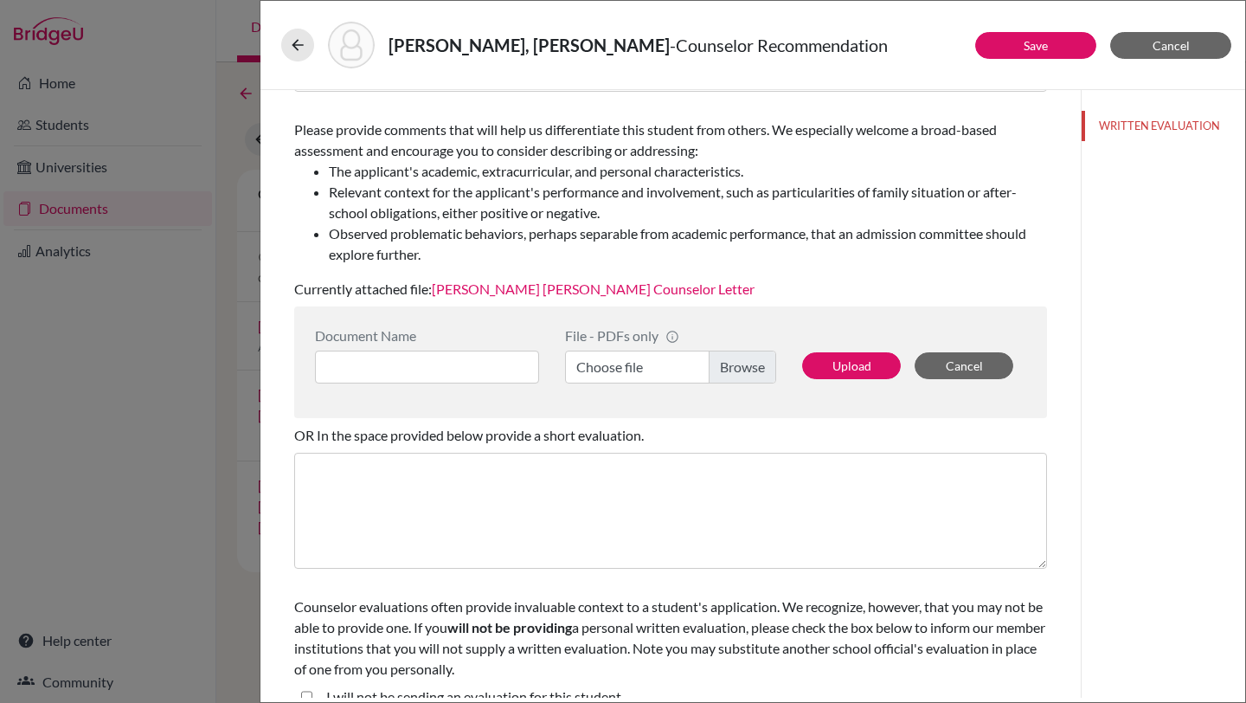
scroll to position [260, 0]
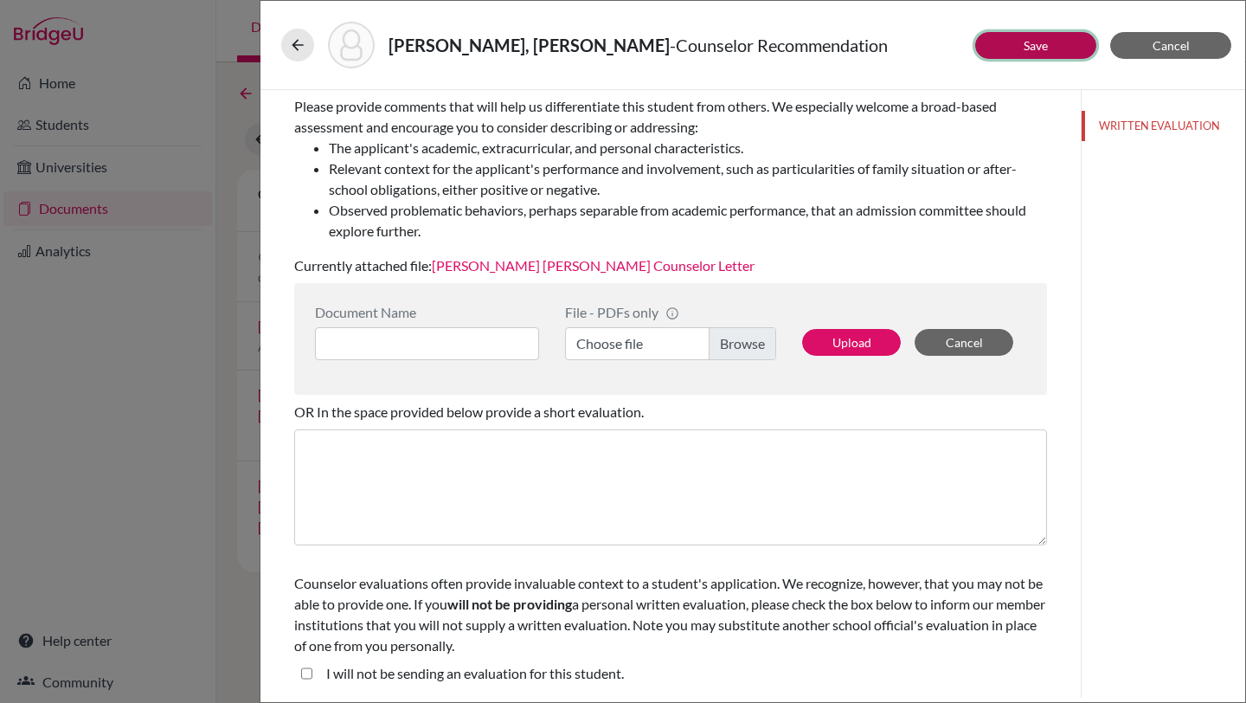
click at [1034, 47] on link "Save" at bounding box center [1036, 45] width 24 height 15
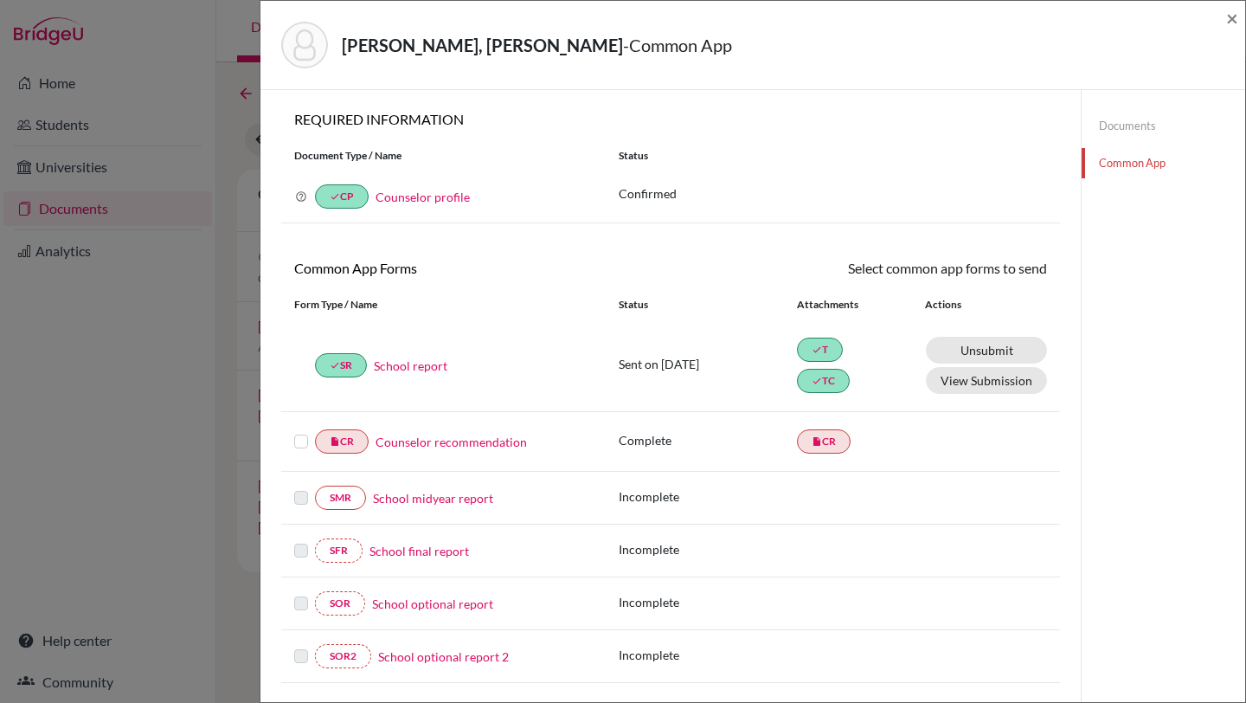
click at [301, 431] on label at bounding box center [301, 431] width 14 height 0
click at [0, 0] on input "checkbox" at bounding box center [0, 0] width 0 height 0
click at [1033, 271] on link "Send" at bounding box center [1011, 271] width 72 height 27
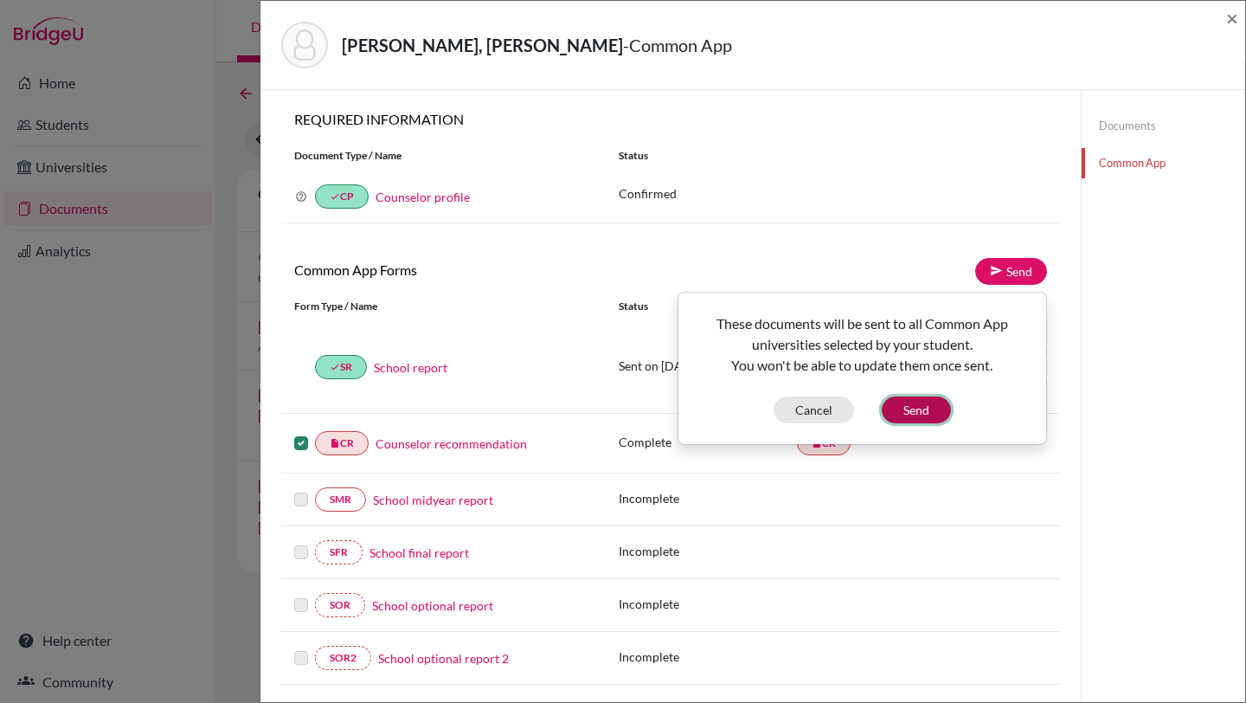
click at [925, 408] on button "Send" at bounding box center [916, 409] width 69 height 27
